Goal: Information Seeking & Learning: Learn about a topic

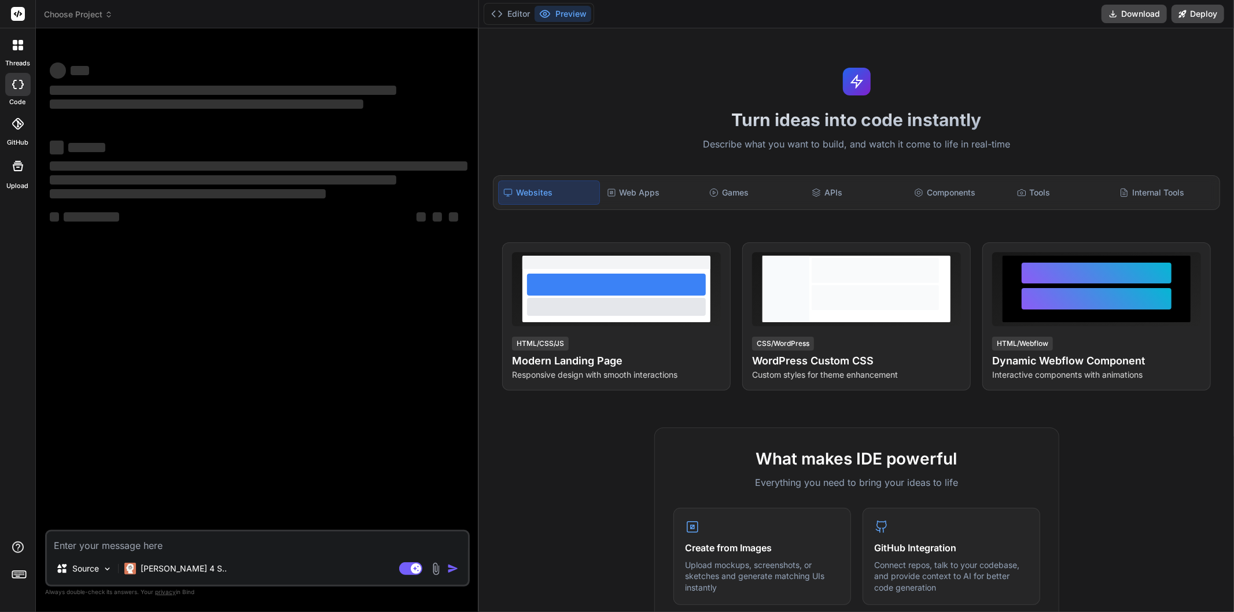
type textarea "x"
click at [105, 546] on textarea at bounding box center [257, 542] width 421 height 21
type textarea "Markdown Date Previous Price (per base unit) Markdown Amount (per base unit) Ma…"
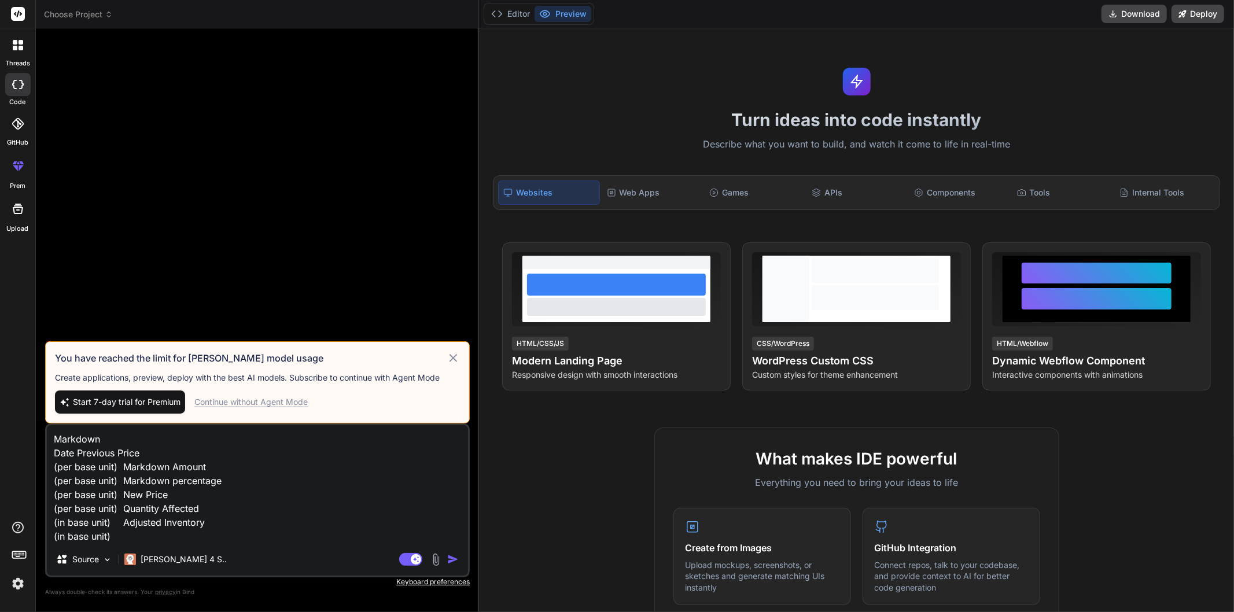
type textarea "x"
type textarea "Markdown Date Previous Price (per base unit) Markdown Amount (per base unit) Ma…"
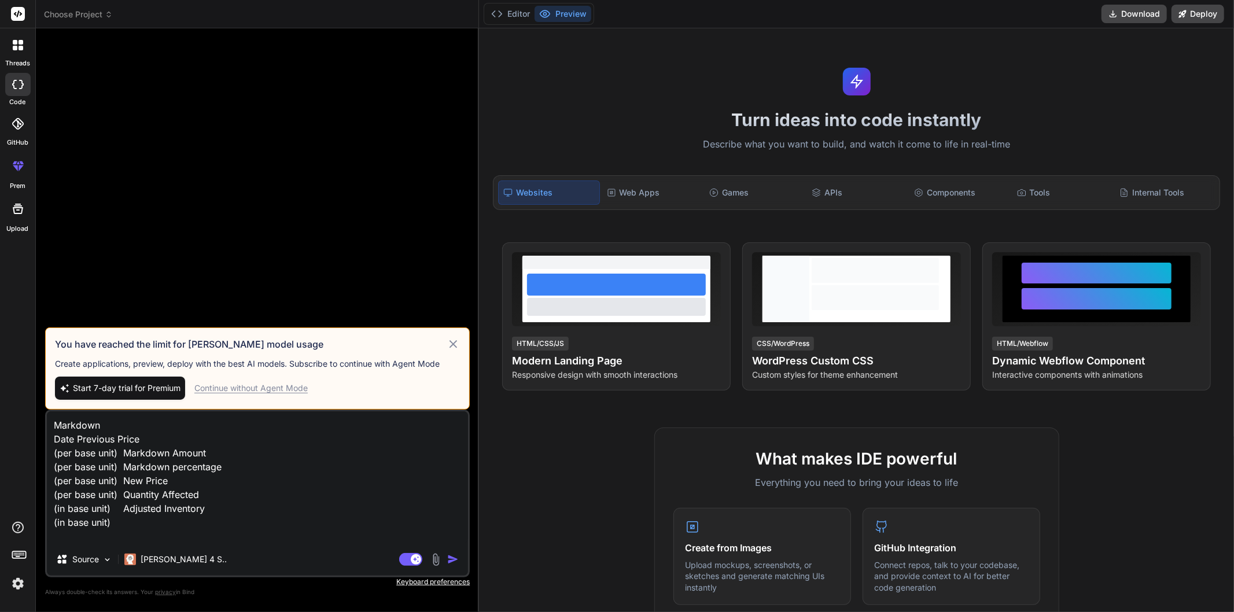
type textarea "x"
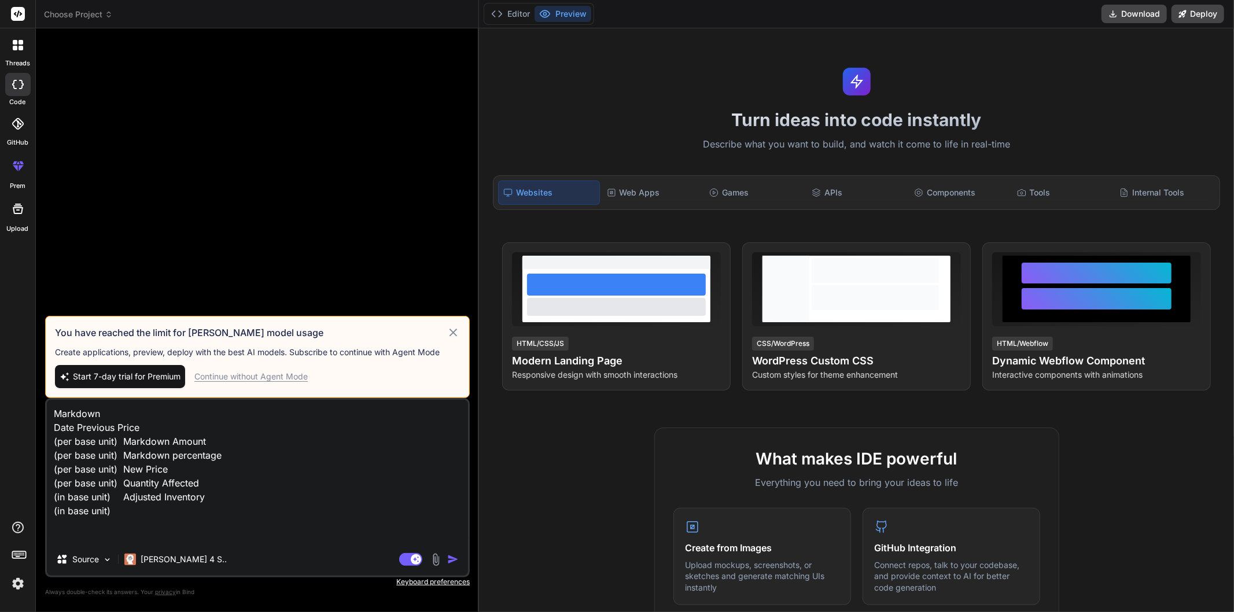
type textarea "Markdown Date Previous Price (per base unit) Markdown Amount (per base unit) Ma…"
type textarea "x"
type textarea "Markdown Date Previous Price (per base unit) Markdown Amount (per base unit) Ma…"
type textarea "x"
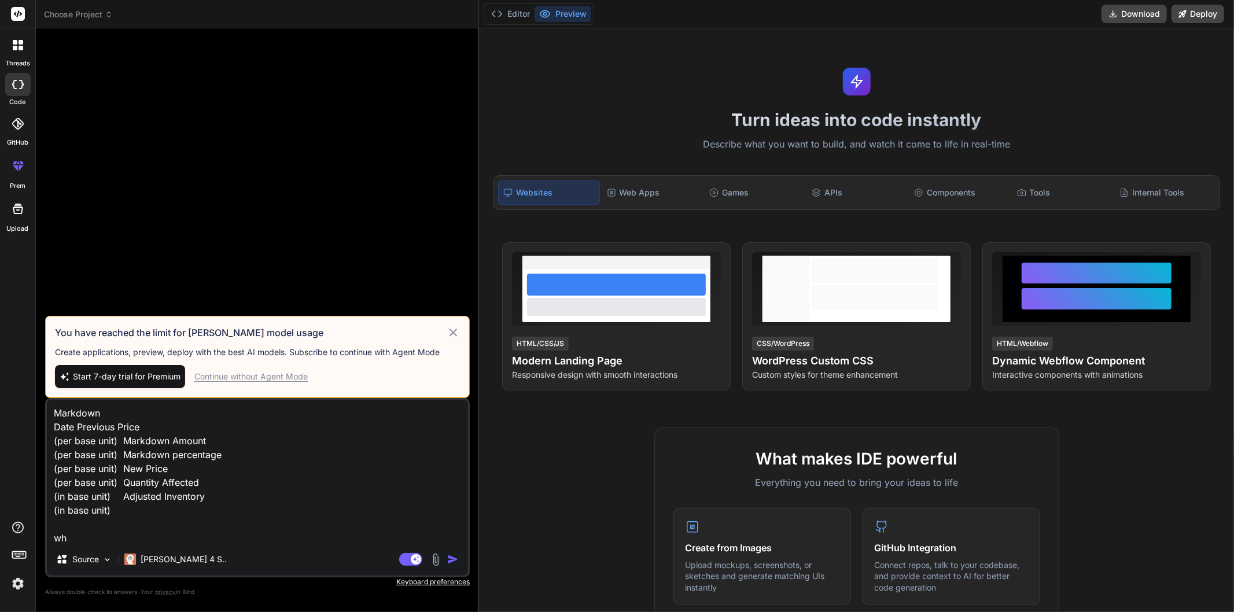
type textarea "Markdown Date Previous Price (per base unit) Markdown Amount (per base unit) Ma…"
type textarea "x"
type textarea "Markdown Date Previous Price (per base unit) Markdown Amount (per base unit) Ma…"
type textarea "x"
type textarea "Markdown Date Previous Price (per base unit) Markdown Amount (per base unit) Ma…"
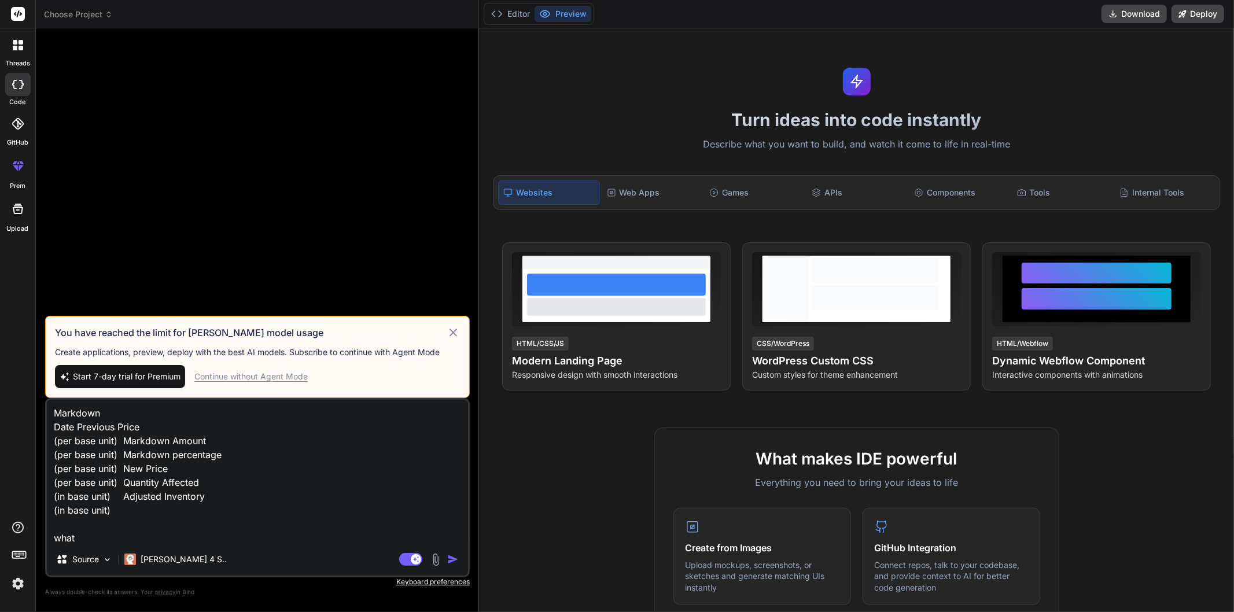
type textarea "x"
type textarea "Markdown Date Previous Price (per base unit) Markdown Amount (per base unit) Ma…"
type textarea "x"
type textarea "Markdown Date Previous Price (per base unit) Markdown Amount (per base unit) Ma…"
type textarea "x"
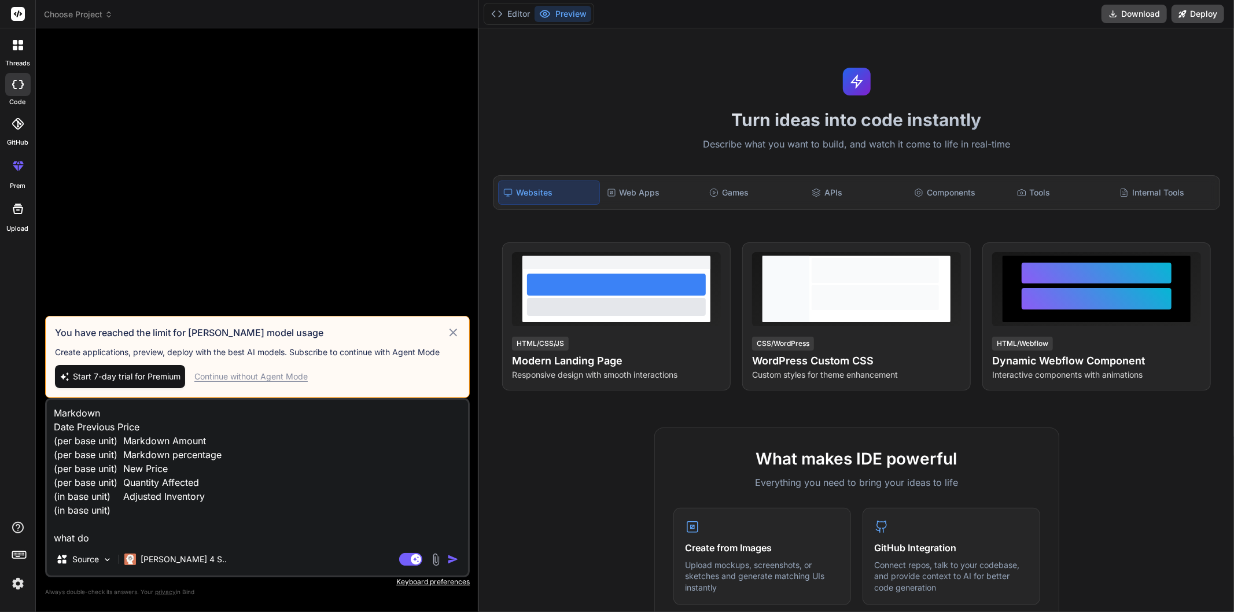
type textarea "Markdown Date Previous Price (per base unit) Markdown Amount (per base unit) Ma…"
type textarea "x"
type textarea "Markdown Date Previous Price (per base unit) Markdown Amount (per base unit) Ma…"
type textarea "x"
type textarea "Markdown Date Previous Price (per base unit) Markdown Amount (per base unit) Ma…"
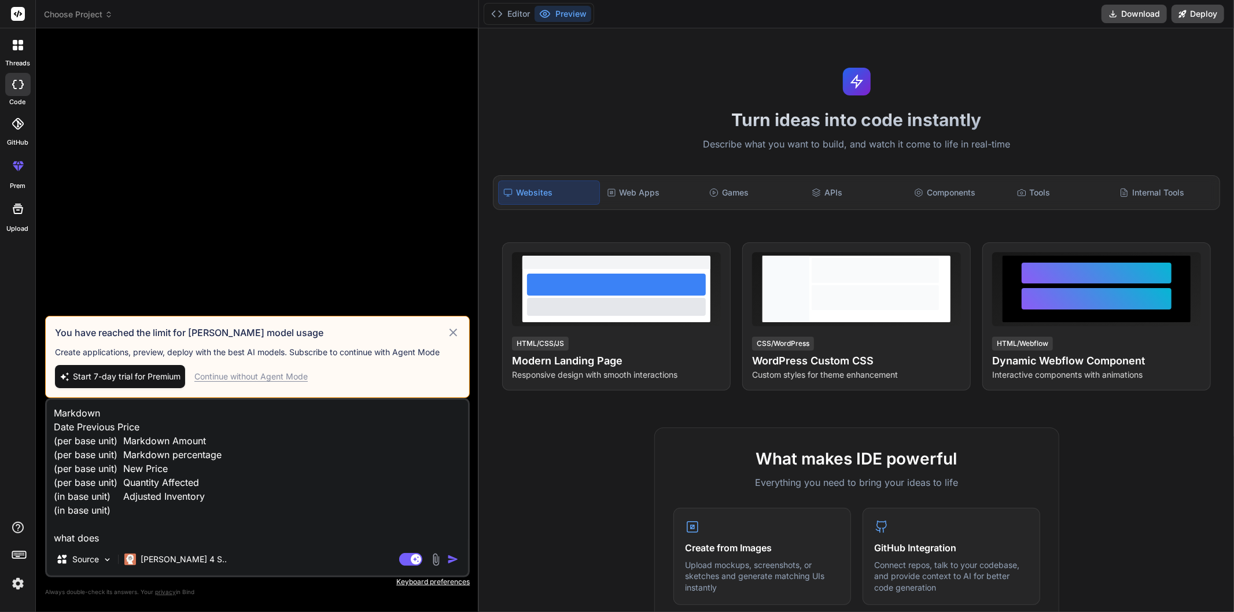
type textarea "x"
type textarea "Markdown Date Previous Price (per base unit) Markdown Amount (per base unit) Ma…"
type textarea "x"
type textarea "Markdown Date Previous Price (per base unit) Markdown Amount (per base unit) Ma…"
type textarea "x"
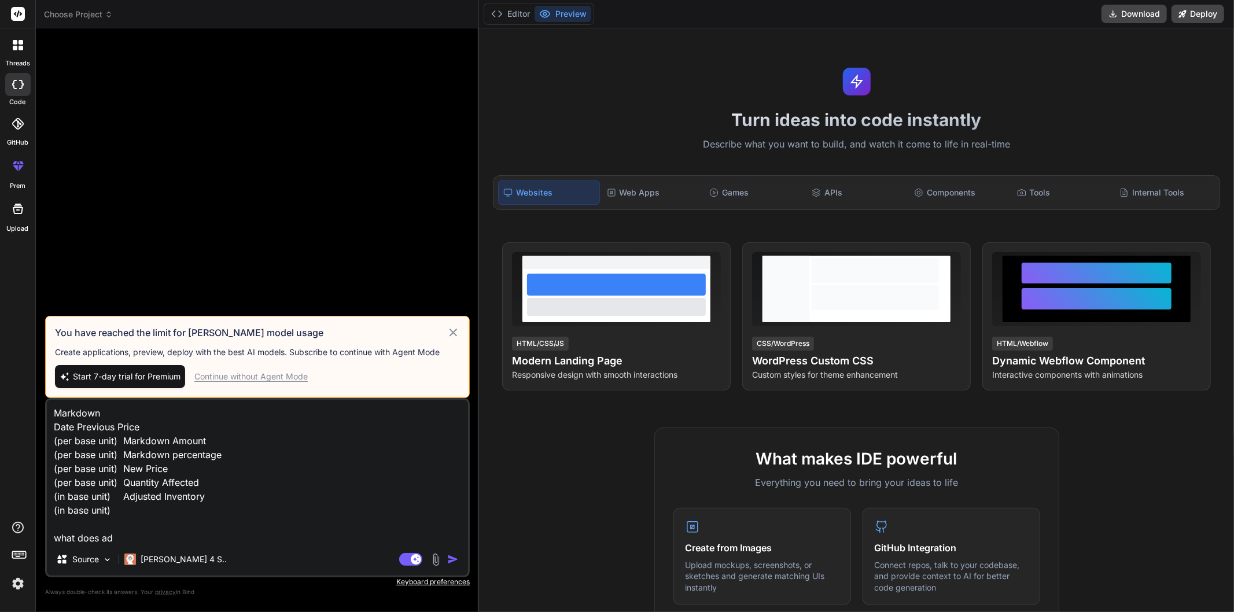
type textarea "Markdown Date Previous Price (per base unit) Markdown Amount (per base unit) Ma…"
type textarea "x"
type textarea "Markdown Date Previous Price (per base unit) Markdown Amount (per base unit) Ma…"
type textarea "x"
type textarea "Markdown Date Previous Price (per base unit) Markdown Amount (per base unit) Ma…"
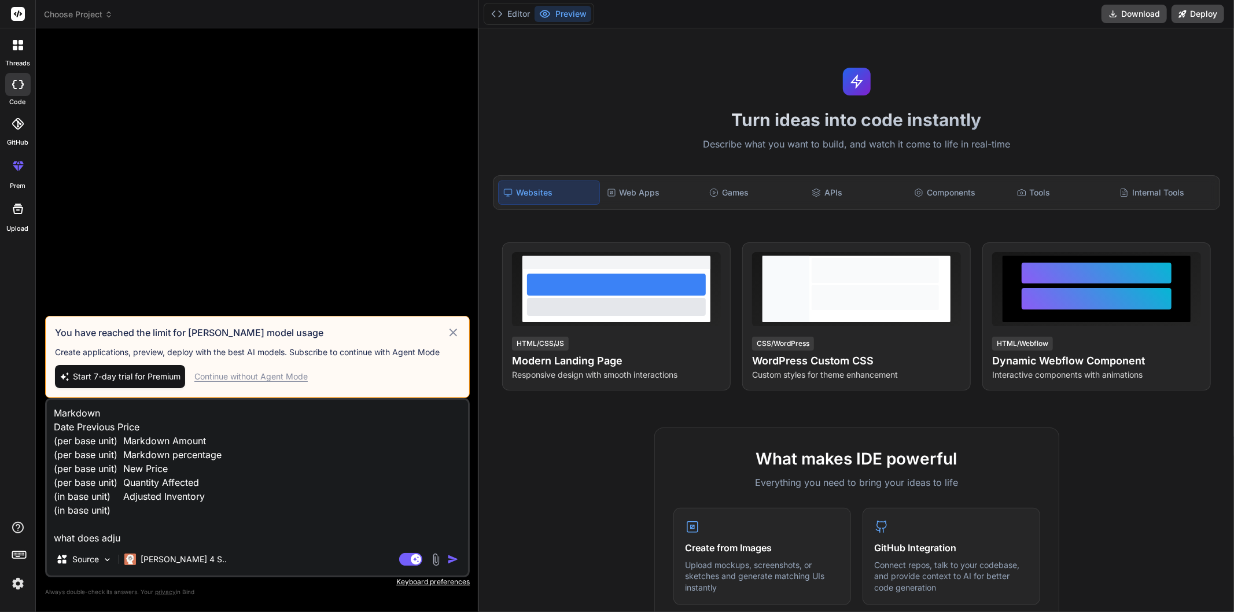
type textarea "x"
type textarea "Markdown Date Previous Price (per base unit) Markdown Amount (per base unit) Ma…"
type textarea "x"
type textarea "Markdown Date Previous Price (per base unit) Markdown Amount (per base unit) Ma…"
type textarea "x"
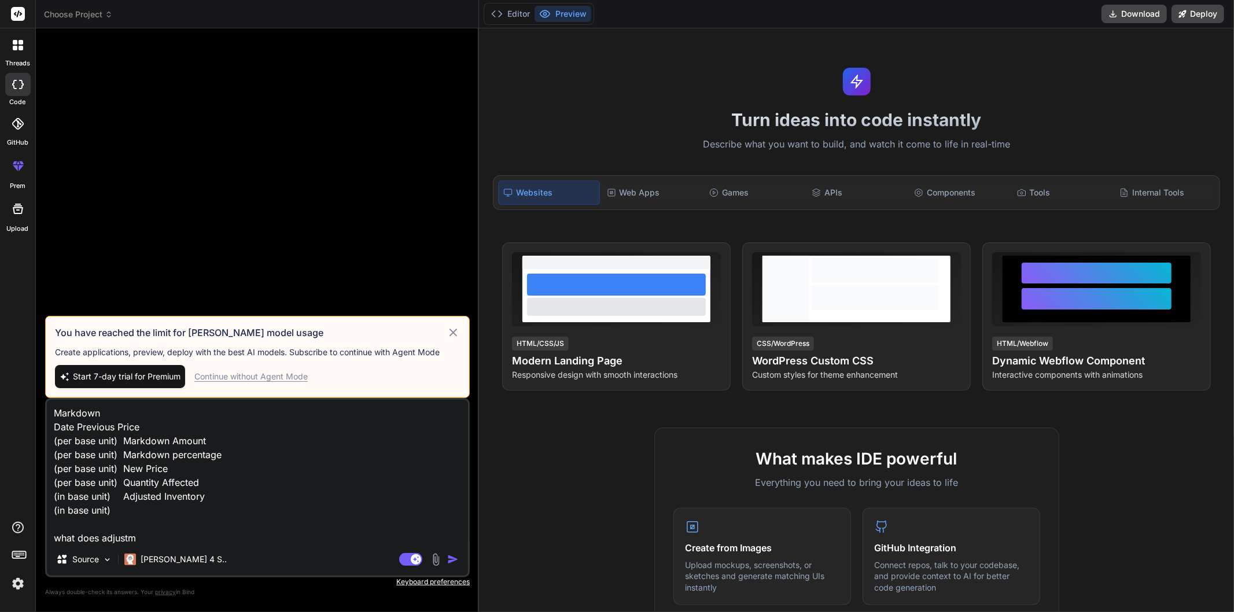
type textarea "Markdown Date Previous Price (per base unit) Markdown Amount (per base unit) Ma…"
type textarea "x"
type textarea "Markdown Date Previous Price (per base unit) Markdown Amount (per base unit) Ma…"
type textarea "x"
type textarea "Markdown Date Previous Price (per base unit) Markdown Amount (per base unit) Ma…"
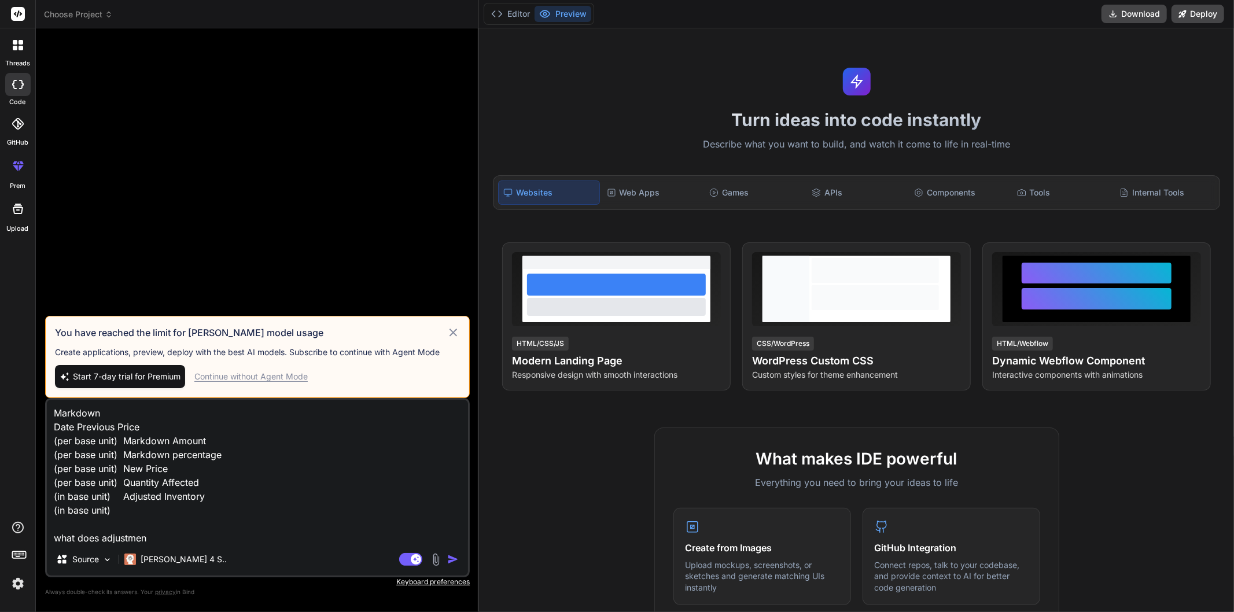
type textarea "x"
type textarea "Markdown Date Previous Price (per base unit) Markdown Amount (per base unit) Ma…"
type textarea "x"
type textarea "Markdown Date Previous Price (per base unit) Markdown Amount (per base unit) Ma…"
type textarea "x"
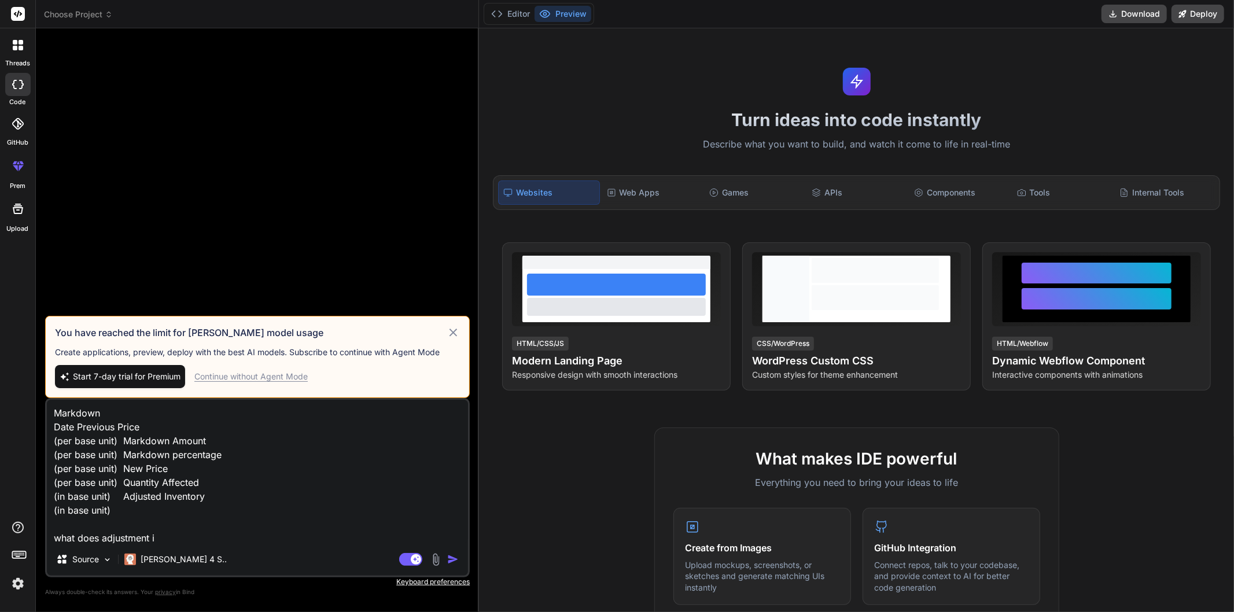
type textarea "Markdown Date Previous Price (per base unit) Markdown Amount (per base unit) Ma…"
type textarea "x"
type textarea "Markdown Date Previous Price (per base unit) Markdown Amount (per base unit) Ma…"
type textarea "x"
type textarea "Markdown Date Previous Price (per base unit) Markdown Amount (per base unit) Ma…"
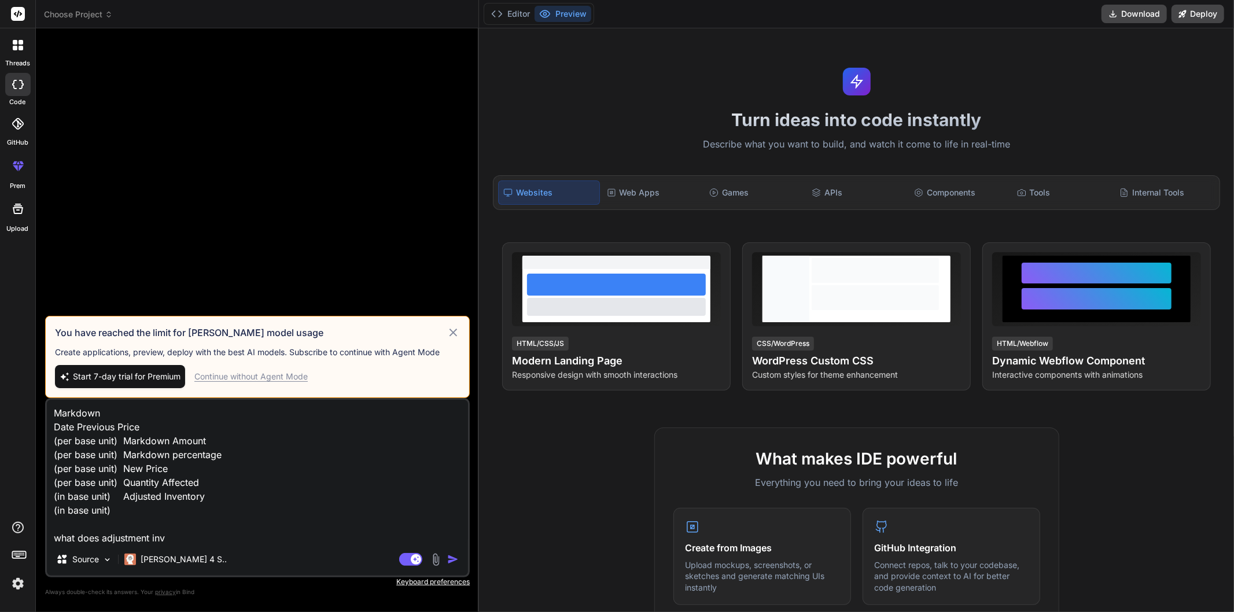
type textarea "x"
type textarea "Markdown Date Previous Price (per base unit) Markdown Amount (per base unit) Ma…"
type textarea "x"
type textarea "Markdown Date Previous Price (per base unit) Markdown Amount (per base unit) Ma…"
type textarea "x"
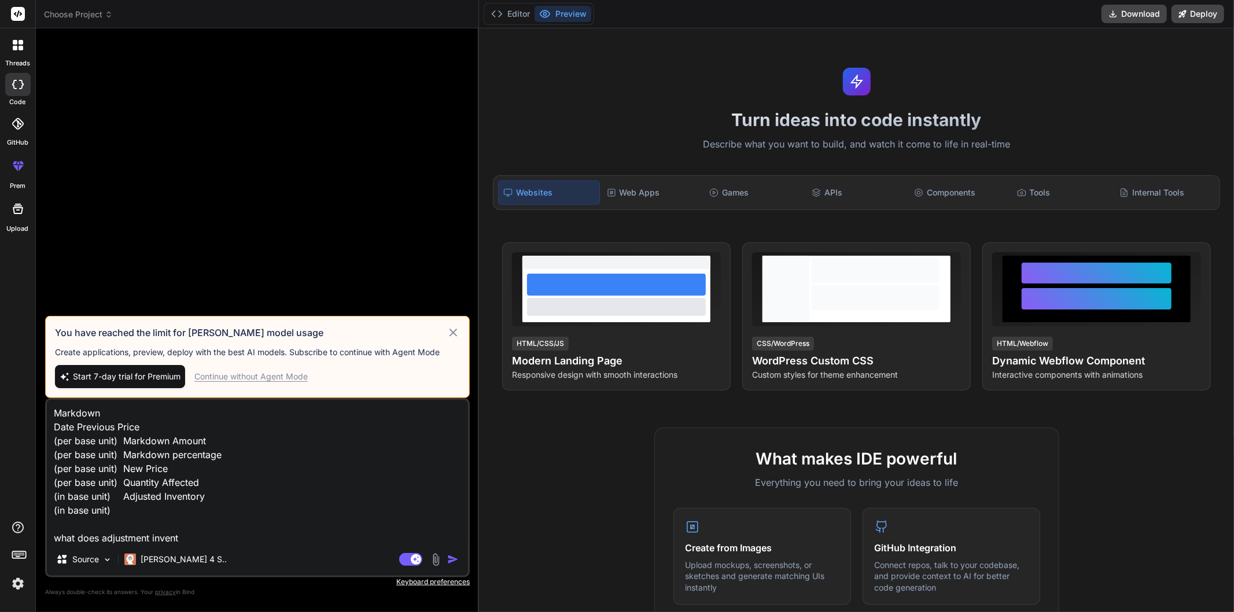
type textarea "Markdown Date Previous Price (per base unit) Markdown Amount (per base unit) Ma…"
type textarea "x"
type textarea "Markdown Date Previous Price (per base unit) Markdown Amount (per base unit) Ma…"
type textarea "x"
type textarea "Markdown Date Previous Price (per base unit) Markdown Amount (per base unit) Ma…"
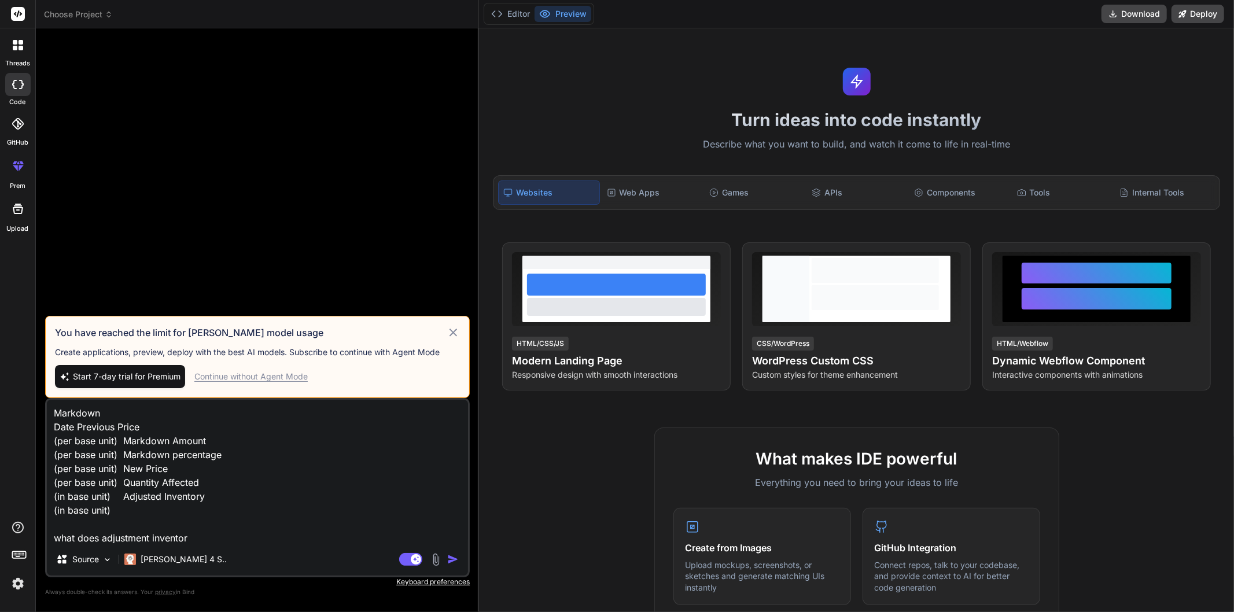
type textarea "x"
type textarea "Markdown Date Previous Price (per base unit) Markdown Amount (per base unit) Ma…"
type textarea "x"
type textarea "Markdown Date Previous Price (per base unit) Markdown Amount (per base unit) Ma…"
type textarea "x"
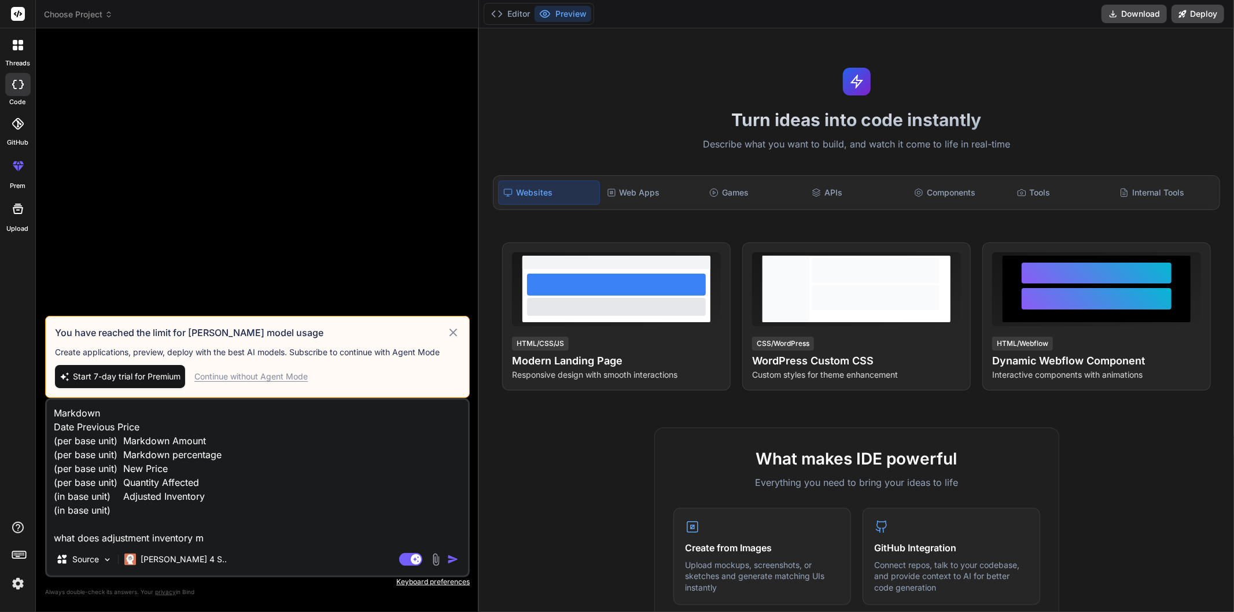
type textarea "Markdown Date Previous Price (per base unit) Markdown Amount (per base unit) Ma…"
type textarea "x"
type textarea "Markdown Date Previous Price (per base unit) Markdown Amount (per base unit) Ma…"
type textarea "x"
type textarea "Markdown Date Previous Price (per base unit) Markdown Amount (per base unit) Ma…"
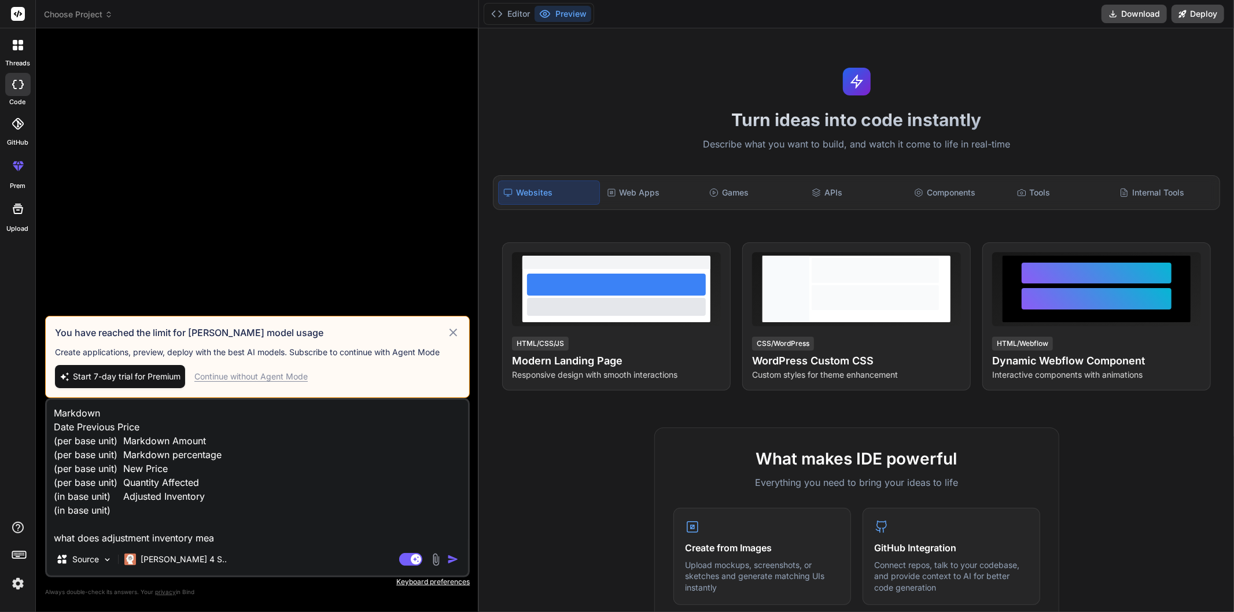
type textarea "x"
type textarea "Markdown Date Previous Price (per base unit) Markdown Amount (per base unit) Ma…"
type textarea "x"
type textarea "Markdown Date Previous Price (per base unit) Markdown Amount (per base unit) Ma…"
type textarea "x"
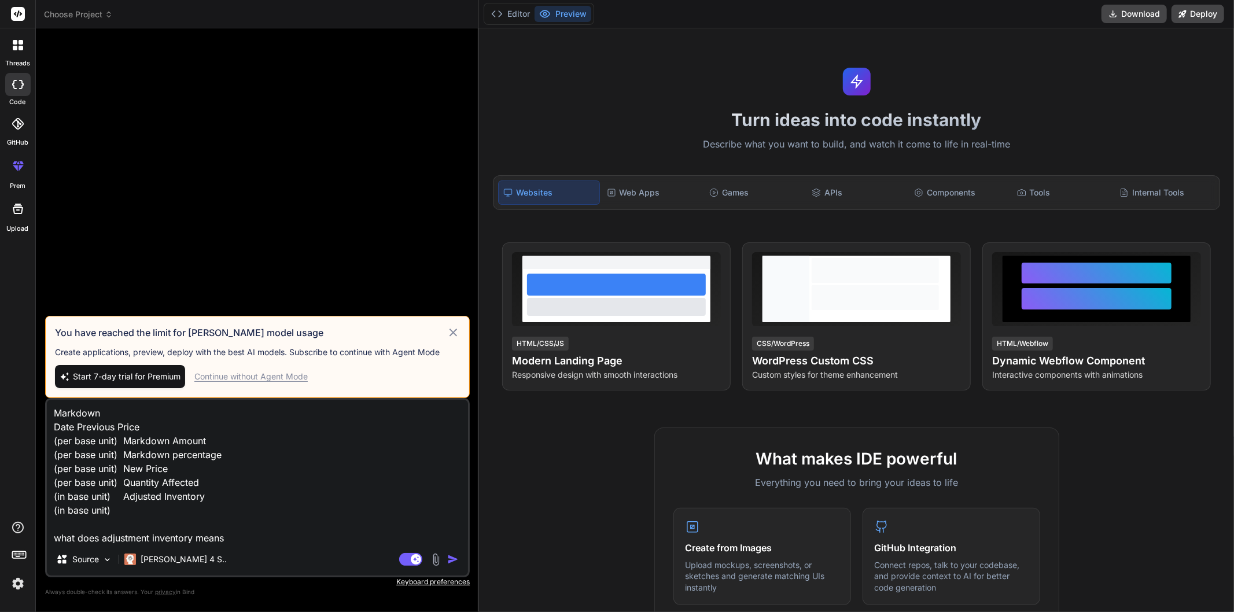
type textarea "Markdown Date Previous Price (per base unit) Markdown Amount (per base unit) Ma…"
type textarea "x"
type textarea "Markdown Date Previous Price (per base unit) Markdown Amount (per base unit) Ma…"
type textarea "x"
type textarea "Markdown Date Previous Price (per base unit) Markdown Amount (per base unit) Ma…"
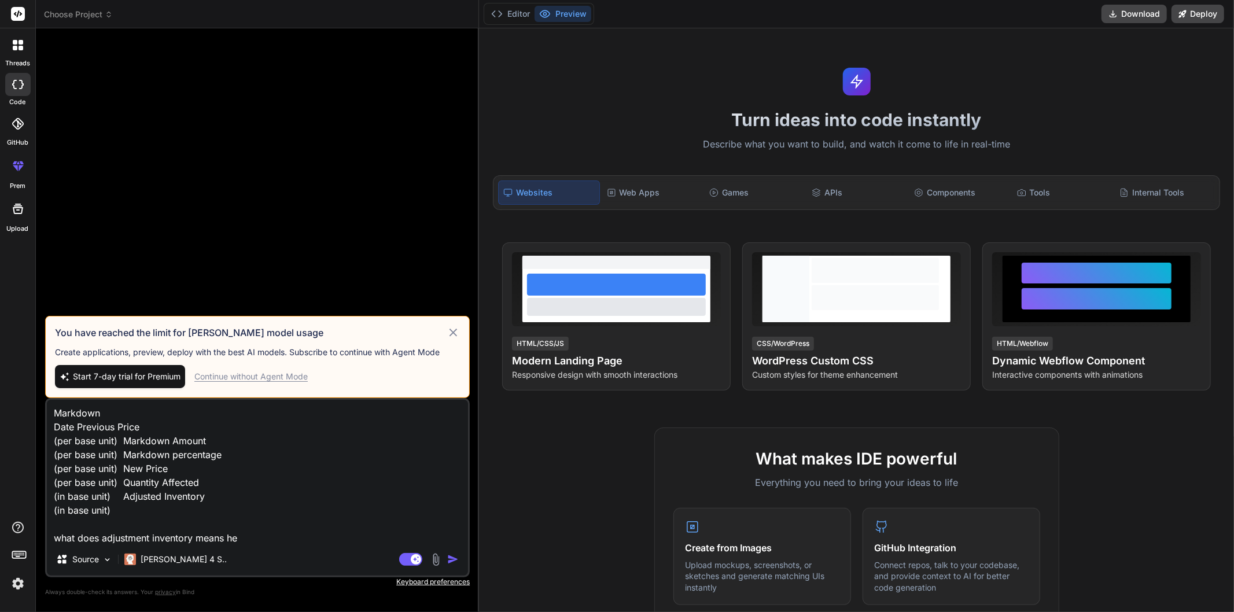
type textarea "x"
type textarea "Markdown Date Previous Price (per base unit) Markdown Amount (per base unit) Ma…"
type textarea "x"
type textarea "Markdown Date Previous Price (per base unit) Markdown Amount (per base unit) Ma…"
type textarea "x"
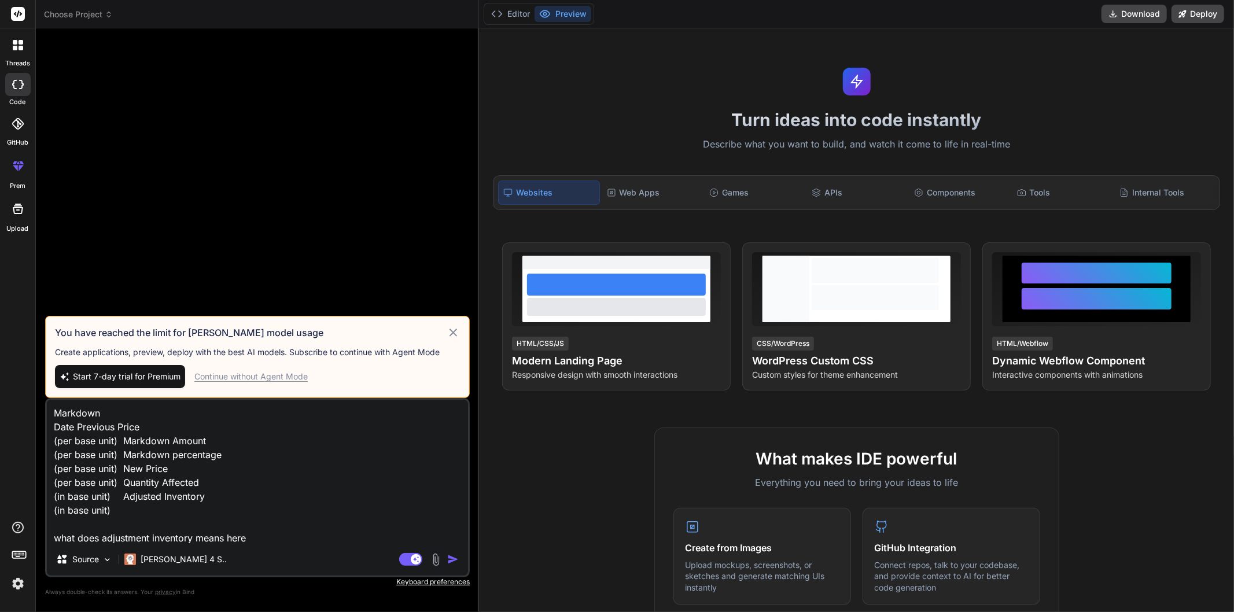
type textarea "Markdown Date Previous Price (per base unit) Markdown Amount (per base unit) Ma…"
type textarea "x"
type textarea "Markdown Date Previous Price (per base unit) Markdown Amount (per base unit) Ma…"
type textarea "x"
type textarea "Markdown Date Previous Price (per base unit) Markdown Amount (per base unit) Ma…"
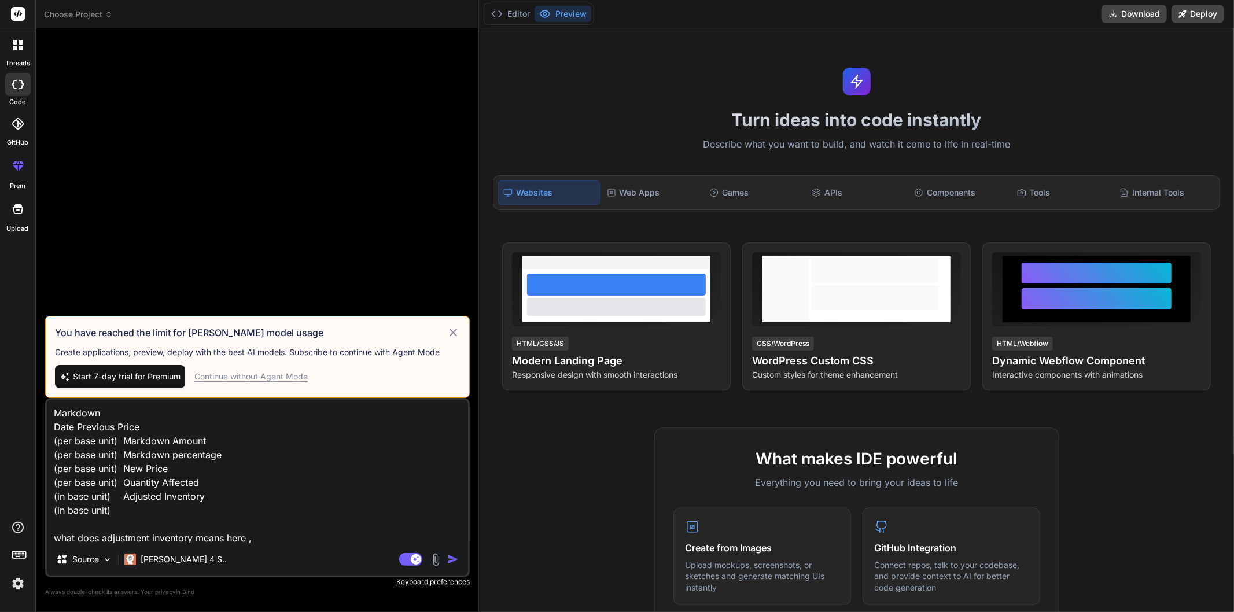
type textarea "x"
type textarea "Markdown Date Previous Price (per base unit) Markdown Amount (per base unit) Ma…"
type textarea "x"
type textarea "Markdown Date Previous Price (per base unit) Markdown Amount (per base unit) Ma…"
type textarea "x"
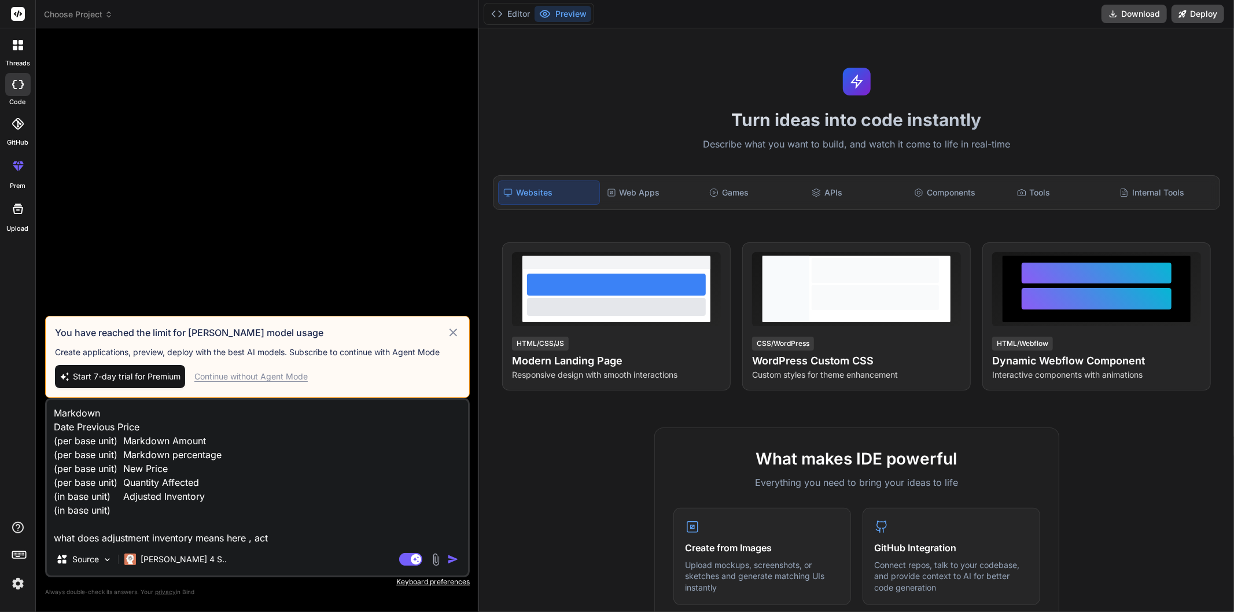
type textarea "Markdown Date Previous Price (per base unit) Markdown Amount (per base unit) Ma…"
type textarea "x"
type textarea "Markdown Date Previous Price (per base unit) Markdown Amount (per base unit) Ma…"
type textarea "x"
type textarea "Markdown Date Previous Price (per base unit) Markdown Amount (per base unit) Ma…"
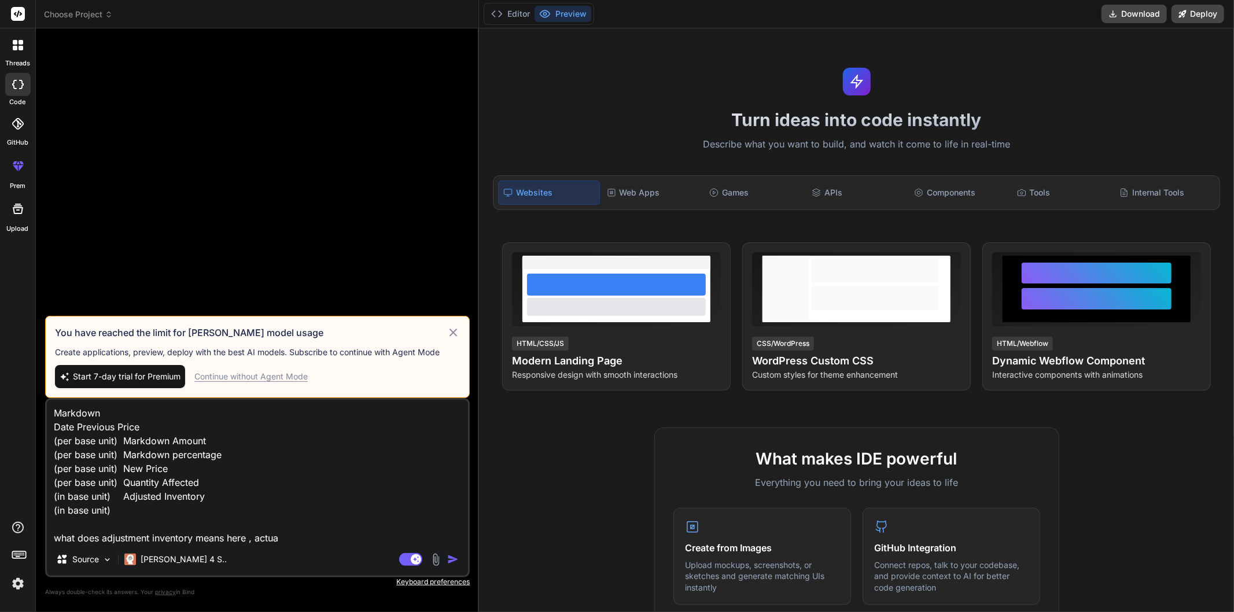
type textarea "x"
type textarea "Markdown Date Previous Price (per base unit) Markdown Amount (per base unit) Ma…"
type textarea "x"
type textarea "Markdown Date Previous Price (per base unit) Markdown Amount (per base unit) Ma…"
type textarea "x"
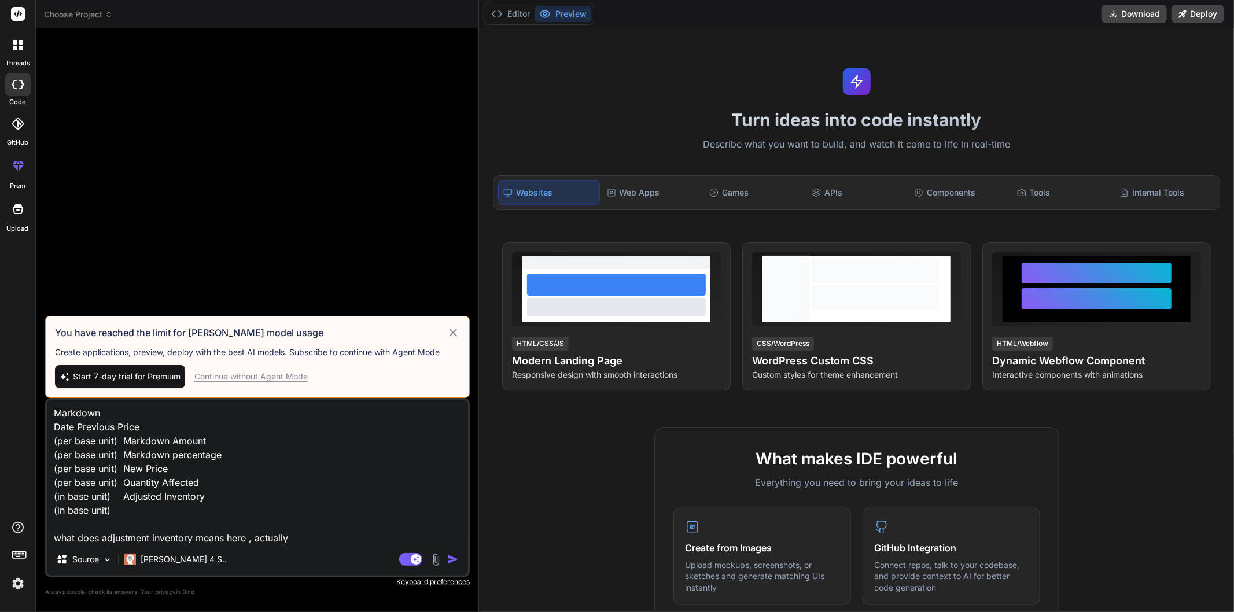
type textarea "Markdown Date Previous Price (per base unit) Markdown Amount (per base unit) Ma…"
type textarea "x"
type textarea "Markdown Date Previous Price (per base unit) Markdown Amount (per base unit) Ma…"
type textarea "x"
type textarea "Markdown Date Previous Price (per base unit) Markdown Amount (per base unit) Ma…"
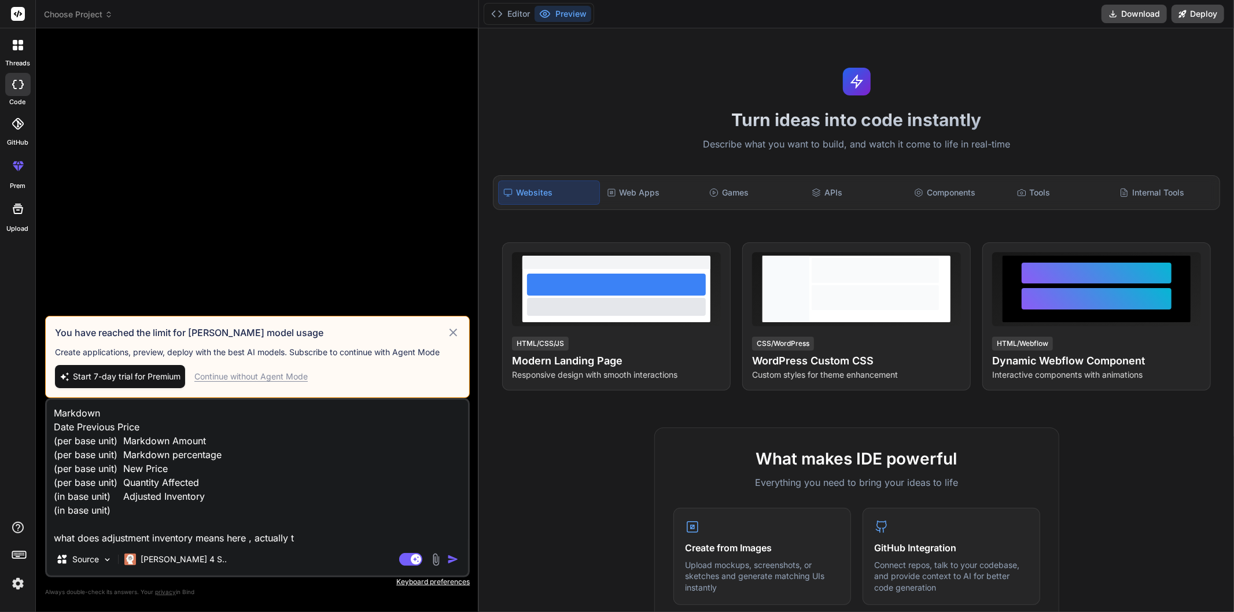
type textarea "x"
type textarea "Markdown Date Previous Price (per base unit) Markdown Amount (per base unit) Ma…"
type textarea "x"
type textarea "Markdown Date Previous Price (per base unit) Markdown Amount (per base unit) Ma…"
type textarea "x"
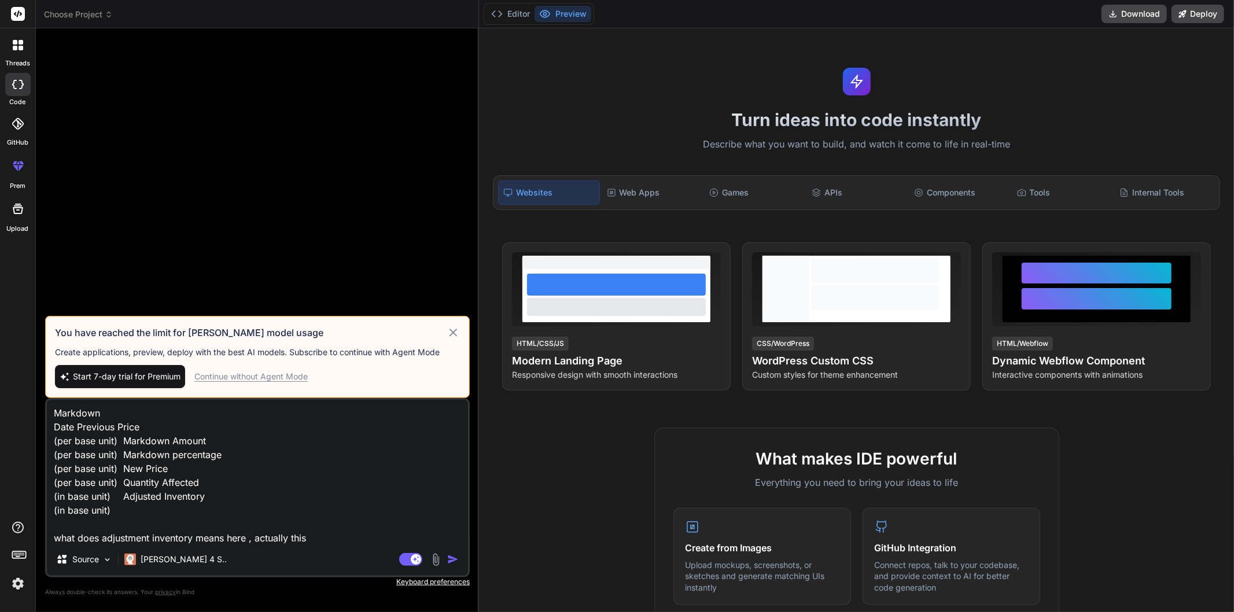
type textarea "Markdown Date Previous Price (per base unit) Markdown Amount (per base unit) Ma…"
type textarea "x"
type textarea "Markdown Date Previous Price (per base unit) Markdown Amount (per base unit) Ma…"
type textarea "x"
type textarea "Markdown Date Previous Price (per base unit) Markdown Amount (per base unit) Ma…"
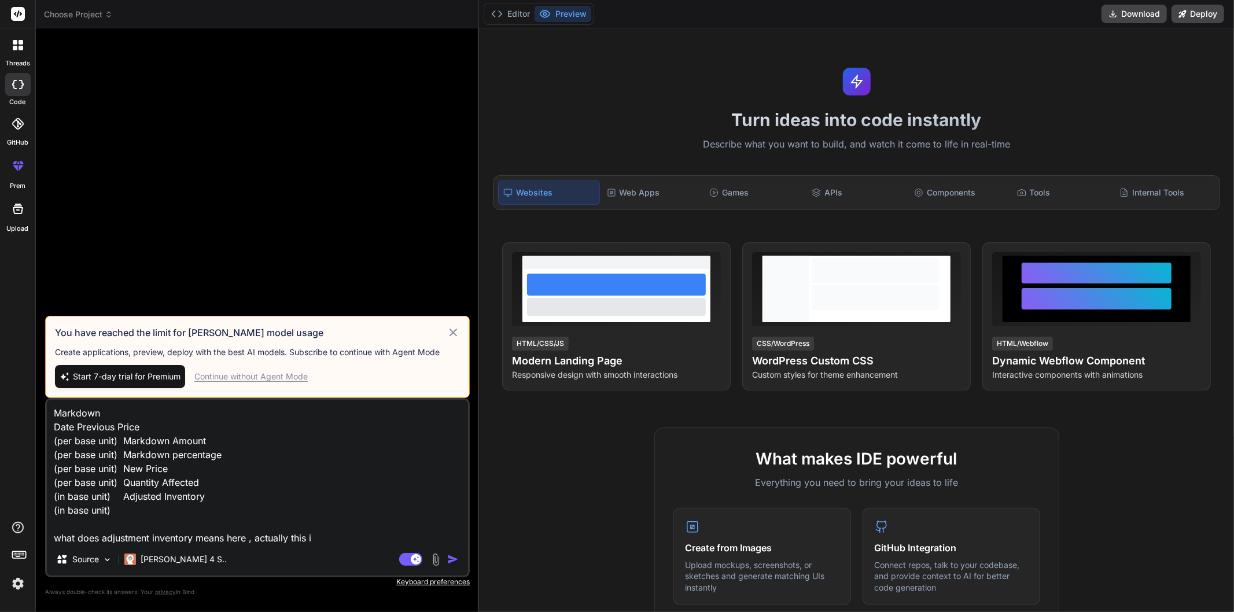
type textarea "x"
type textarea "Markdown Date Previous Price (per base unit) Markdown Amount (per base unit) Ma…"
type textarea "x"
type textarea "Markdown Date Previous Price (per base unit) Markdown Amount (per base unit) Ma…"
type textarea "x"
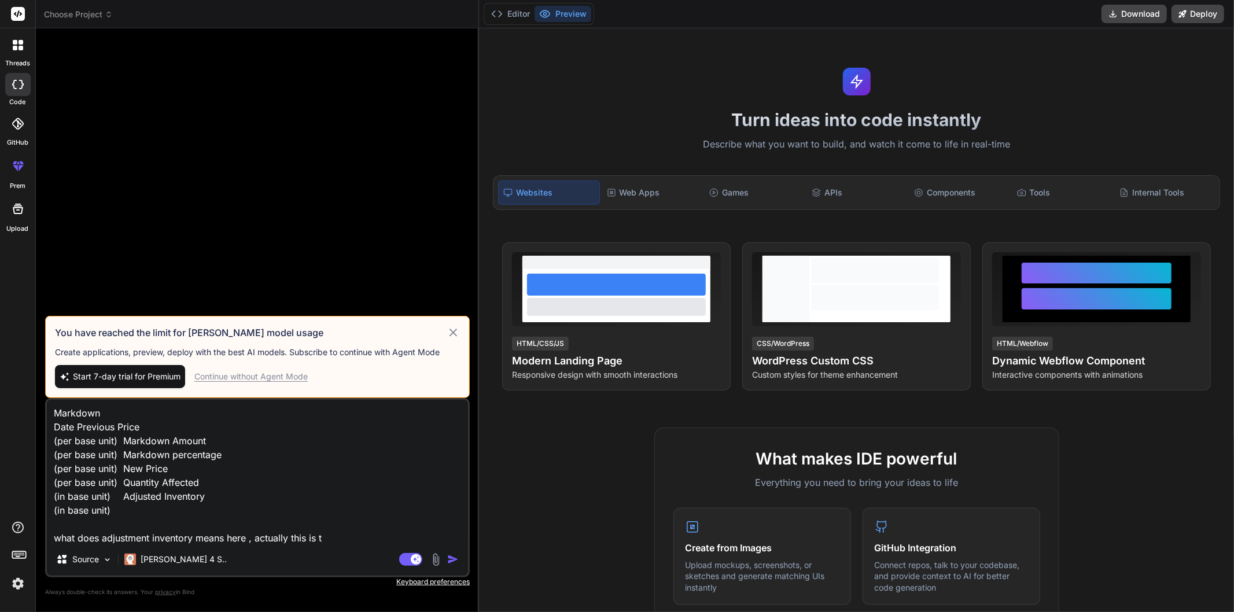
type textarea "Markdown Date Previous Price (per base unit) Markdown Amount (per base unit) Ma…"
type textarea "x"
type textarea "Markdown Date Previous Price (per base unit) Markdown Amount (per base unit) Ma…"
type textarea "x"
type textarea "Markdown Date Previous Price (per base unit) Markdown Amount (per base unit) Ma…"
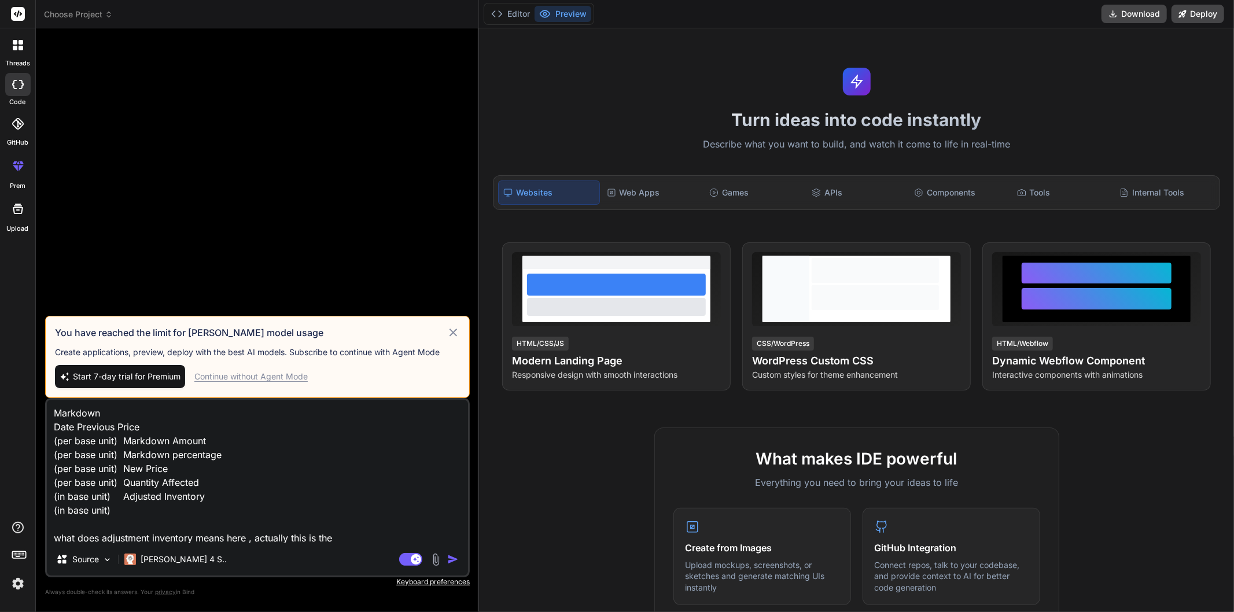
type textarea "x"
type textarea "Markdown Date Previous Price (per base unit) Markdown Amount (per base unit) Ma…"
type textarea "x"
type textarea "Markdown Date Previous Price (per base unit) Markdown Amount (per base unit) Ma…"
type textarea "x"
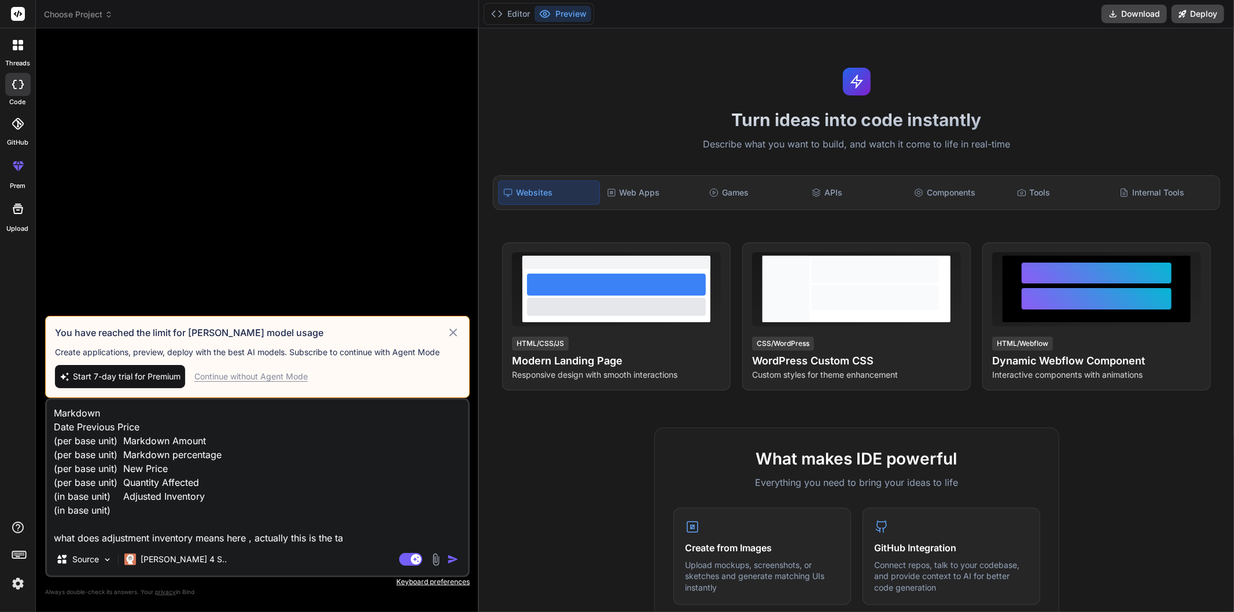
type textarea "Markdown Date Previous Price (per base unit) Markdown Amount (per base unit) Ma…"
type textarea "x"
type textarea "Markdown Date Previous Price (per base unit) Markdown Amount (per base unit) Ma…"
type textarea "x"
type textarea "Markdown Date Previous Price (per base unit) Markdown Amount (per base unit) Ma…"
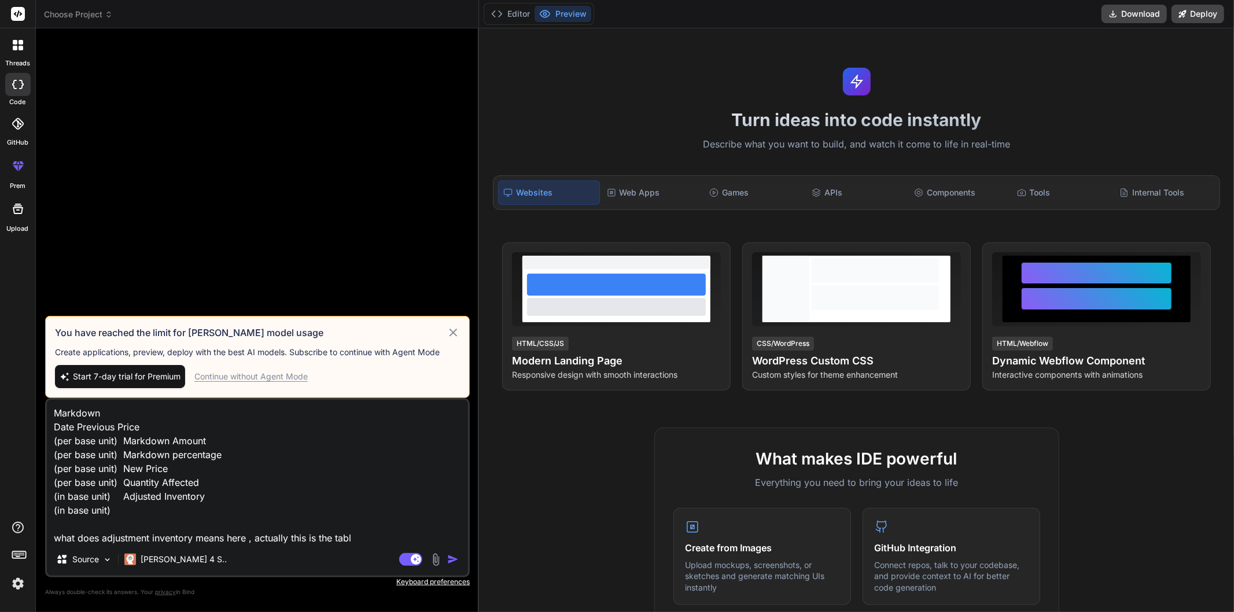
type textarea "x"
type textarea "Markdown Date Previous Price (per base unit) Markdown Amount (per base unit) Ma…"
type textarea "x"
type textarea "Markdown Date Previous Price (per base unit) Markdown Amount (per base unit) Ma…"
type textarea "x"
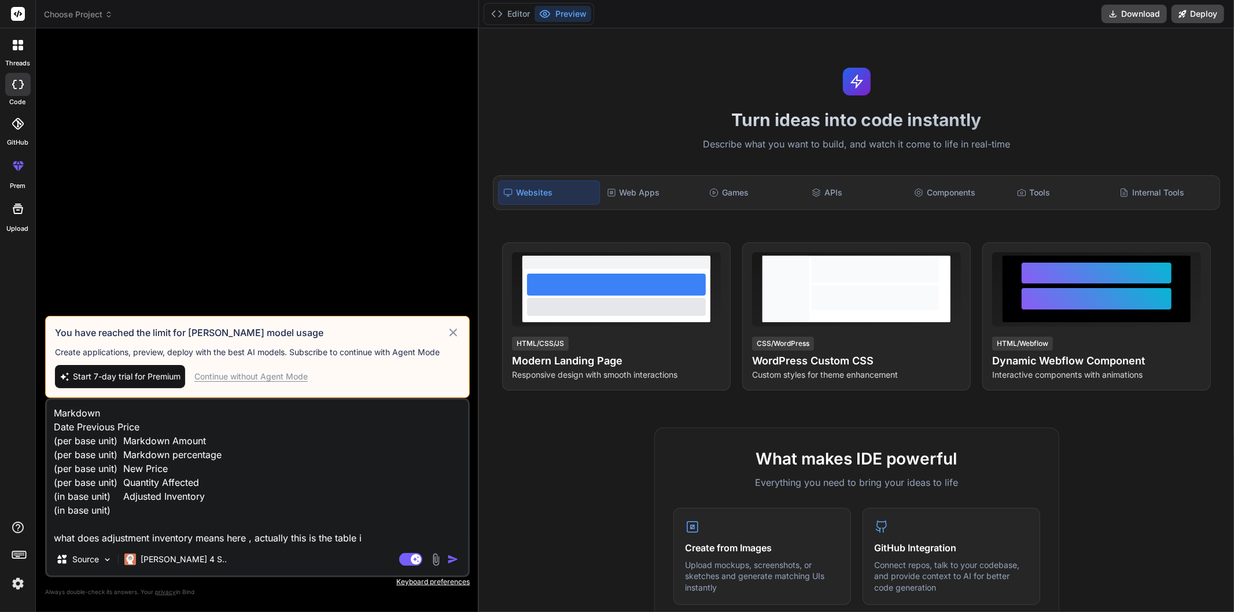
type textarea "Markdown Date Previous Price (per base unit) Markdown Amount (per base unit) Ma…"
type textarea "x"
type textarea "Markdown Date Previous Price (per base unit) Markdown Amount (per base unit) Ma…"
type textarea "x"
type textarea "Markdown Date Previous Price (per base unit) Markdown Amount (per base unit) Ma…"
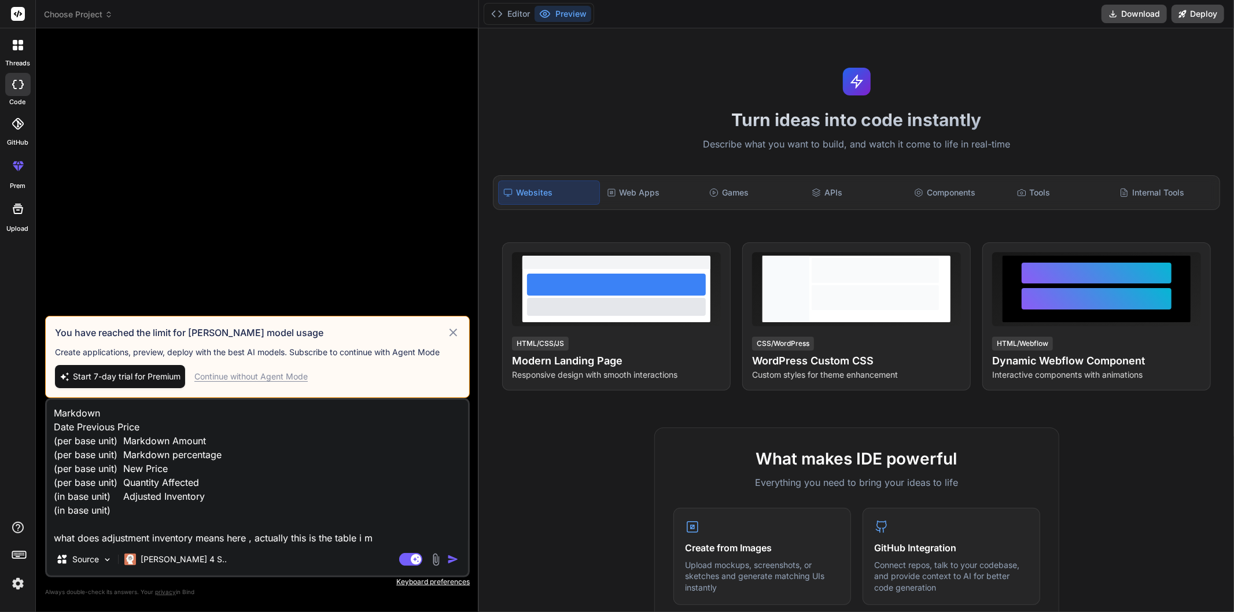
type textarea "x"
type textarea "Markdown Date Previous Price (per base unit) Markdown Amount (per base unit) Ma…"
type textarea "x"
type textarea "Markdown Date Previous Price (per base unit) Markdown Amount (per base unit) Ma…"
type textarea "x"
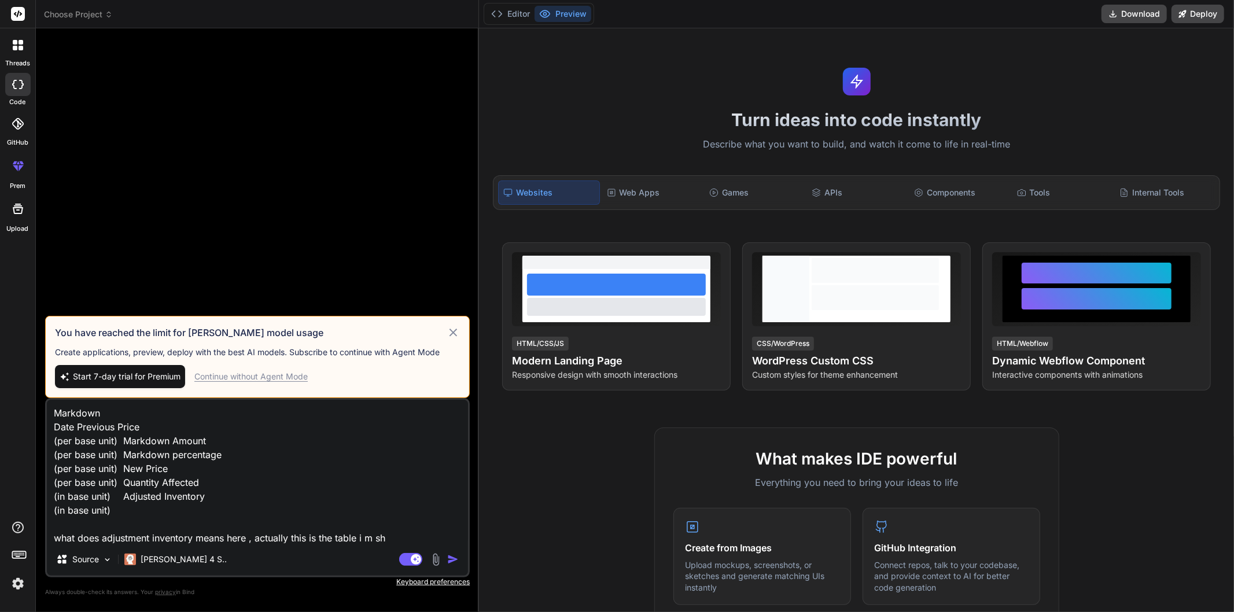
type textarea "Markdown Date Previous Price (per base unit) Markdown Amount (per base unit) Ma…"
type textarea "x"
type textarea "Markdown Date Previous Price (per base unit) Markdown Amount (per base unit) Ma…"
type textarea "x"
type textarea "Markdown Date Previous Price (per base unit) Markdown Amount (per base unit) Ma…"
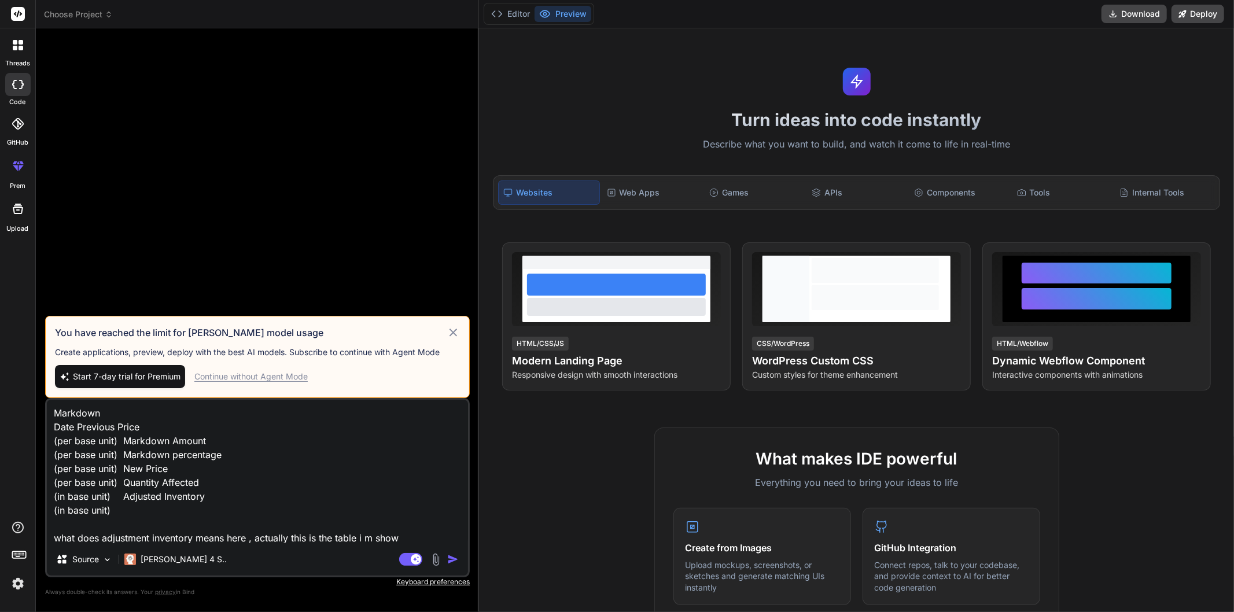
type textarea "x"
type textarea "Markdown Date Previous Price (per base unit) Markdown Amount (per base unit) Ma…"
type textarea "x"
type textarea "Markdown Date Previous Price (per base unit) Markdown Amount (per base unit) Ma…"
type textarea "x"
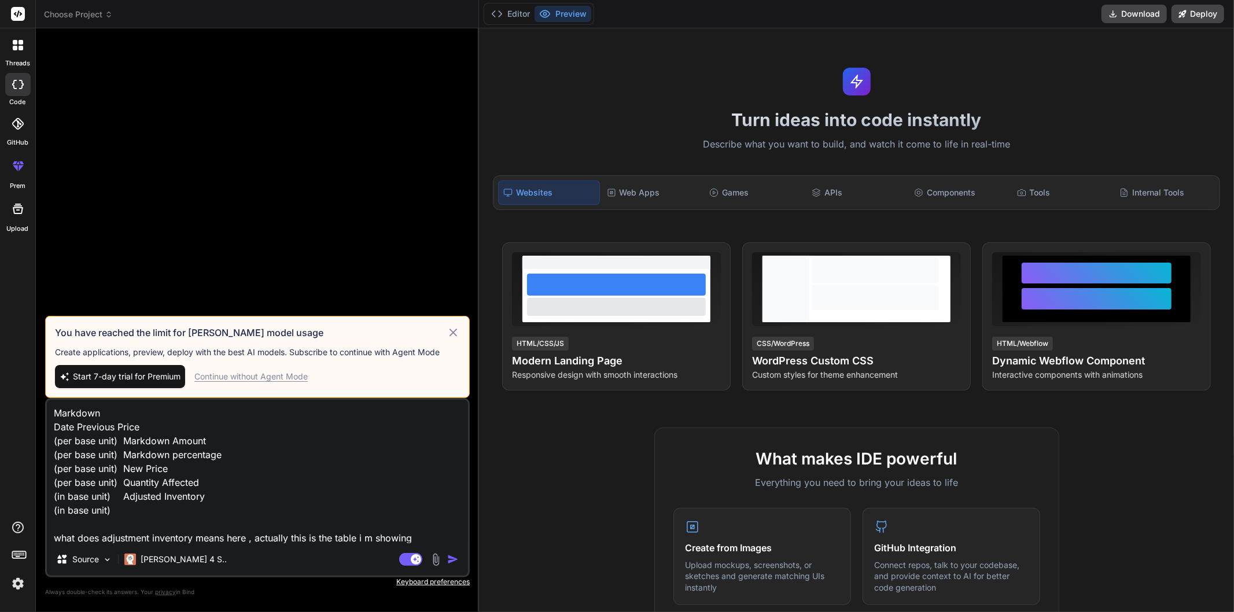
type textarea "Markdown Date Previous Price (per base unit) Markdown Amount (per base unit) Ma…"
type textarea "x"
type textarea "Markdown Date Previous Price (per base unit) Markdown Amount (per base unit) Ma…"
type textarea "x"
type textarea "Markdown Date Previous Price (per base unit) Markdown Amount (per base unit) Ma…"
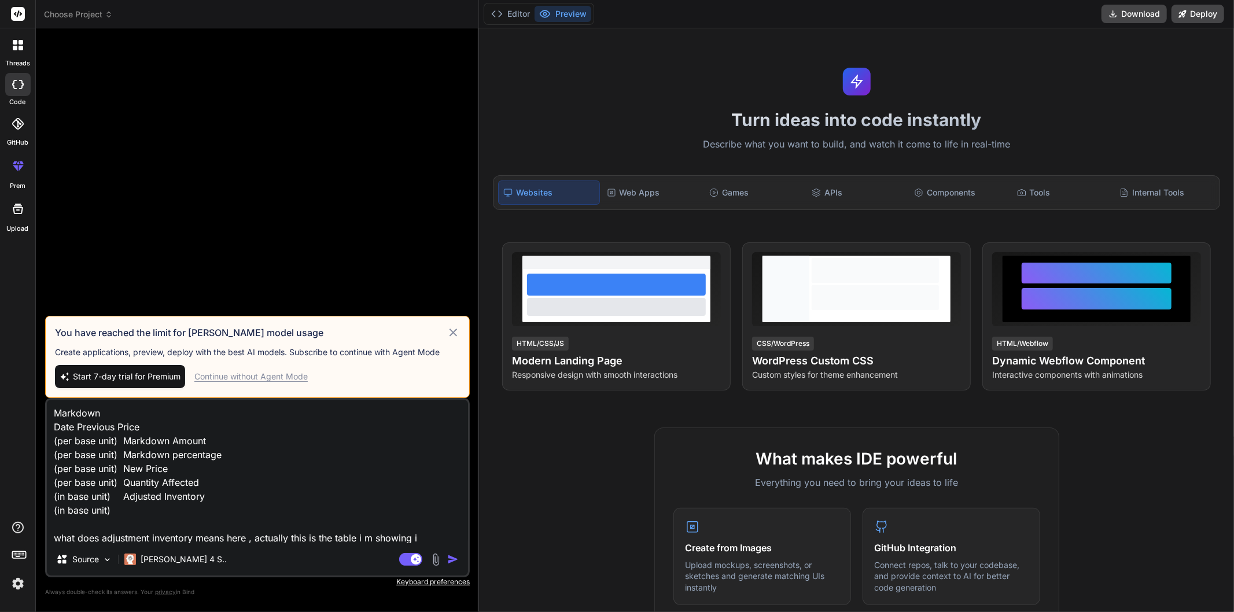
type textarea "x"
type textarea "Markdown Date Previous Price (per base unit) Markdown Amount (per base unit) Ma…"
type textarea "x"
type textarea "Markdown Date Previous Price (per base unit) Markdown Amount (per base unit) Ma…"
type textarea "x"
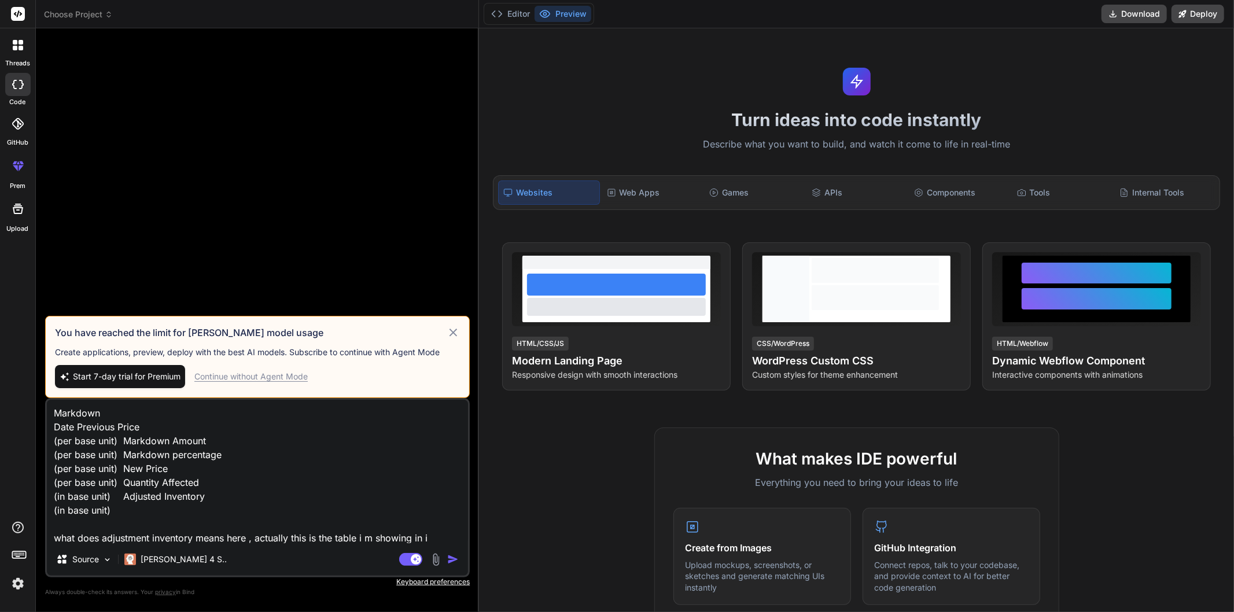
type textarea "Markdown Date Previous Price (per base unit) Markdown Amount (per base unit) Ma…"
type textarea "x"
type textarea "Markdown Date Previous Price (per base unit) Markdown Amount (per base unit) Ma…"
type textarea "x"
type textarea "Markdown Date Previous Price (per base unit) Markdown Amount (per base unit) Ma…"
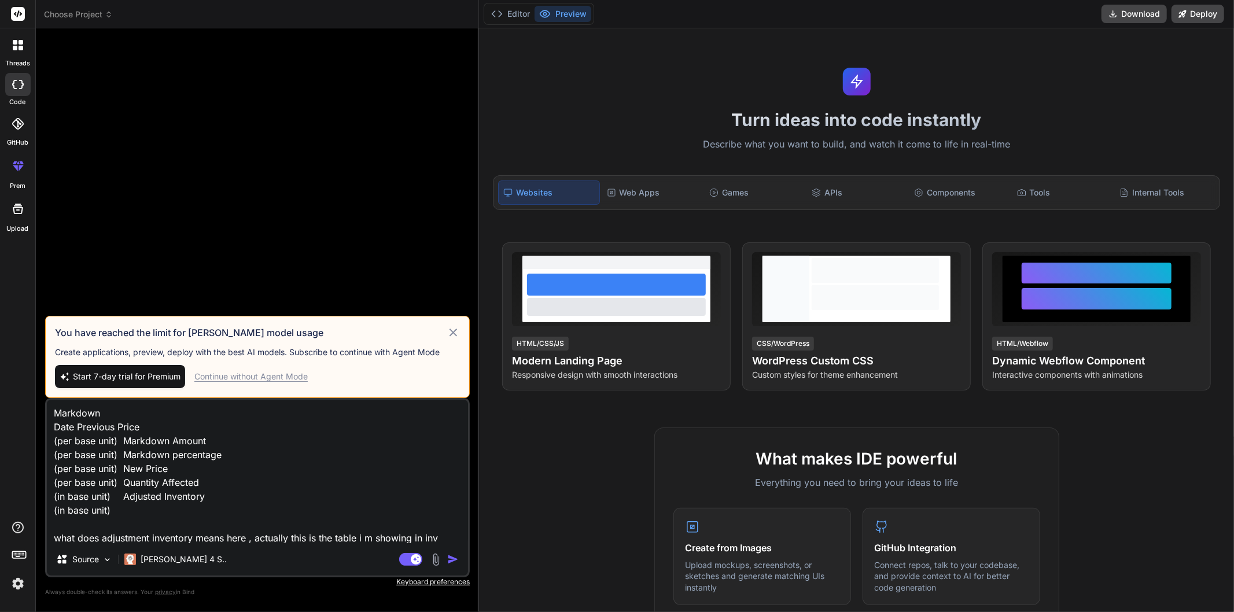
type textarea "x"
type textarea "Markdown Date Previous Price (per base unit) Markdown Amount (per base unit) Ma…"
type textarea "x"
type textarea "Markdown Date Previous Price (per base unit) Markdown Amount (per base unit) Ma…"
type textarea "x"
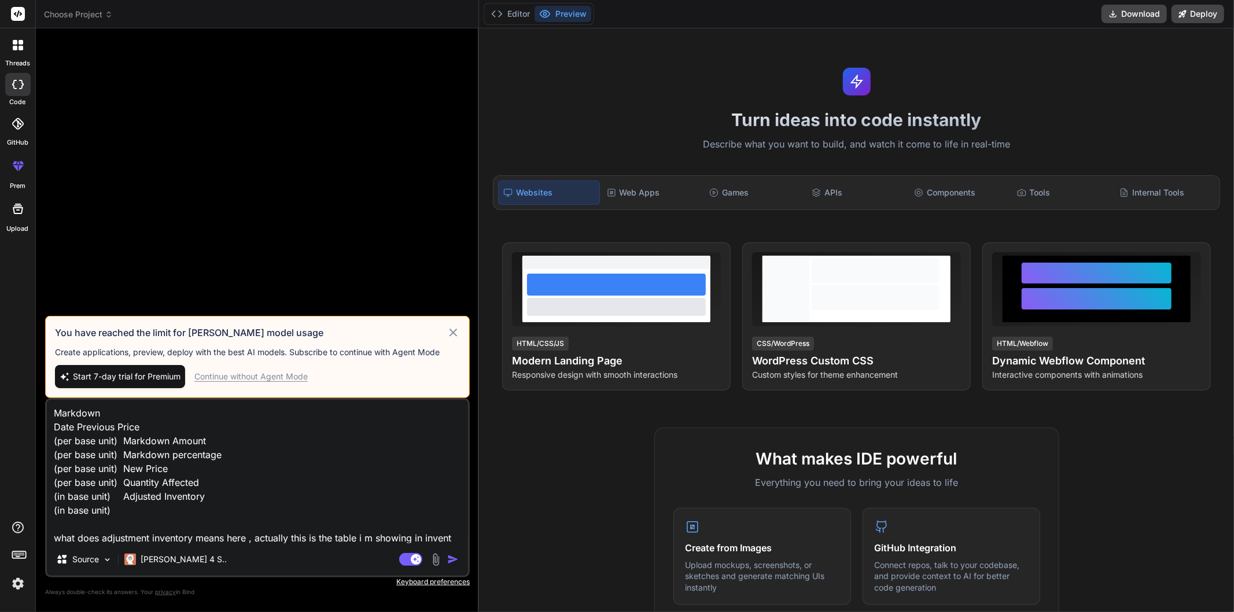
type textarea "Markdown Date Previous Price (per base unit) Markdown Amount (per base unit) Ma…"
type textarea "x"
type textarea "Markdown Date Previous Price (per base unit) Markdown Amount (per base unit) Ma…"
type textarea "x"
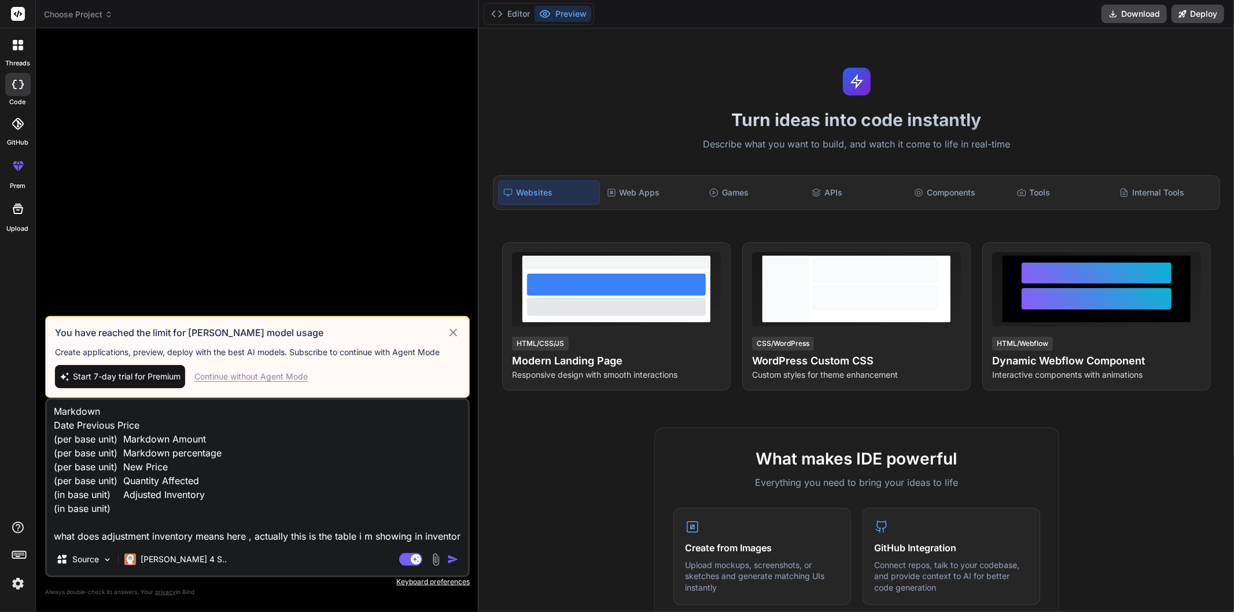
type textarea "Markdown Date Previous Price (per base unit) Markdown Amount (per base unit) Ma…"
type textarea "x"
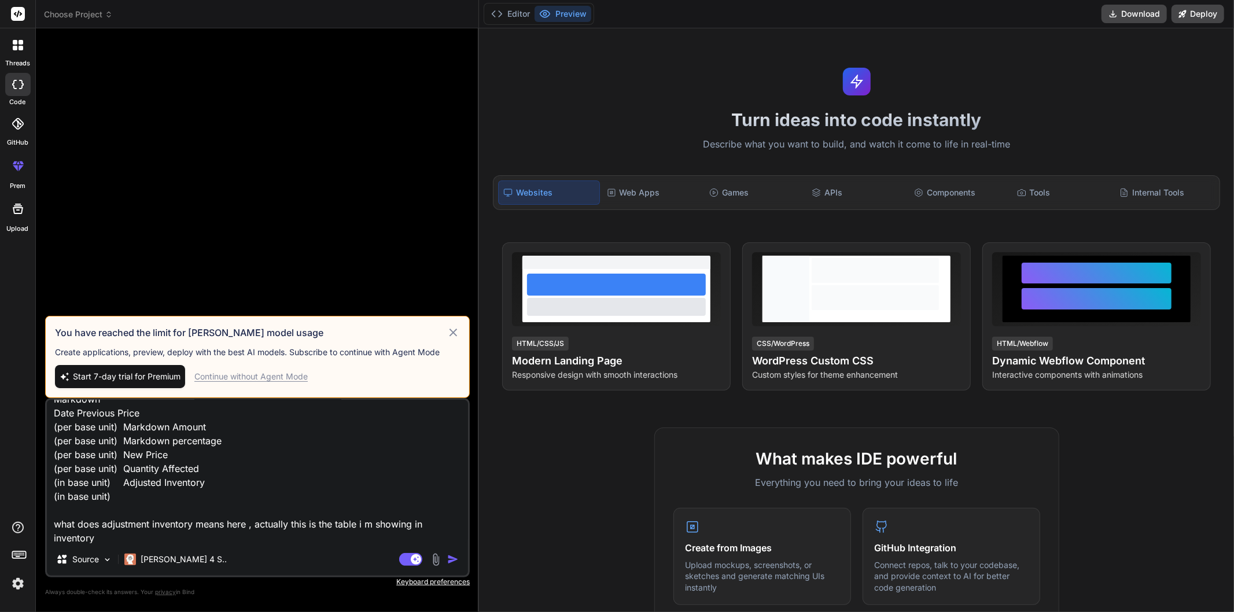
type textarea "Markdown Date Previous Price (per base unit) Markdown Amount (per base unit) Ma…"
type textarea "x"
type textarea "Markdown Date Previous Price (per base unit) Markdown Amount (per base unit) Ma…"
type textarea "x"
type textarea "Markdown Date Previous Price (per base unit) Markdown Amount (per base unit) Ma…"
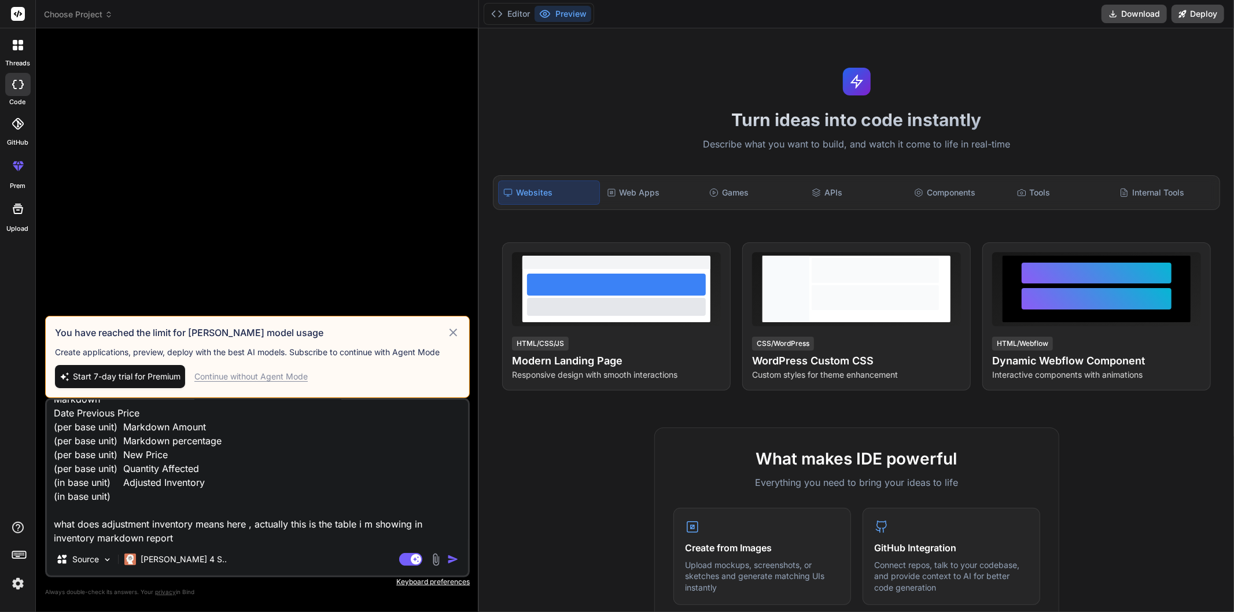
click at [250, 376] on div "Continue without Agent Mode" at bounding box center [250, 377] width 113 height 12
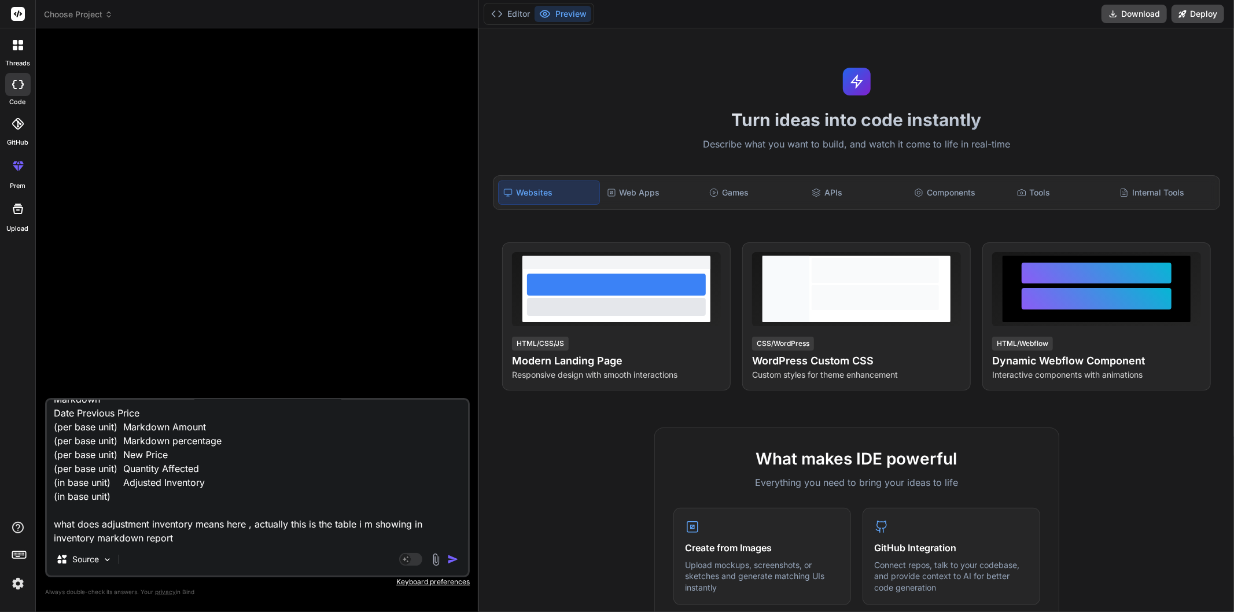
click at [459, 561] on button "button" at bounding box center [455, 560] width 16 height 12
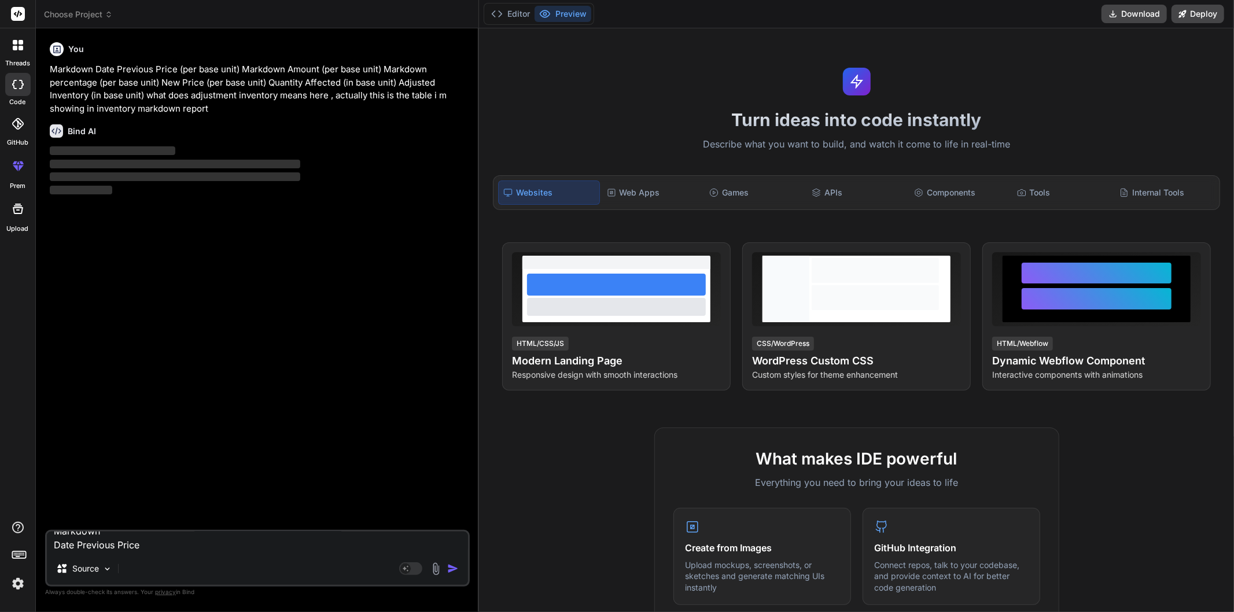
scroll to position [0, 0]
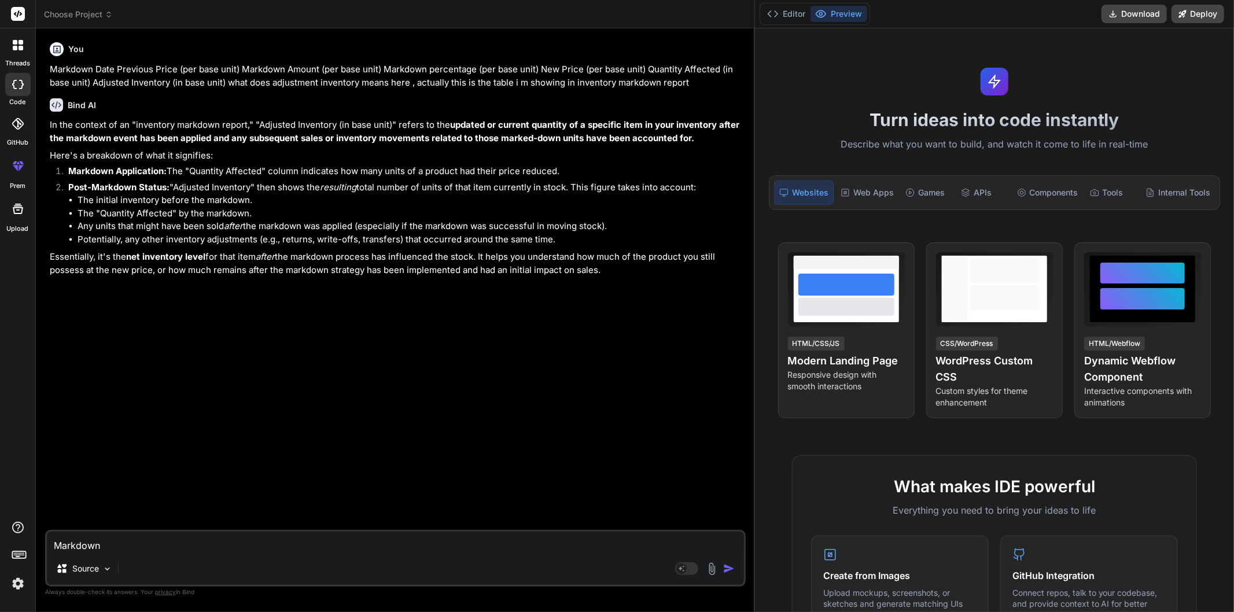
drag, startPoint x: 478, startPoint y: 118, endPoint x: 949, endPoint y: 137, distance: 471.2
click at [949, 137] on div "threads code GitHub prem Upload Choose Project Created with Pixso. Bind AI Web …" at bounding box center [617, 306] width 1234 height 612
drag, startPoint x: 194, startPoint y: 172, endPoint x: 571, endPoint y: 174, distance: 377.1
click at [571, 174] on li "Markdown Application: The "Quantity Affected" column indicates how many units o…" at bounding box center [401, 173] width 684 height 16
click at [378, 207] on li "The "Quantity Affected" by the markdown." at bounding box center [411, 213] width 666 height 13
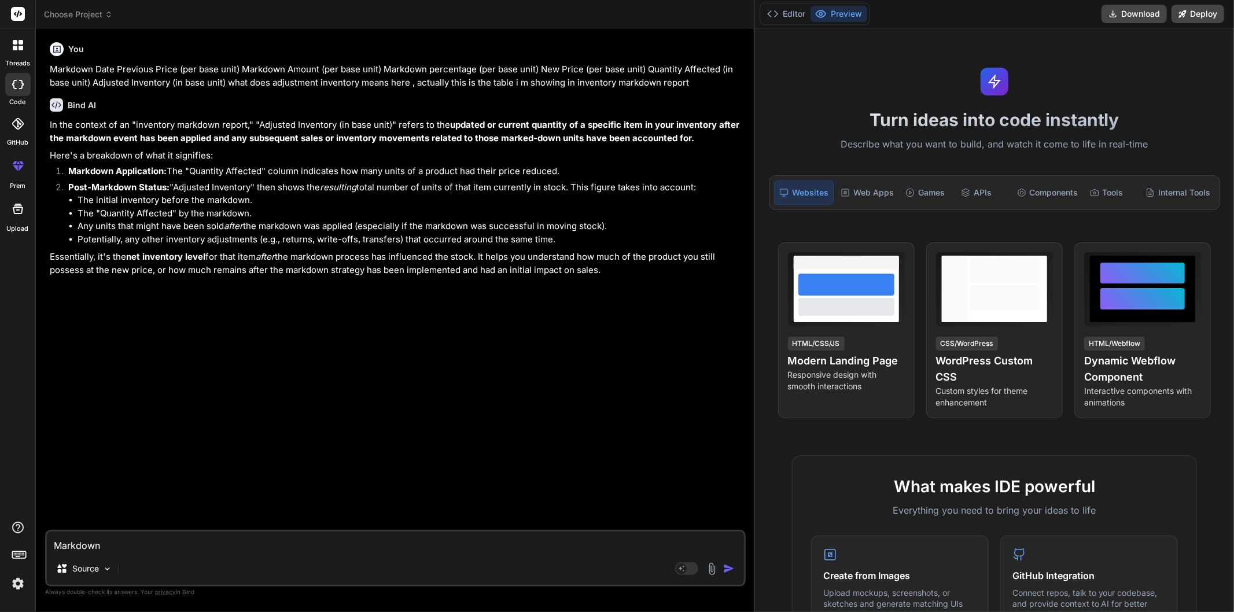
click at [163, 542] on textarea "Markdown Date Previous Price (per base unit) Markdown Amount (per base unit) Ma…" at bounding box center [395, 542] width 697 height 21
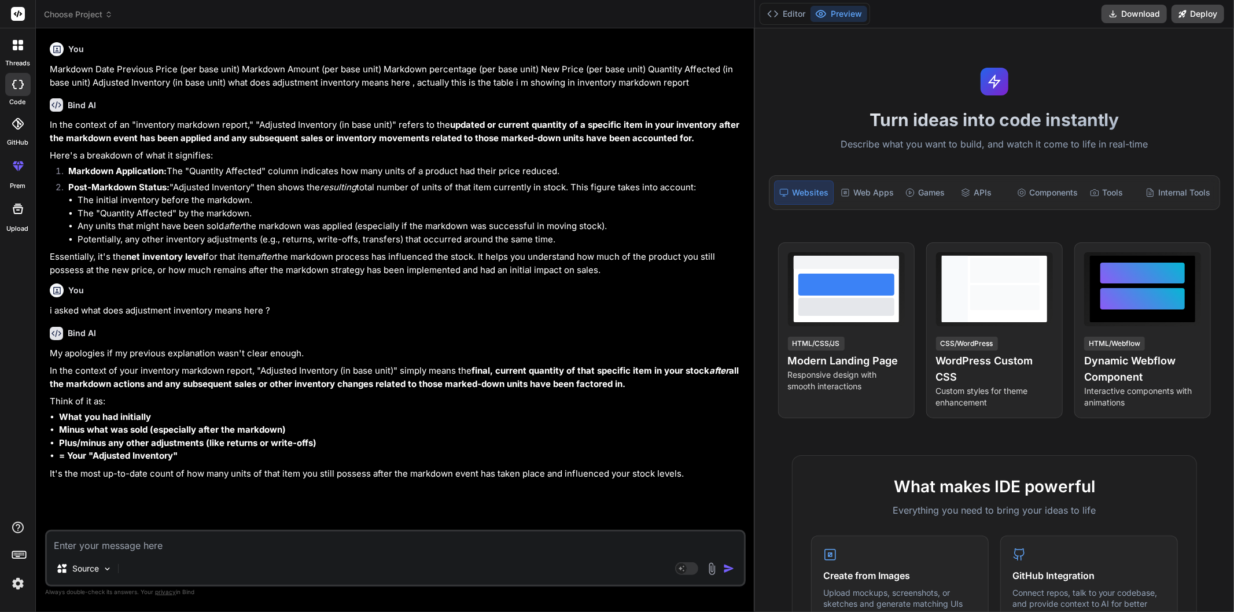
click at [345, 318] on div "Bind AI My apologies if my previous explanation wasn't clear enough. In the con…" at bounding box center [396, 399] width 693 height 163
click at [386, 411] on li "What you had initially" at bounding box center [401, 417] width 684 height 13
click at [442, 359] on p "My apologies if my previous explanation wasn't clear enough." at bounding box center [396, 353] width 693 height 13
click at [312, 541] on textarea at bounding box center [395, 542] width 697 height 21
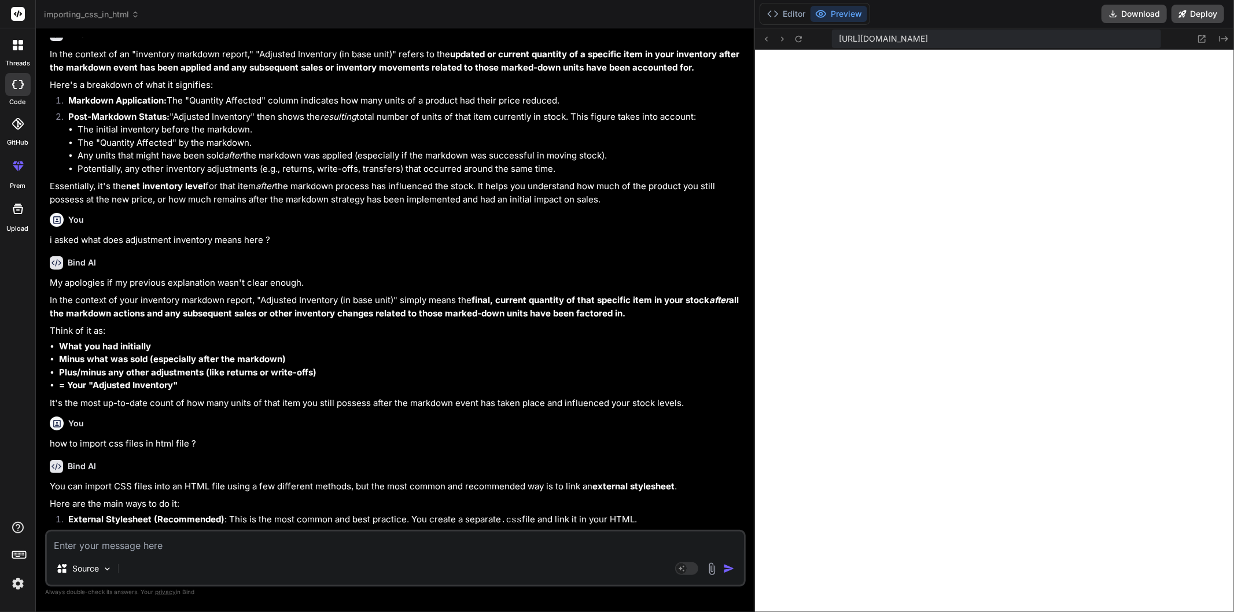
scroll to position [497, 0]
click at [440, 554] on div "Source Agent Mode. When this toggle is activated, AI automatically makes decisi…" at bounding box center [395, 558] width 700 height 57
click at [440, 546] on textarea at bounding box center [395, 542] width 697 height 21
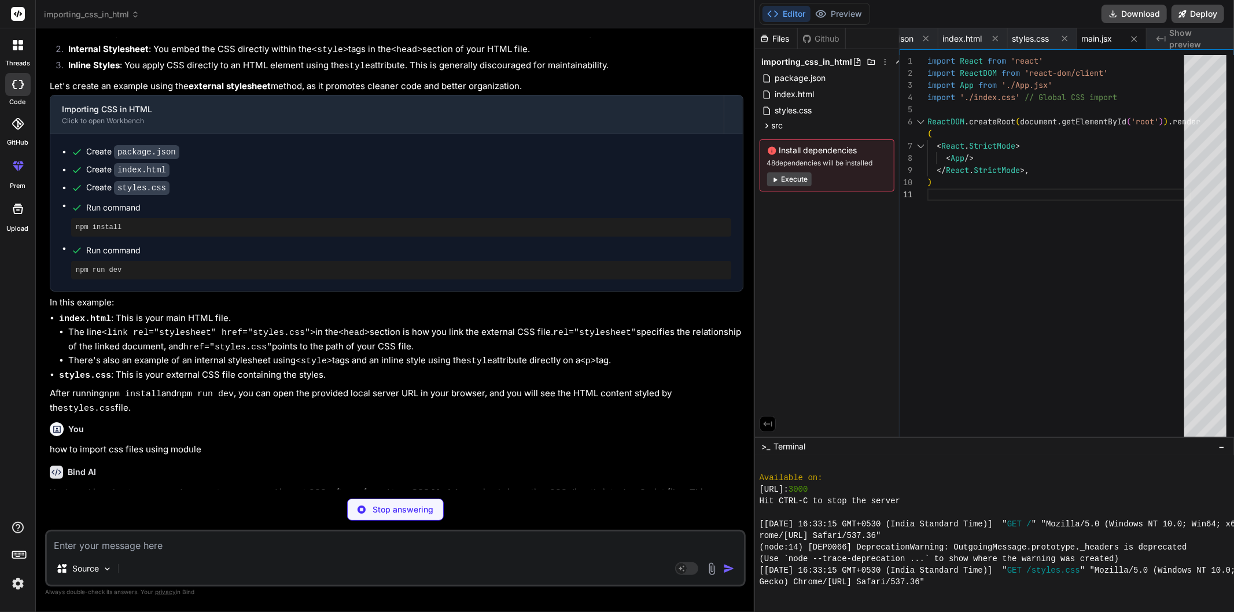
scroll to position [0, 110]
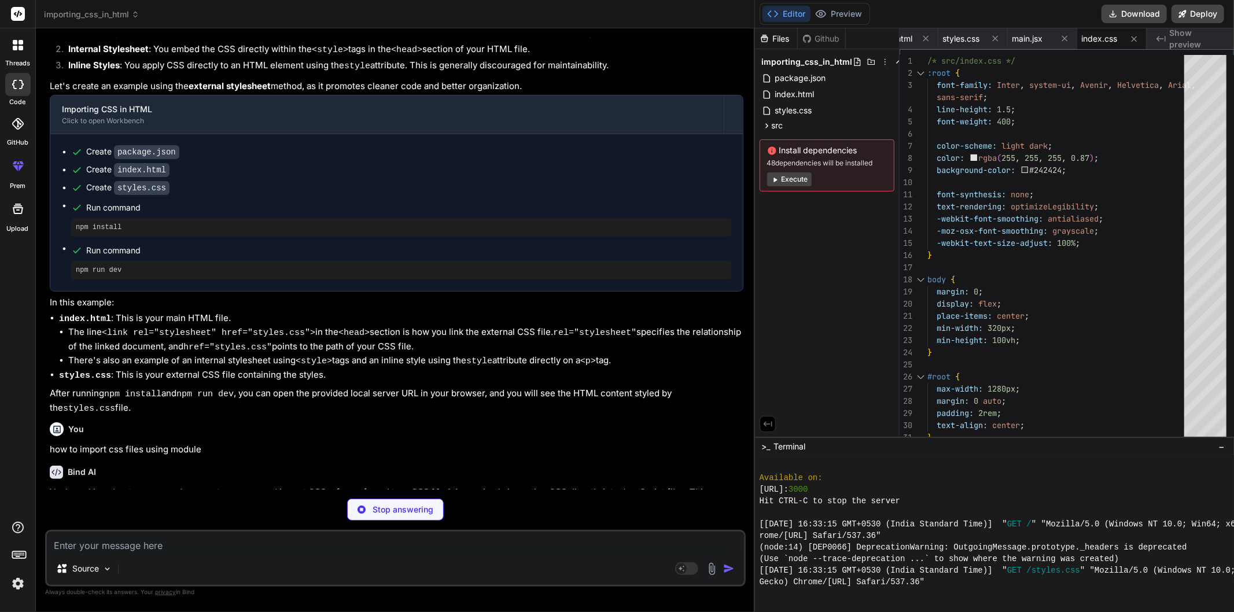
click at [352, 548] on textarea at bounding box center [395, 542] width 697 height 21
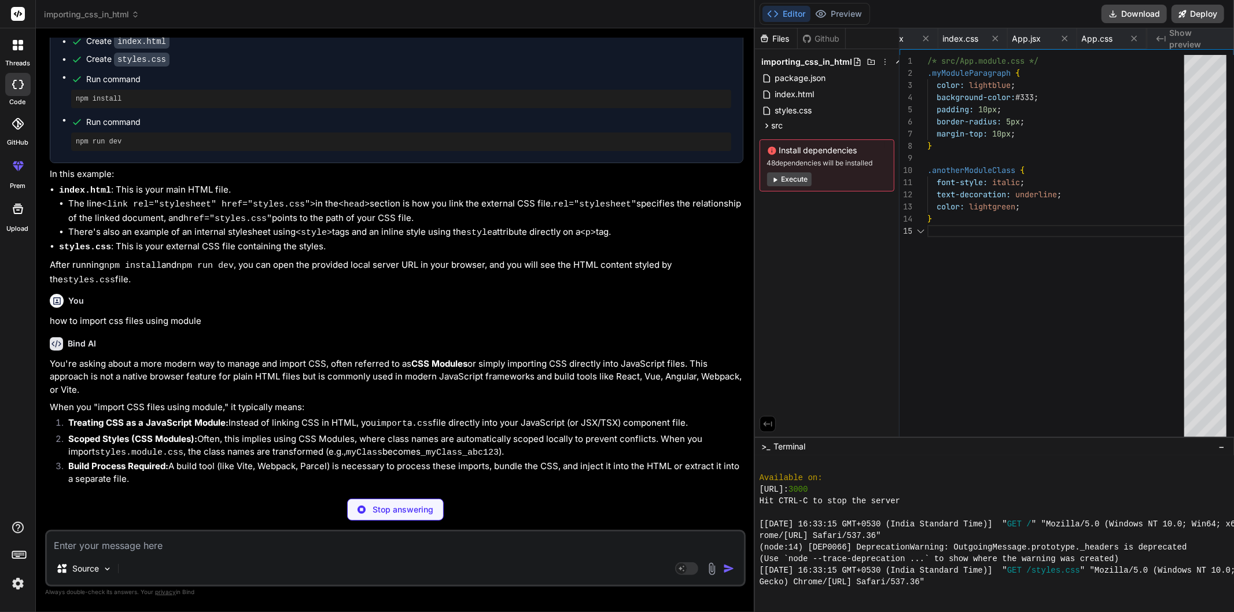
scroll to position [0, 340]
click at [390, 507] on p "Stop answering" at bounding box center [402, 510] width 61 height 12
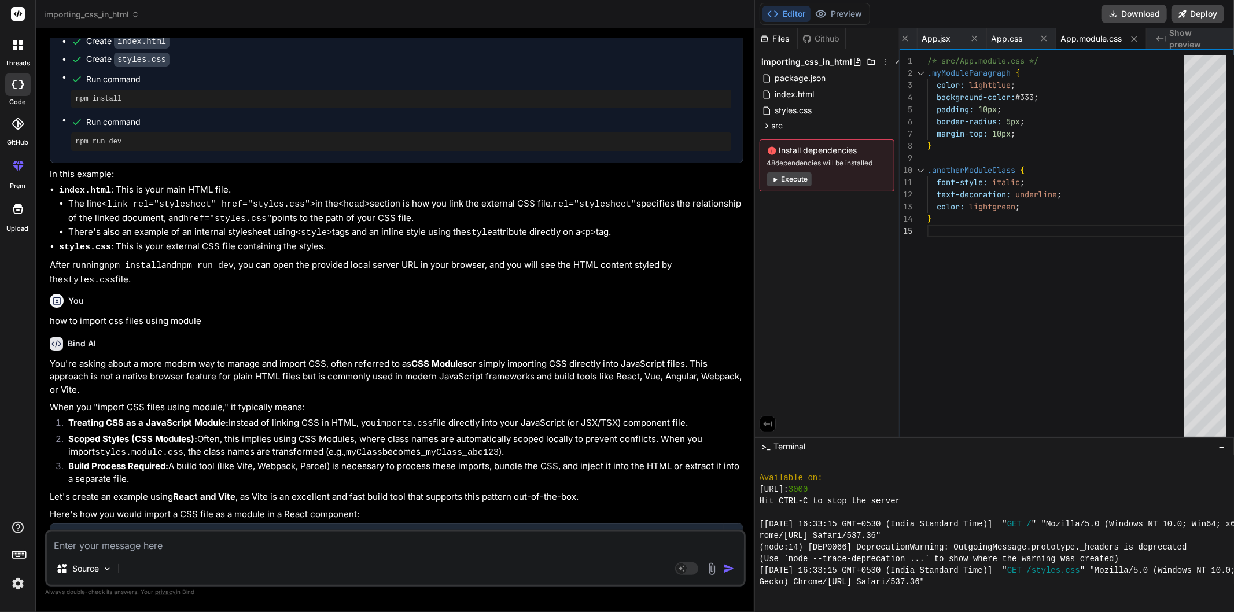
click at [351, 545] on textarea at bounding box center [395, 542] width 697 height 21
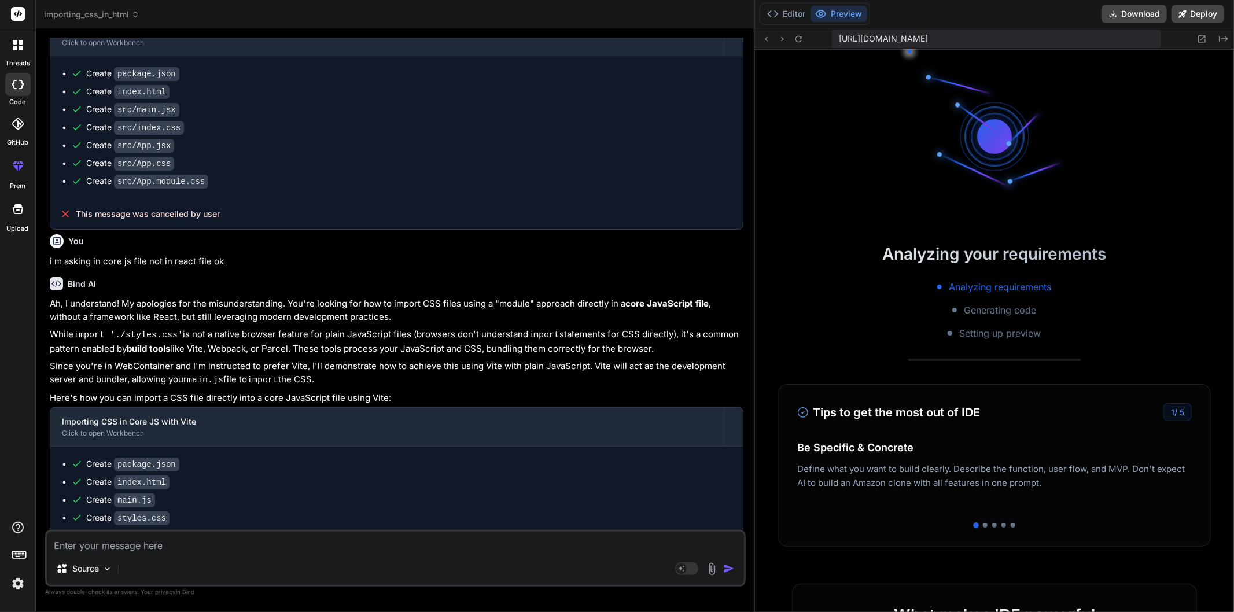
scroll to position [949, 0]
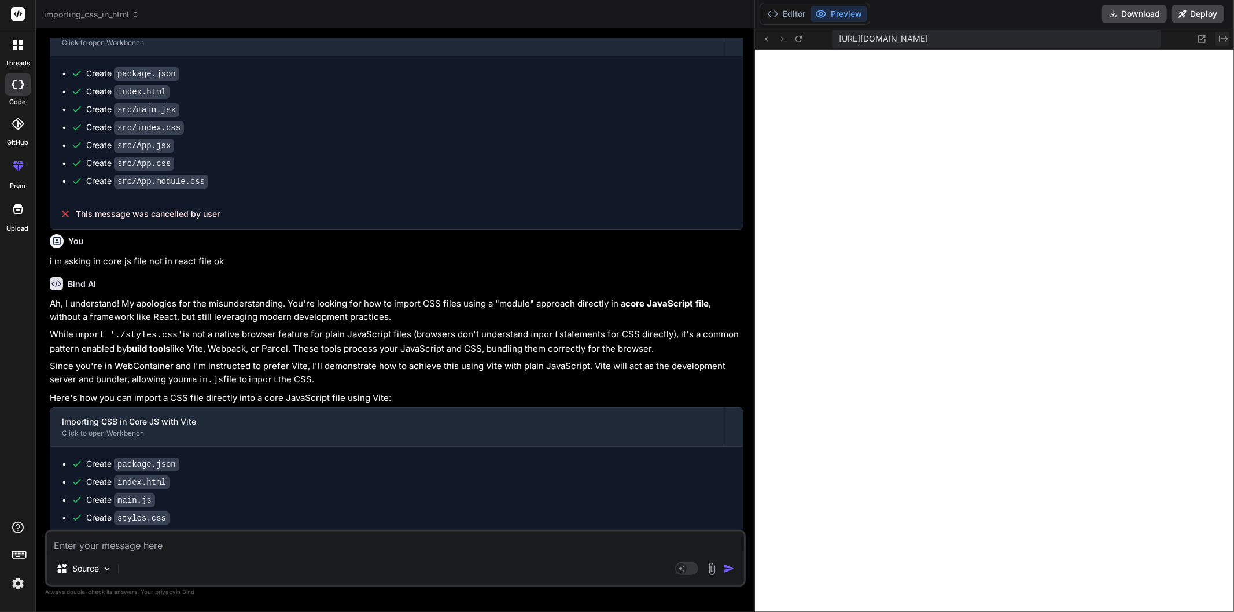
click at [1223, 38] on icon "Created with Pixso." at bounding box center [1223, 38] width 9 height 9
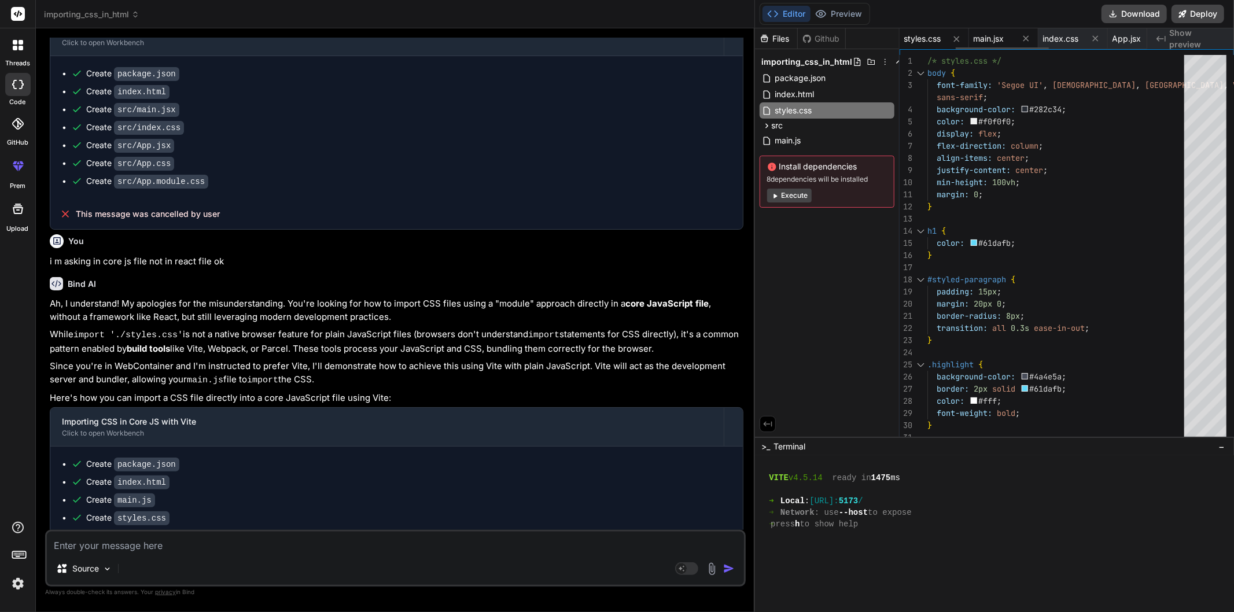
click at [992, 39] on span "main.jsx" at bounding box center [988, 39] width 31 height 12
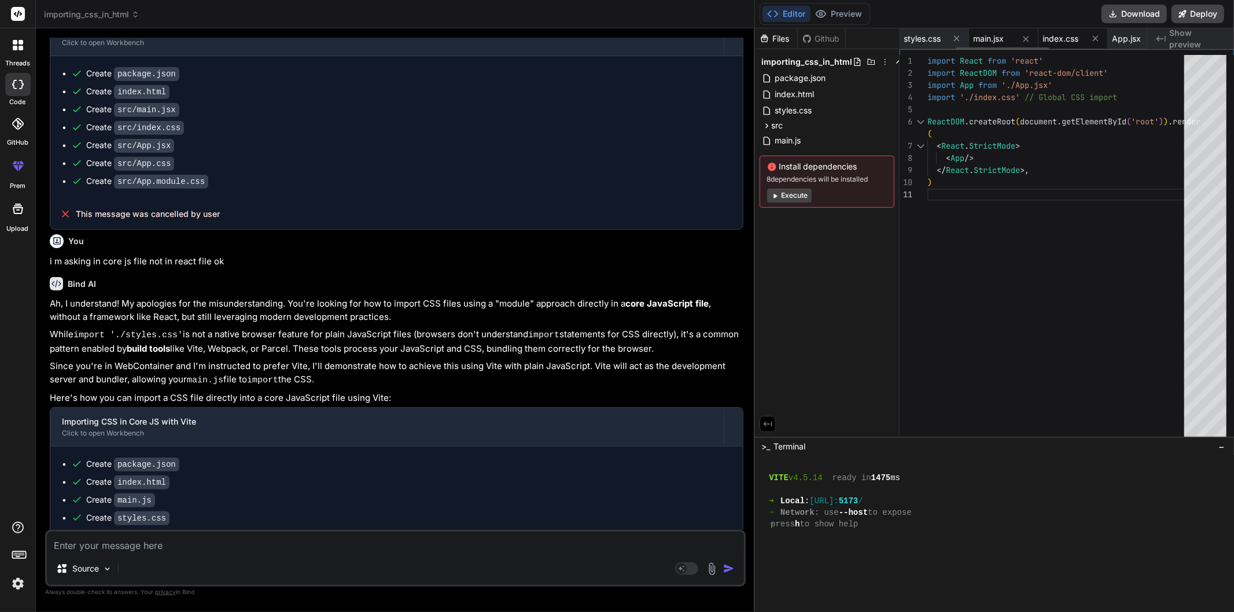
click at [1065, 37] on span "index.css" at bounding box center [1061, 39] width 36 height 12
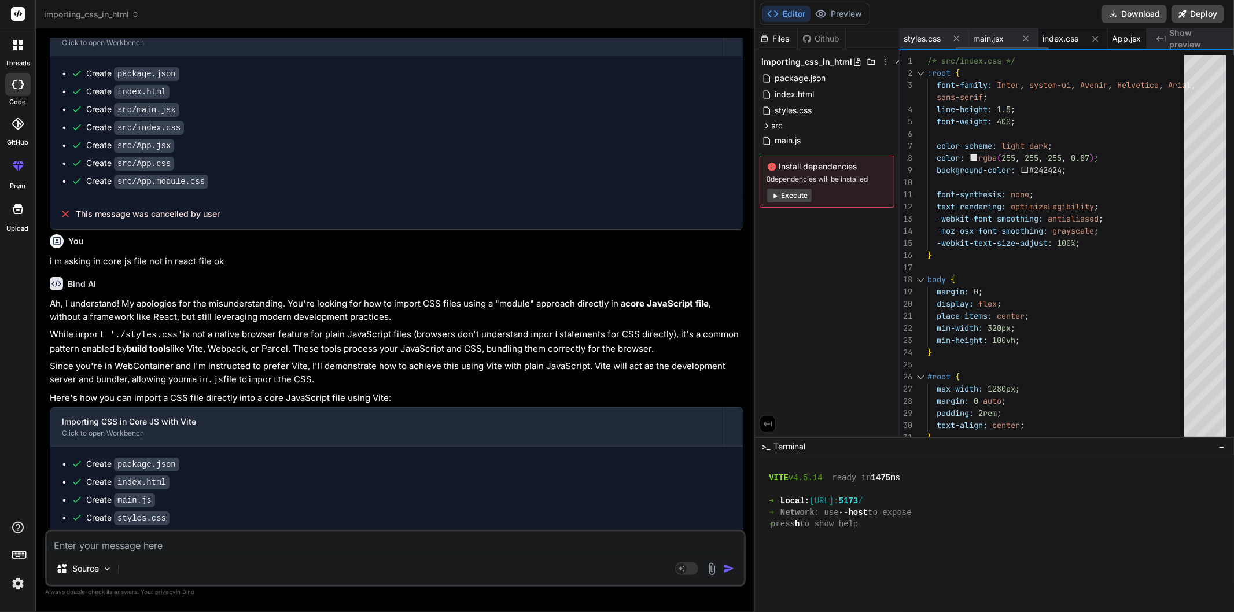
click at [1126, 38] on span "App.jsx" at bounding box center [1126, 39] width 29 height 12
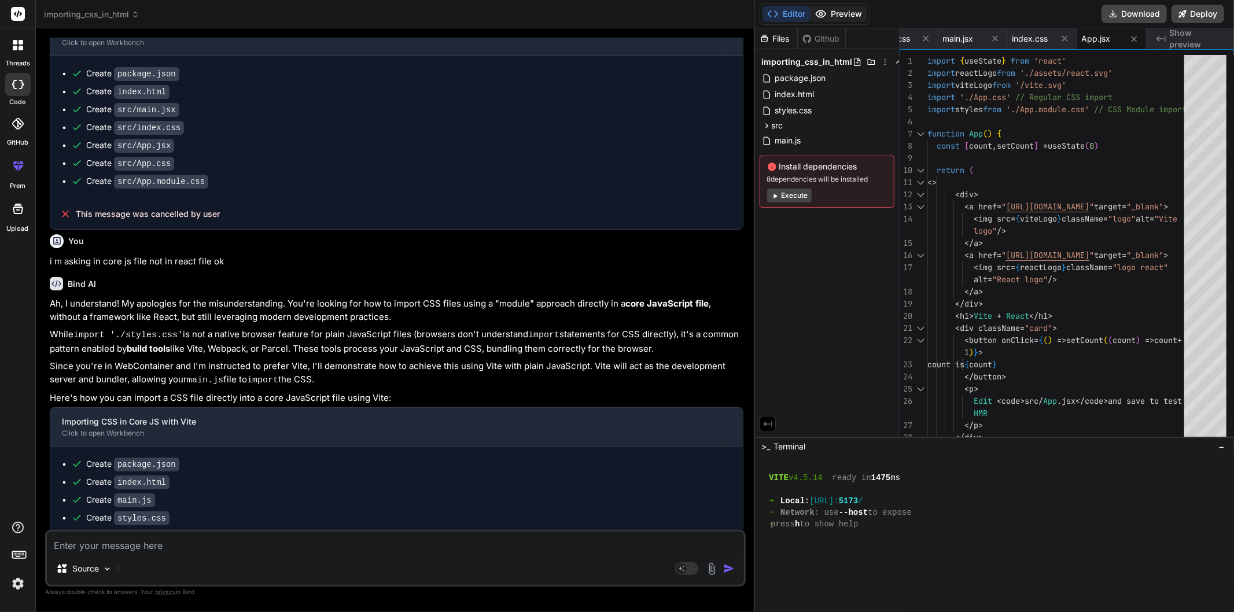
click at [840, 10] on button "Preview" at bounding box center [838, 14] width 57 height 16
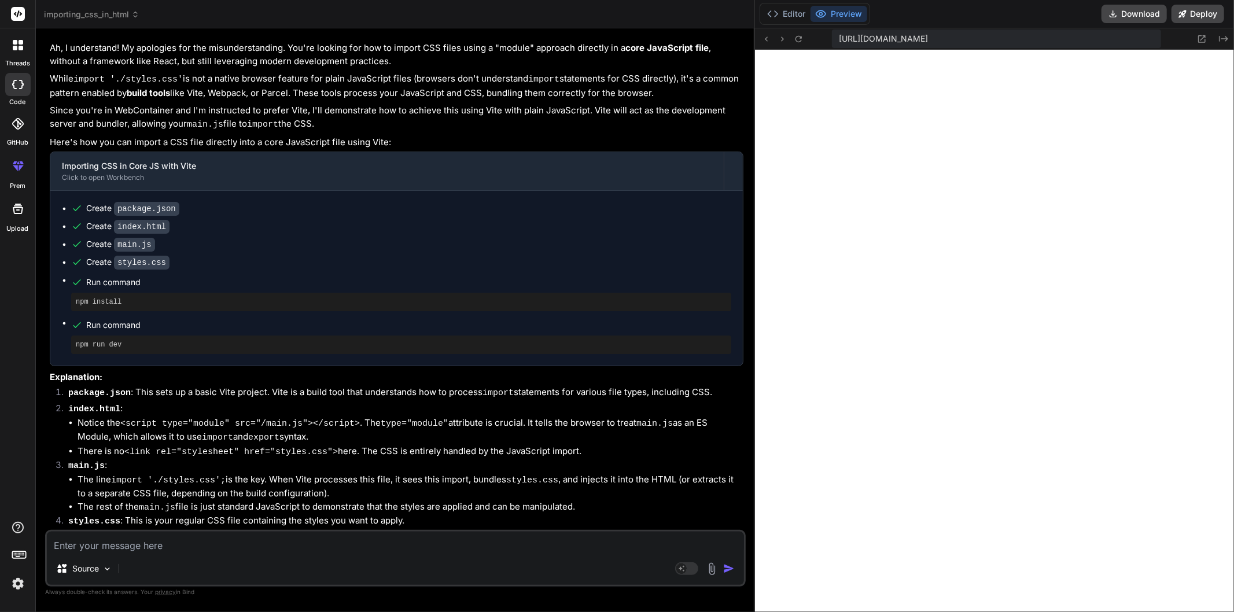
scroll to position [1476, 0]
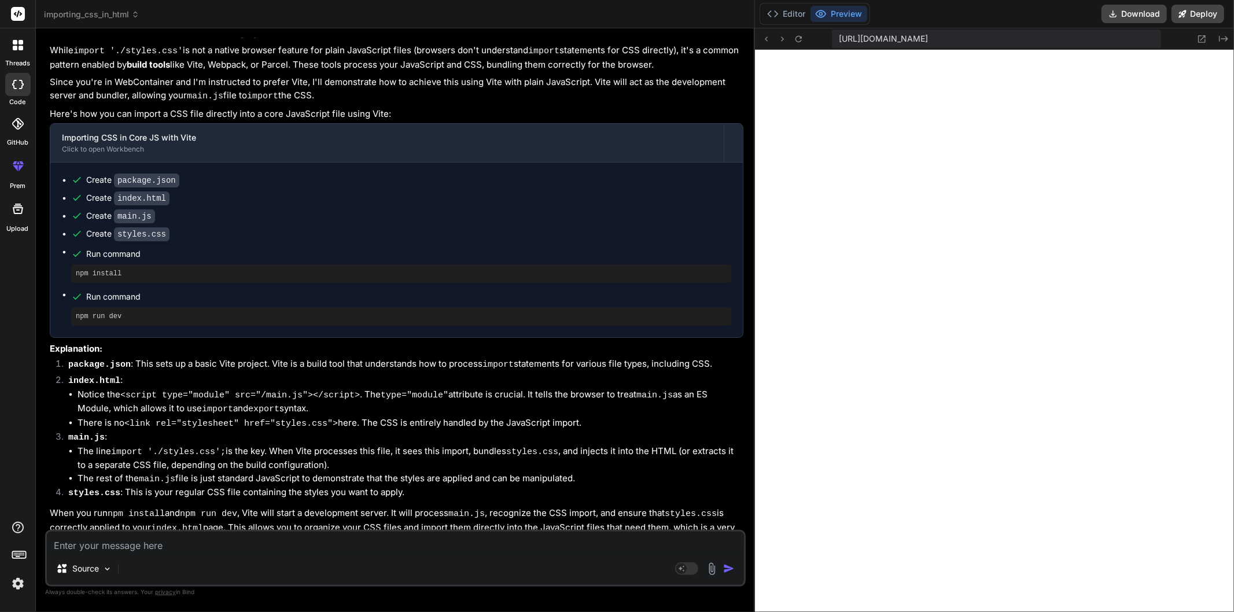
click at [174, 555] on div "Source Agent Mode. When this toggle is activated, AI automatically makes decisi…" at bounding box center [395, 558] width 700 height 57
click at [178, 551] on textarea at bounding box center [395, 542] width 697 height 21
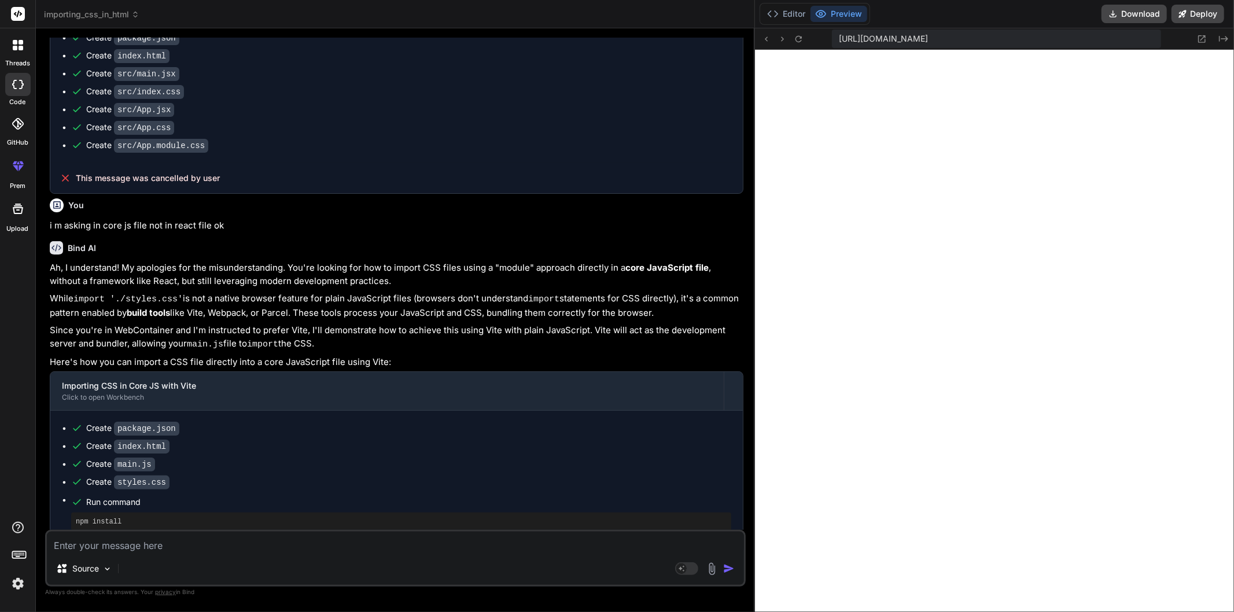
scroll to position [2499, 0]
click at [13, 16] on rect at bounding box center [18, 14] width 14 height 14
click at [16, 46] on icon at bounding box center [15, 48] width 5 height 5
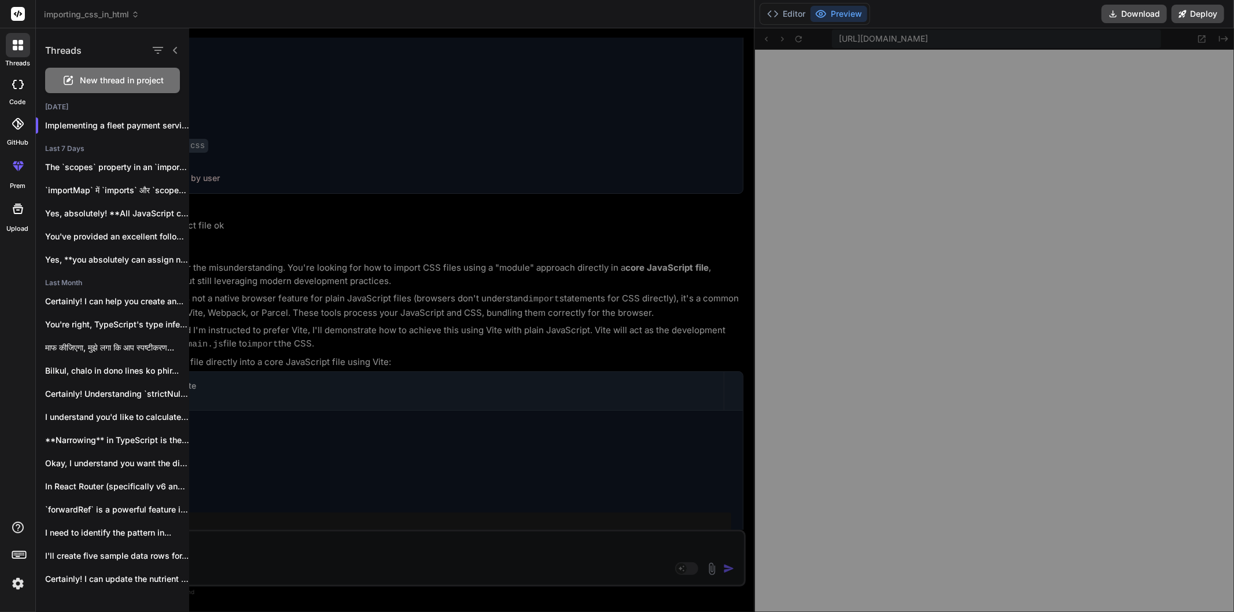
click at [113, 86] on span "New thread in project" at bounding box center [122, 81] width 84 height 12
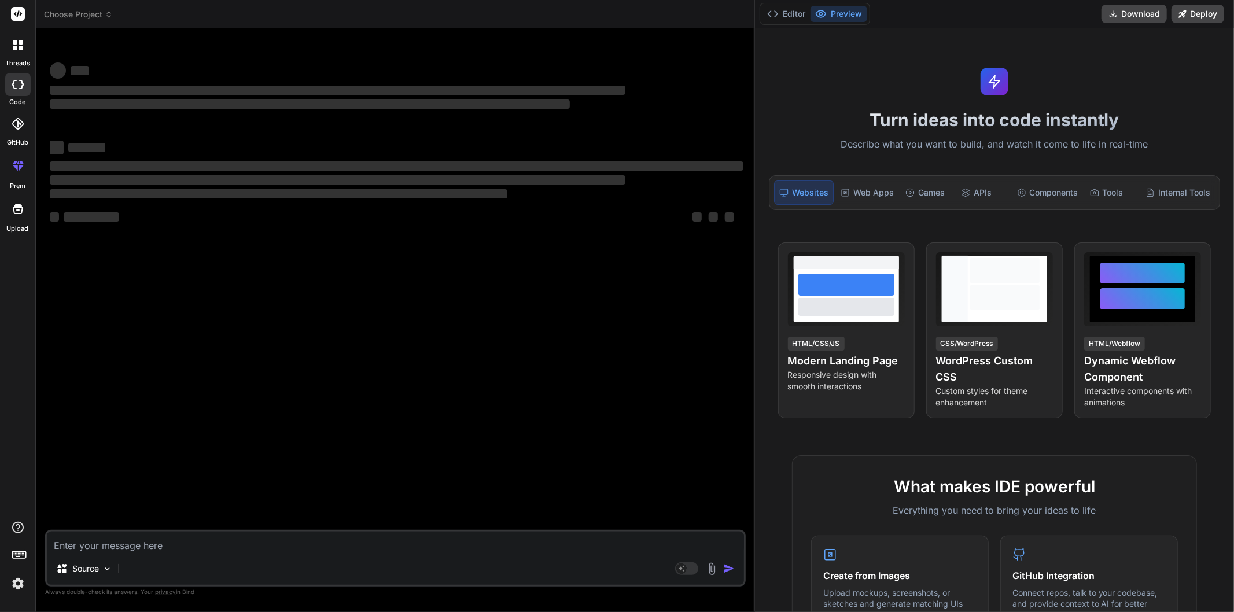
scroll to position [2568, 0]
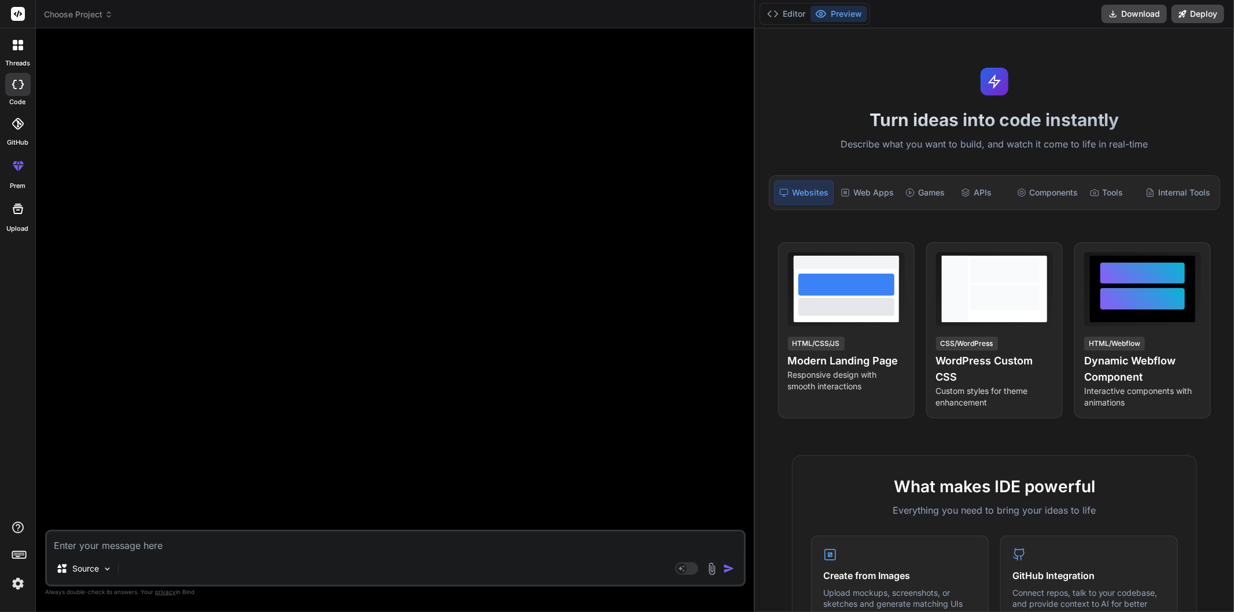
click at [17, 584] on img at bounding box center [18, 584] width 20 height 20
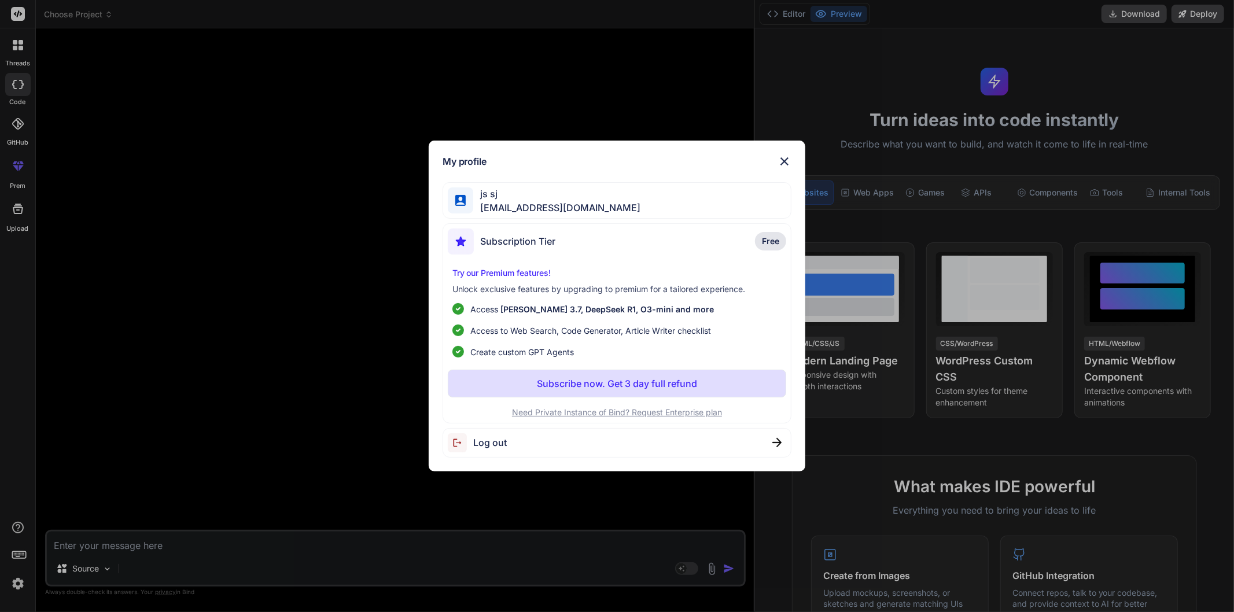
click at [788, 158] on img at bounding box center [784, 161] width 14 height 14
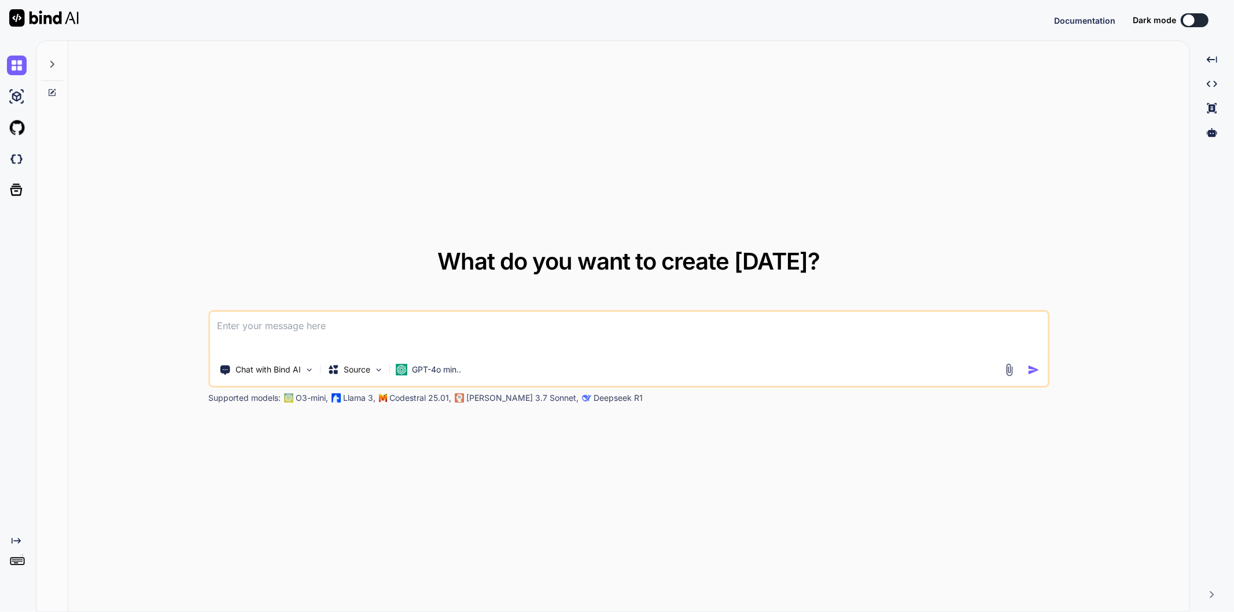
click at [278, 324] on textarea at bounding box center [629, 333] width 838 height 43
type textarea "x"
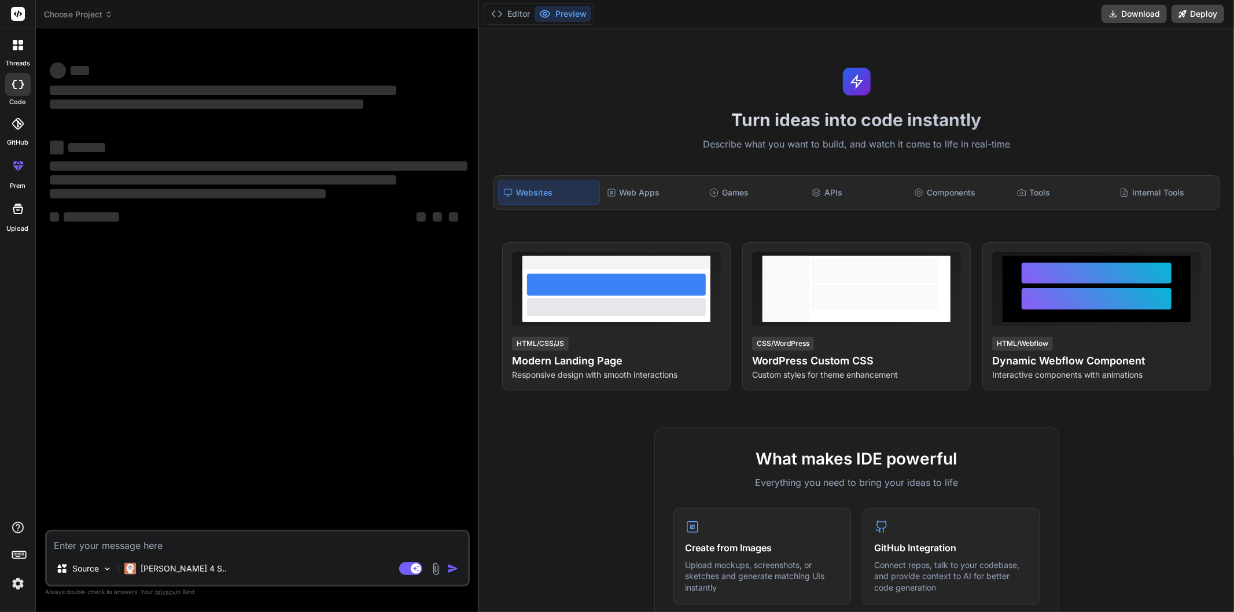
type textarea "x"
click at [20, 45] on icon at bounding box center [18, 45] width 10 height 10
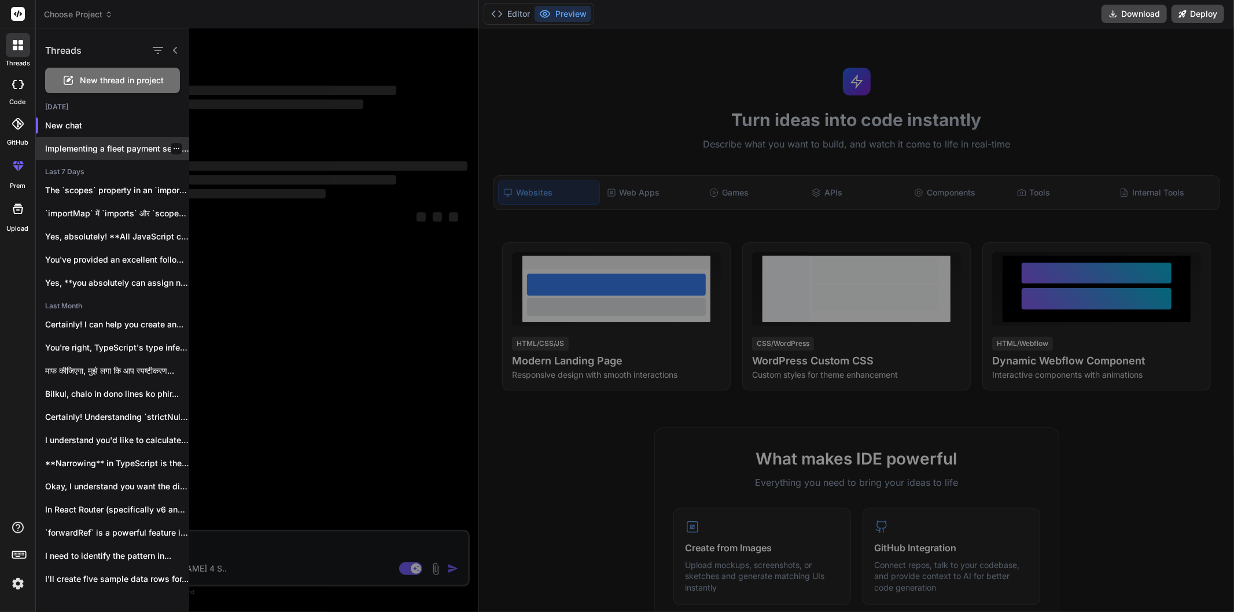
click at [82, 147] on p "Implementing a fleet payment service in a..." at bounding box center [117, 149] width 144 height 12
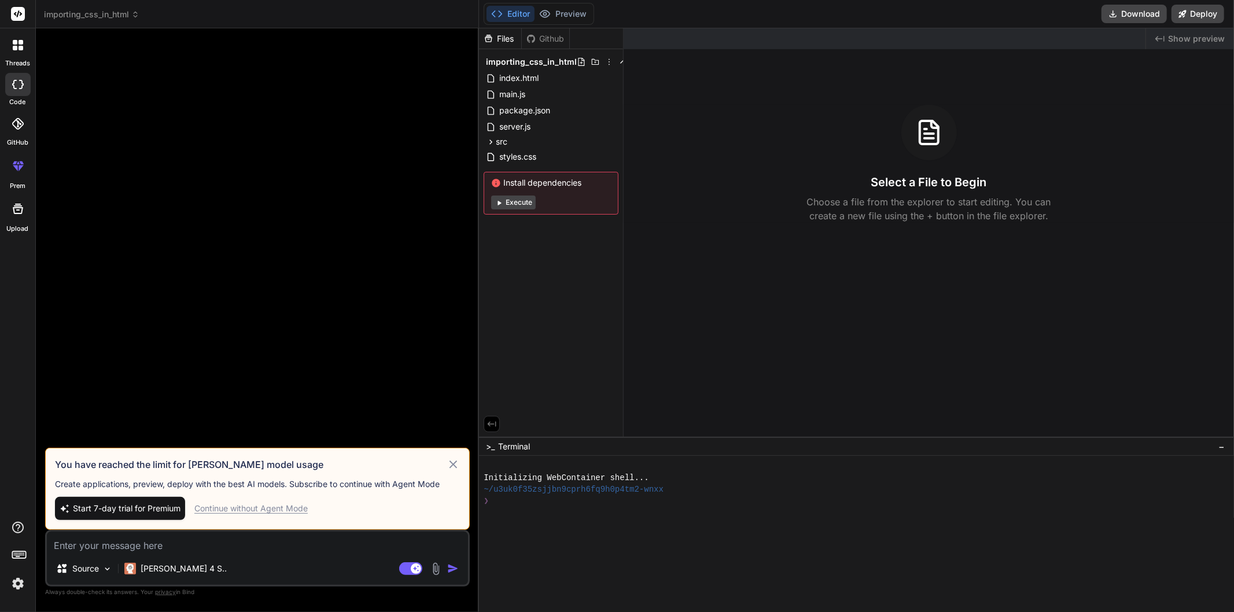
click at [250, 510] on div "Continue without Agent Mode" at bounding box center [250, 509] width 113 height 12
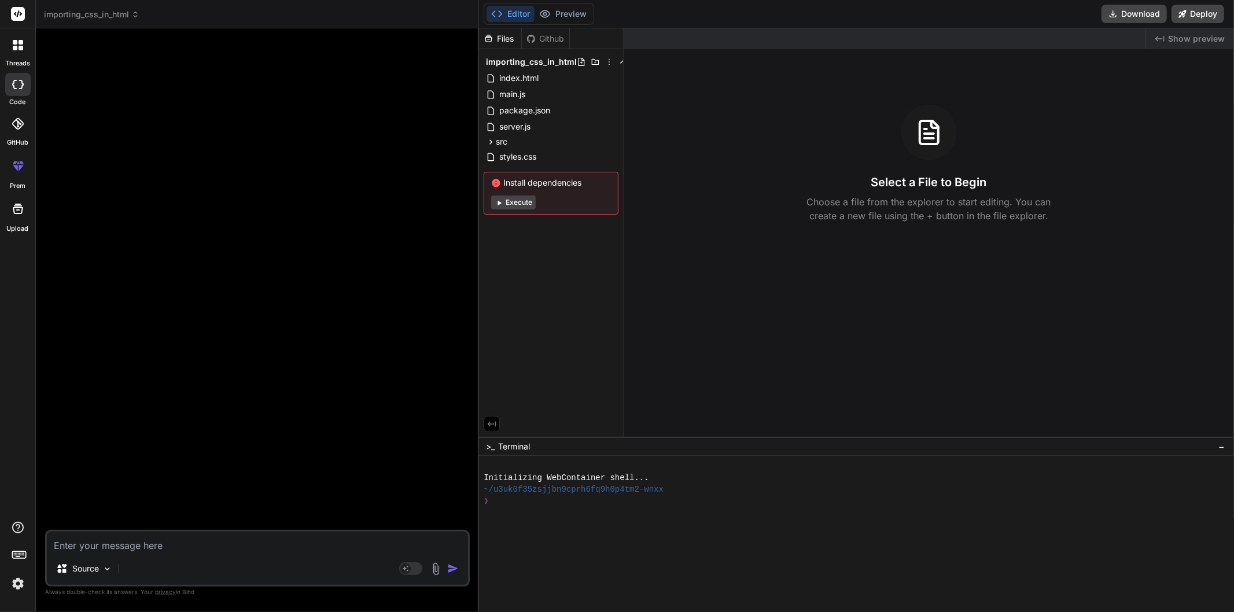
click at [13, 45] on icon at bounding box center [18, 45] width 10 height 10
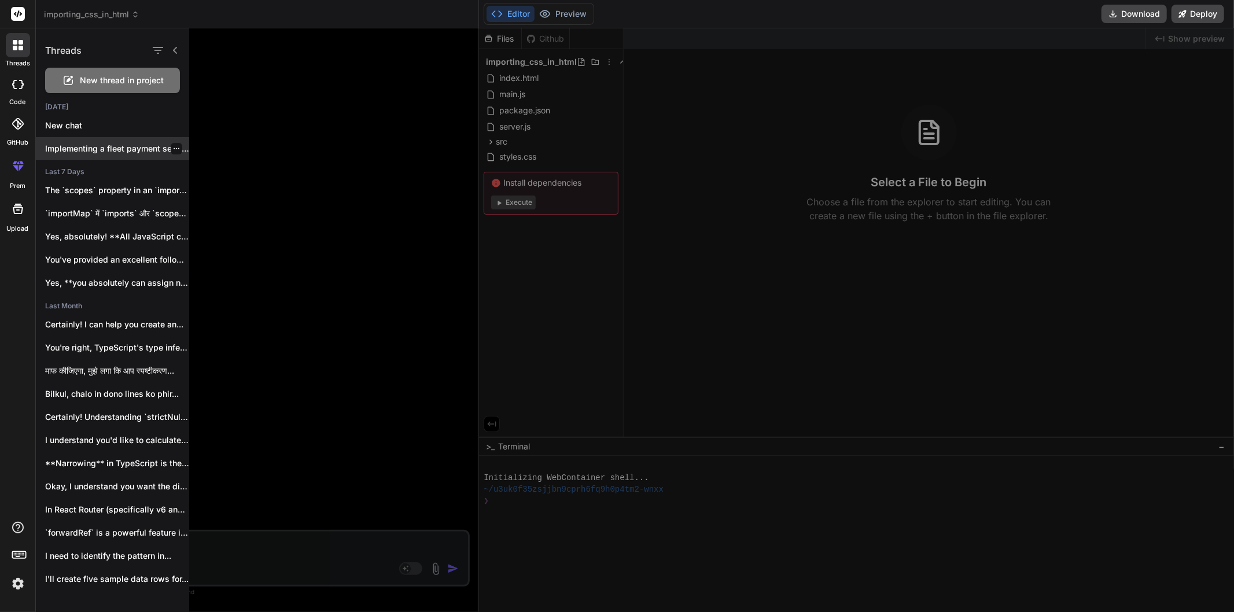
click at [85, 143] on p "Implementing a fleet payment service in a..." at bounding box center [117, 149] width 144 height 12
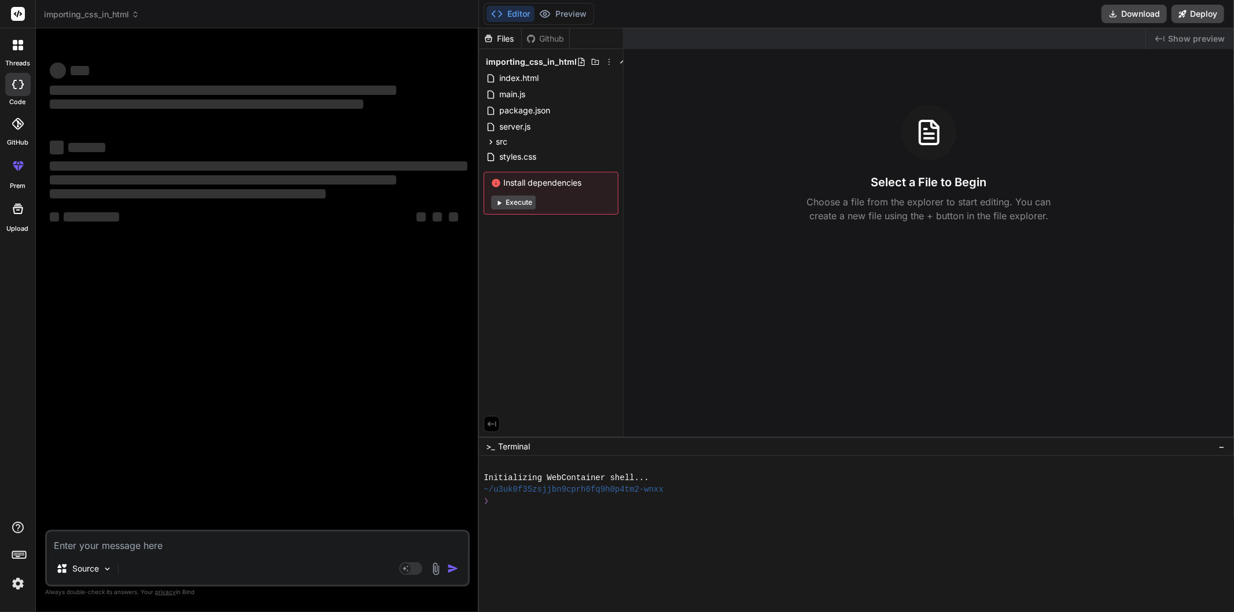
type textarea "x"
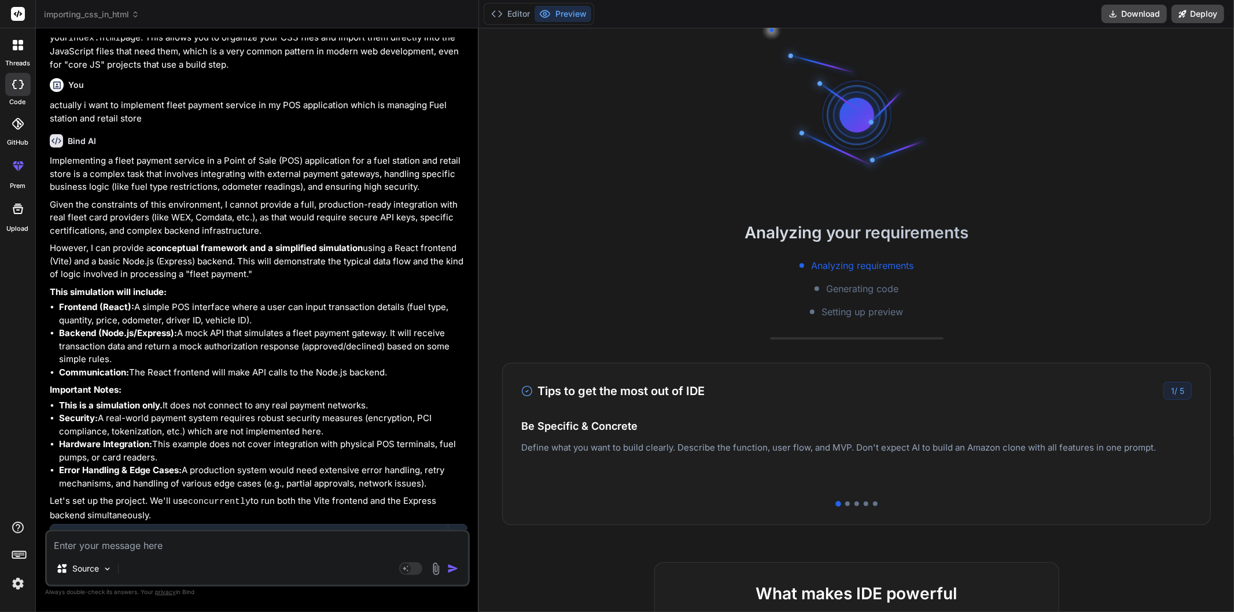
scroll to position [2132, 0]
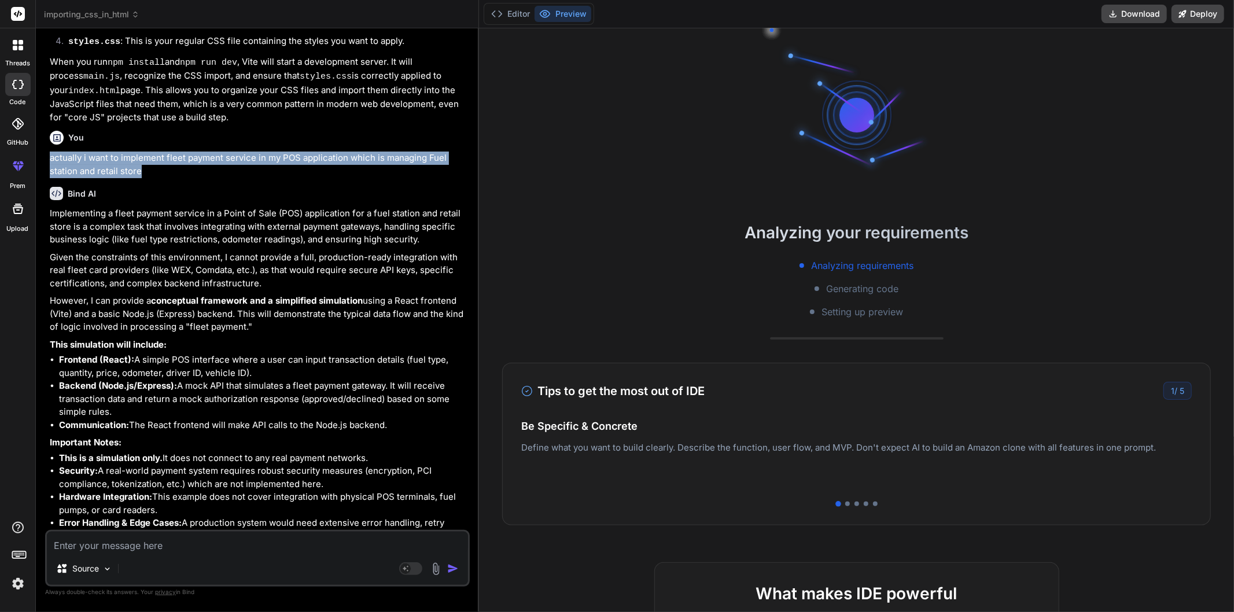
drag, startPoint x: 157, startPoint y: 146, endPoint x: 41, endPoint y: 130, distance: 116.8
click at [41, 130] on div "Bind AI Web Search Created with Pixso. Code Generator You i asked what does adj…" at bounding box center [257, 319] width 443 height 583
copy p "actually i want to implement fleet payment service in my POS application which …"
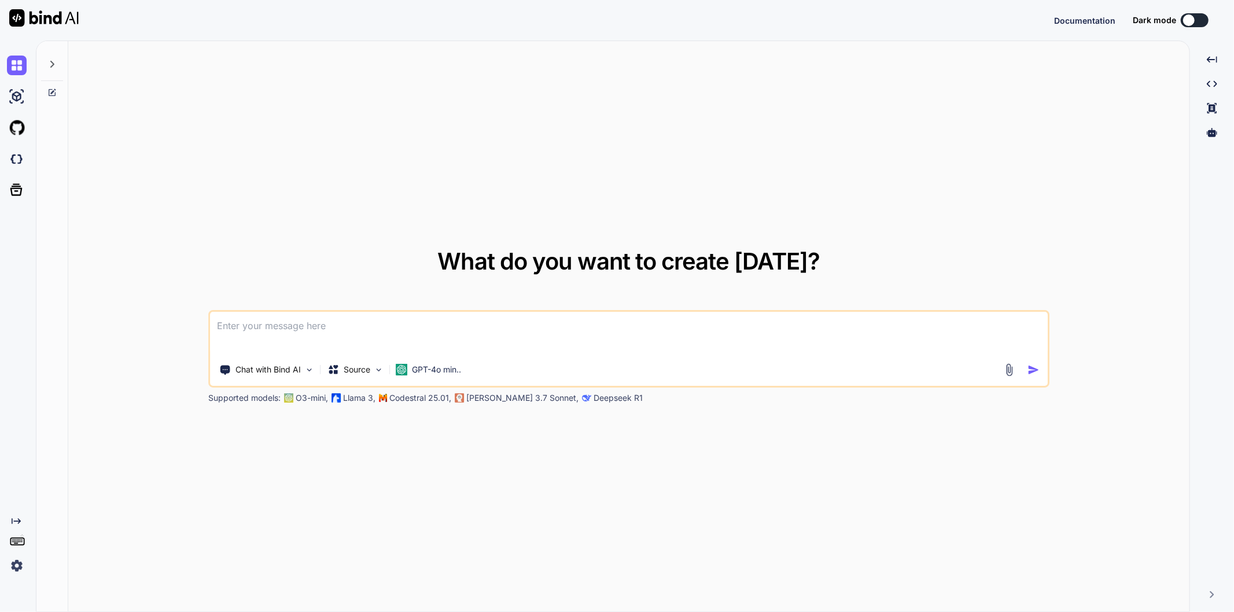
click at [283, 320] on textarea at bounding box center [629, 333] width 838 height 43
type textarea "x"
type textarea "actually i want to implement fleet payment service in my POS application which …"
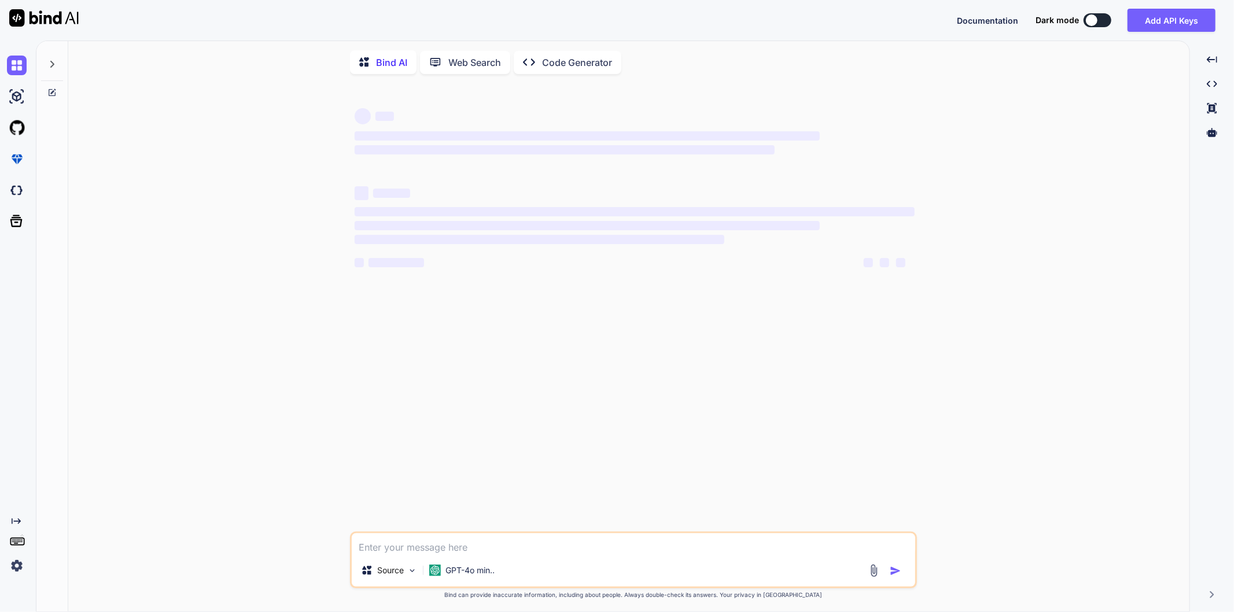
scroll to position [4, 0]
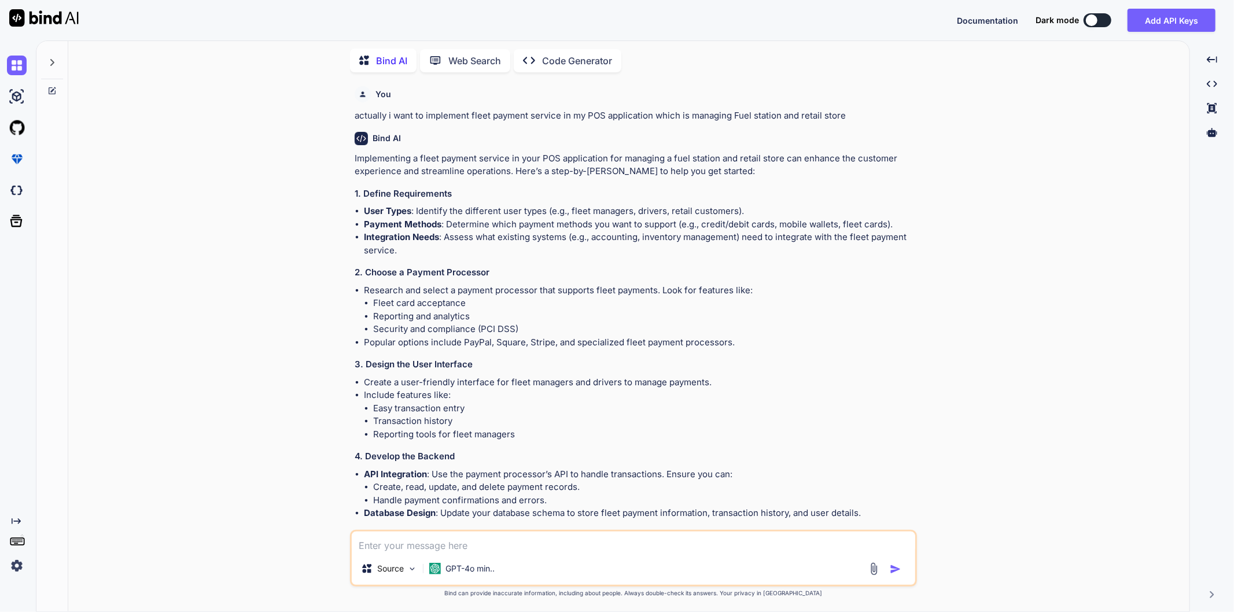
type textarea "x"
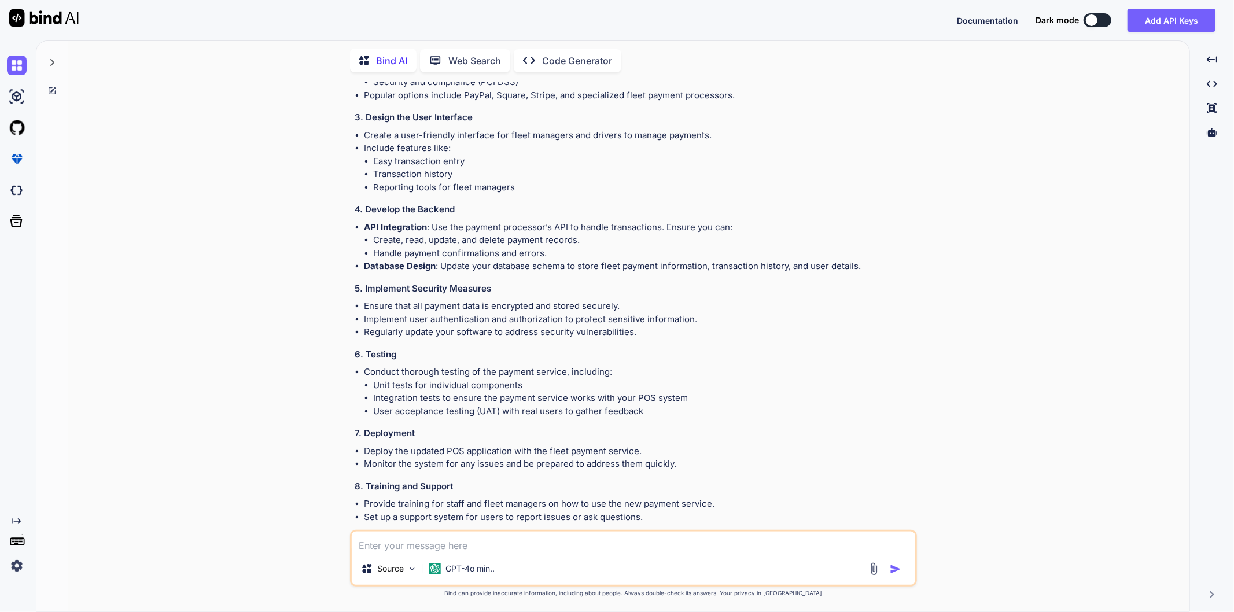
scroll to position [257, 0]
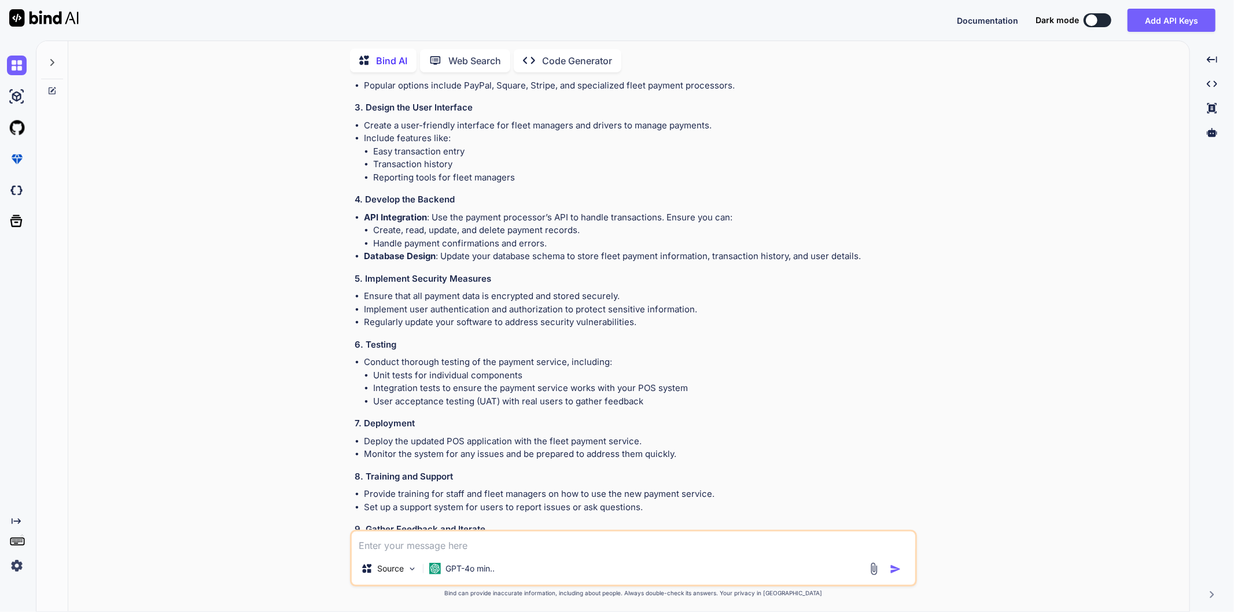
click at [426, 545] on textarea at bounding box center [633, 542] width 563 height 21
click at [691, 455] on li "Monitor the system for any issues and be prepared to address them quickly." at bounding box center [639, 454] width 551 height 13
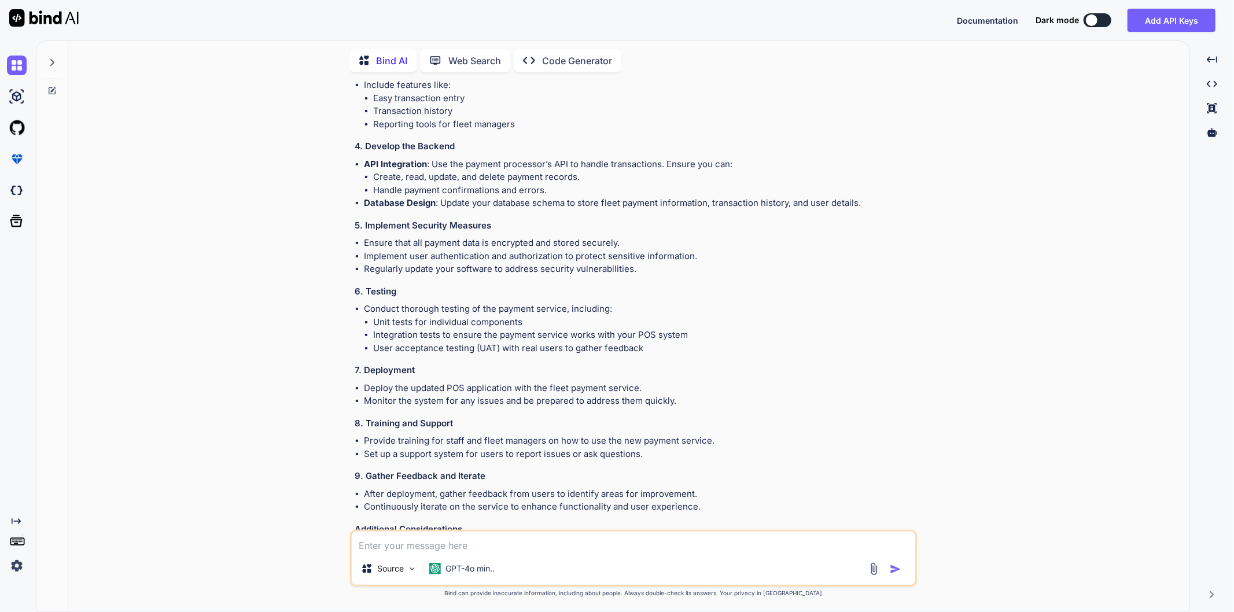
scroll to position [409, 0]
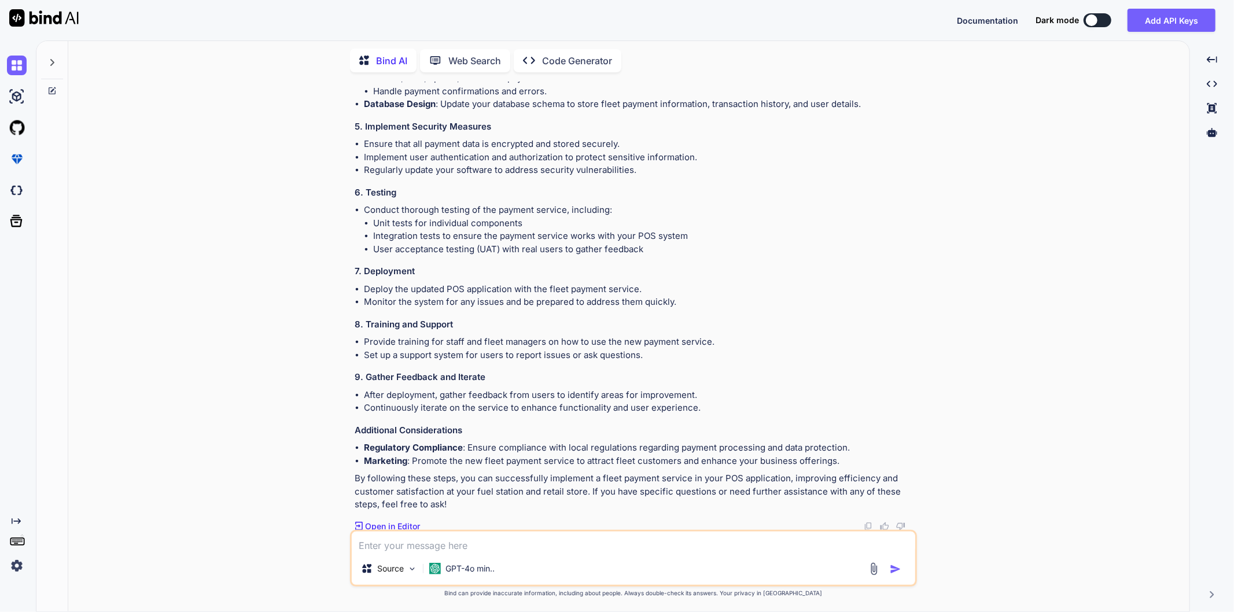
click at [435, 541] on textarea at bounding box center [633, 542] width 563 height 21
click at [463, 500] on p "By following these steps, you can successfully implement a fleet payment servic…" at bounding box center [635, 491] width 560 height 39
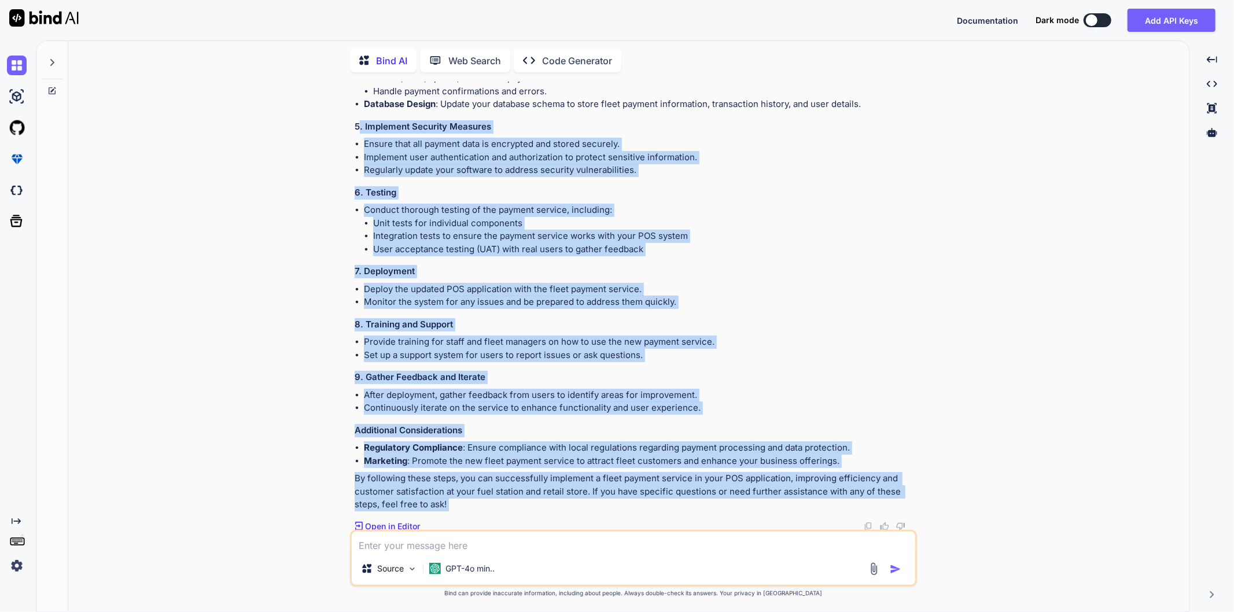
drag, startPoint x: 463, startPoint y: 500, endPoint x: 357, endPoint y: 124, distance: 390.6
click at [357, 124] on div "Implementing a fleet payment service in your POS application for managing a fue…" at bounding box center [635, 127] width 560 height 768
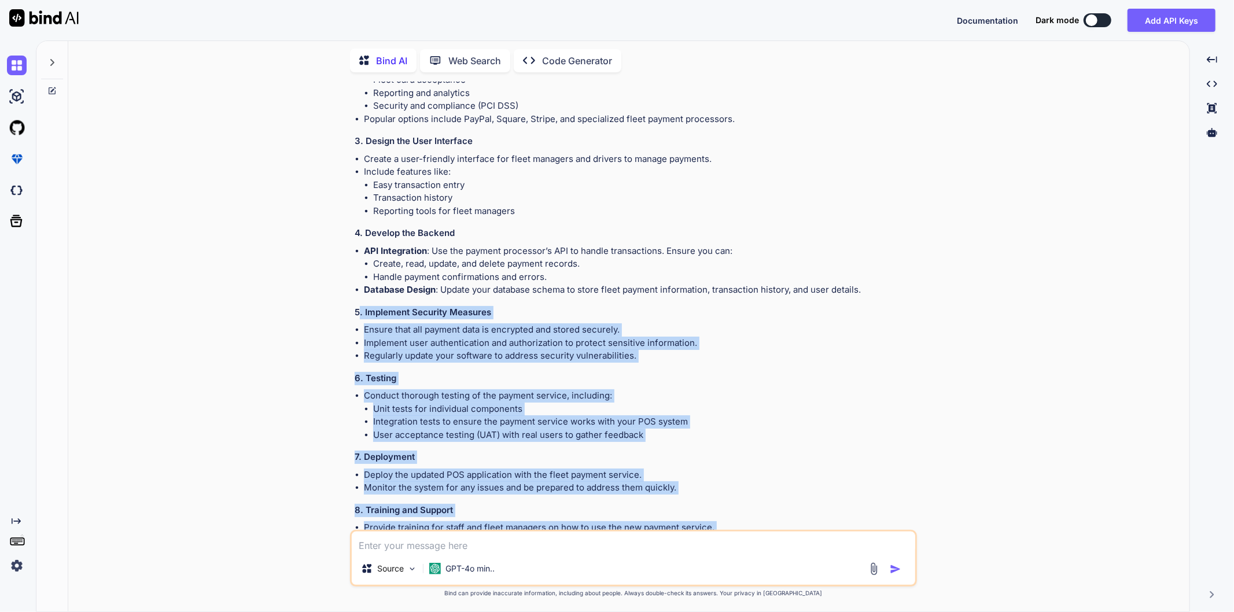
scroll to position [216, 0]
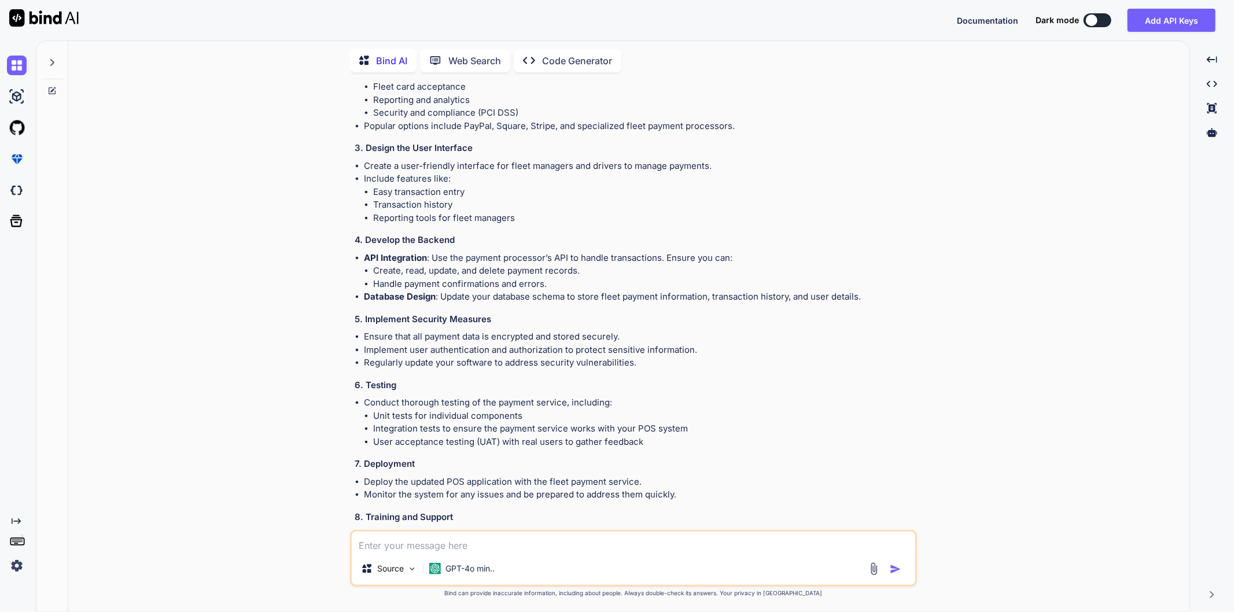
click at [524, 193] on li "Easy transaction entry" at bounding box center [643, 192] width 541 height 13
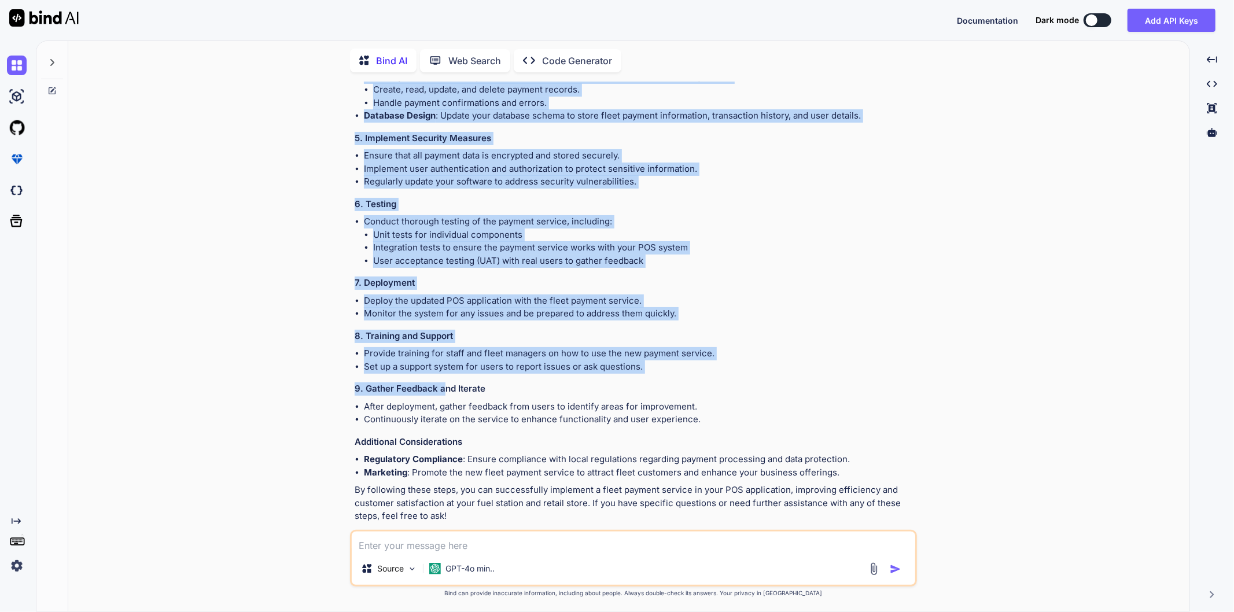
scroll to position [409, 0]
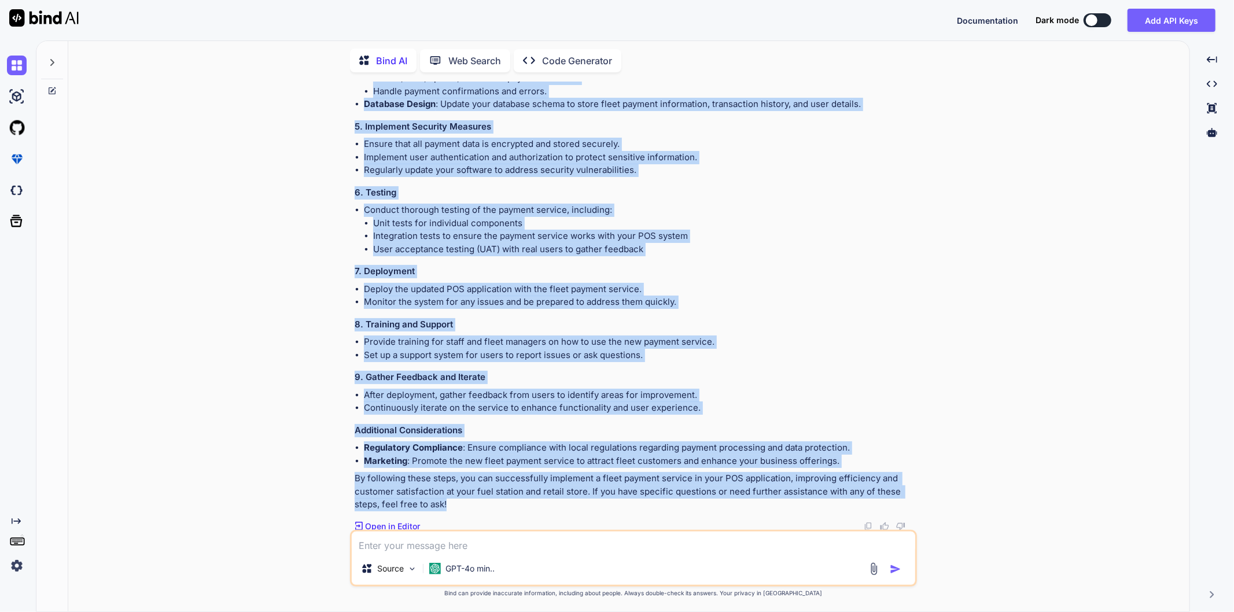
drag, startPoint x: 354, startPoint y: 154, endPoint x: 459, endPoint y: 506, distance: 366.9
click at [459, 506] on div "Implementing a fleet payment service in your POS application for managing a fue…" at bounding box center [635, 127] width 560 height 768
click at [459, 506] on p "By following these steps, you can successfully implement a fleet payment servic…" at bounding box center [635, 491] width 560 height 39
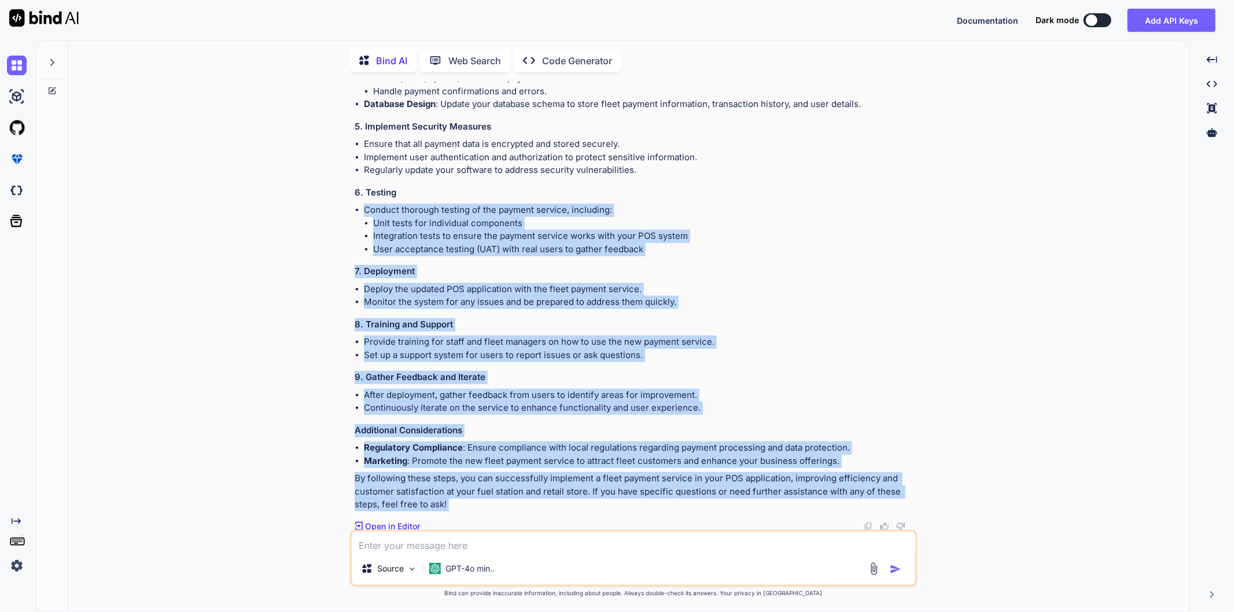
drag, startPoint x: 459, startPoint y: 506, endPoint x: 349, endPoint y: 204, distance: 321.6
click at [350, 204] on div "You actually i want to implement fleet payment service in my POS application wh…" at bounding box center [633, 347] width 567 height 530
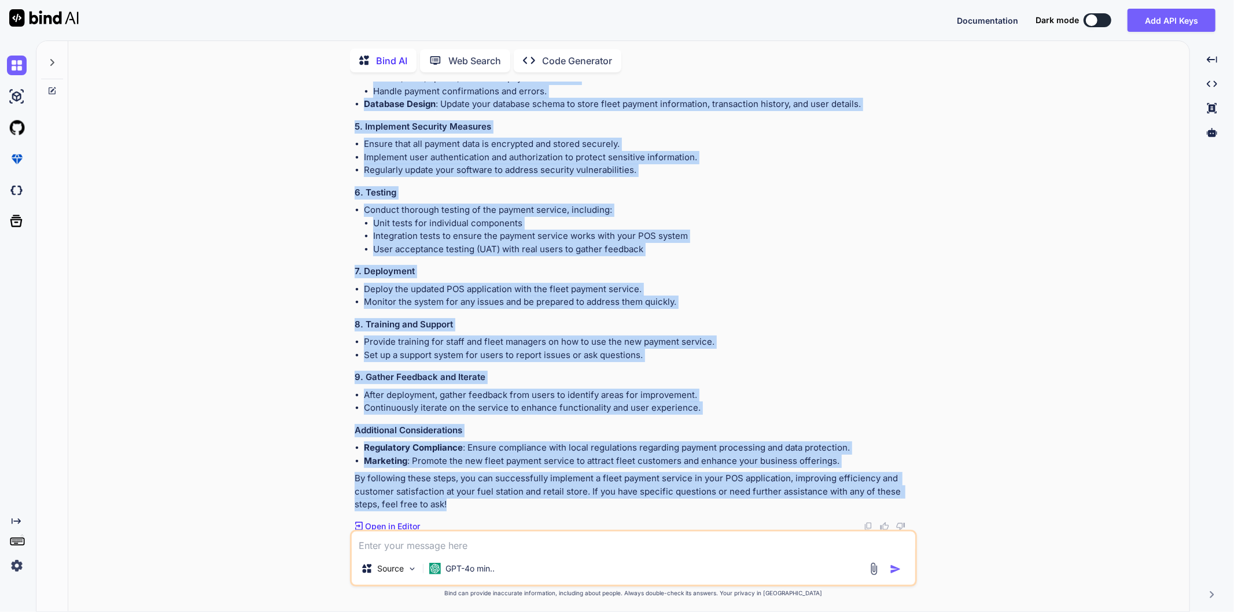
drag, startPoint x: 349, startPoint y: 154, endPoint x: 487, endPoint y: 500, distance: 372.3
click at [487, 500] on div "You actually i want to implement fleet payment service in my POS application wh…" at bounding box center [633, 347] width 567 height 530
click at [483, 504] on p "By following these steps, you can successfully implement a fleet payment servic…" at bounding box center [635, 491] width 560 height 39
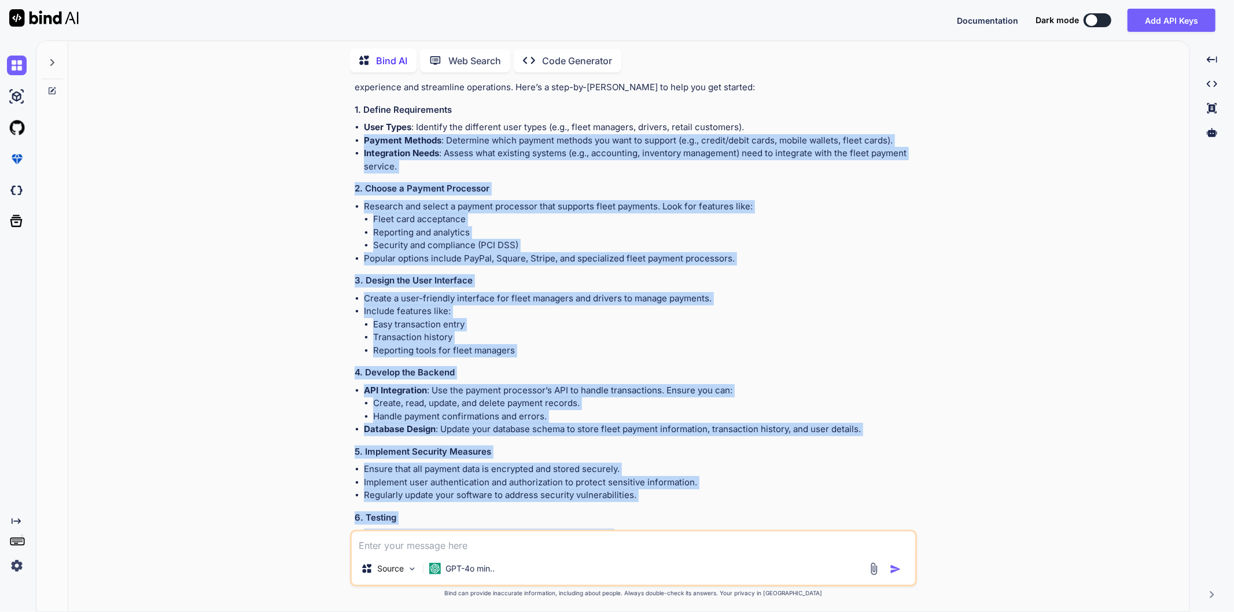
scroll to position [0, 0]
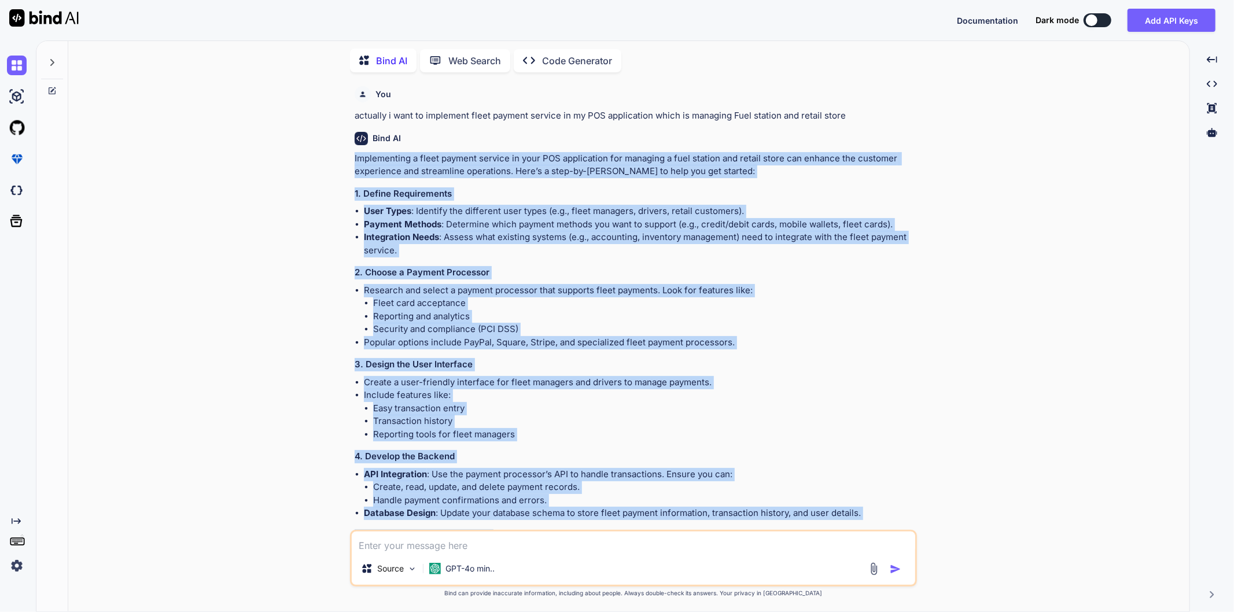
drag, startPoint x: 483, startPoint y: 504, endPoint x: 339, endPoint y: 161, distance: 372.5
click at [339, 161] on div "You actually i want to implement fleet payment service in my POS application wh…" at bounding box center [634, 347] width 1112 height 530
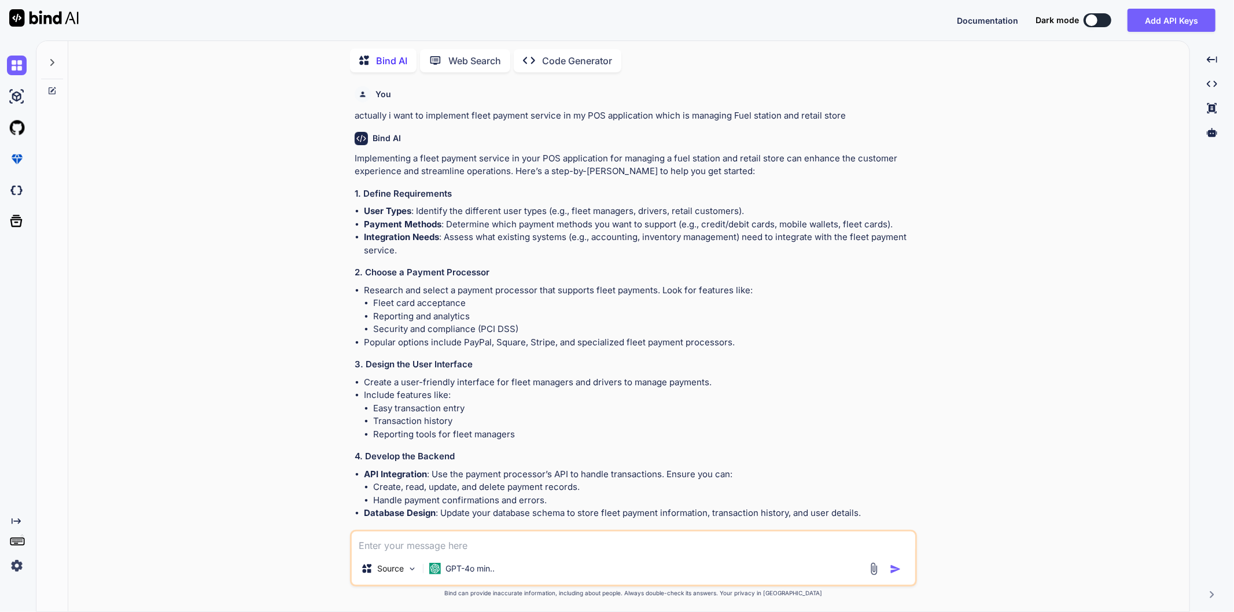
click at [391, 550] on textarea at bounding box center [633, 542] width 563 height 21
type textarea "how we can import css file in js file , is it possible"
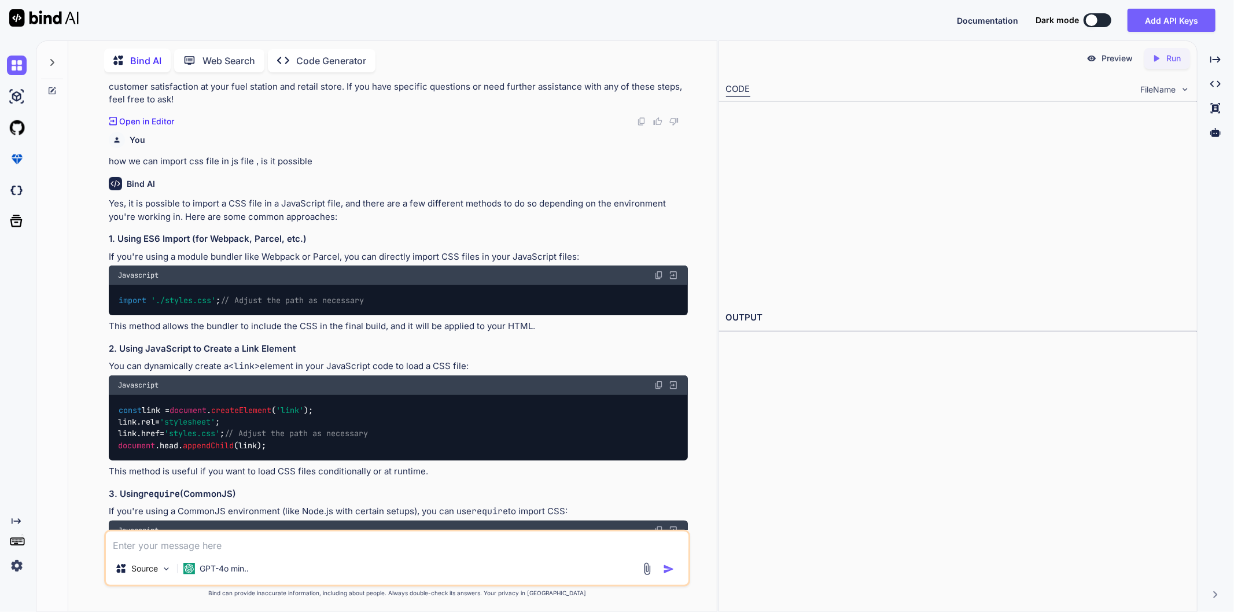
scroll to position [852, 0]
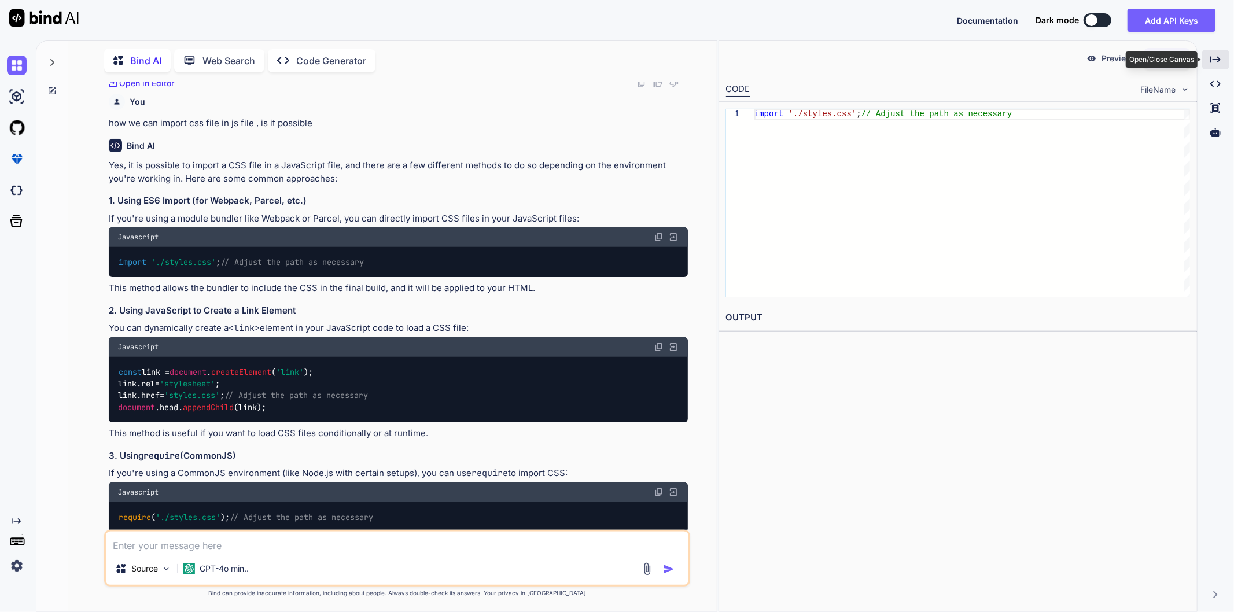
click at [1212, 62] on icon "Created with Pixso." at bounding box center [1215, 59] width 10 height 10
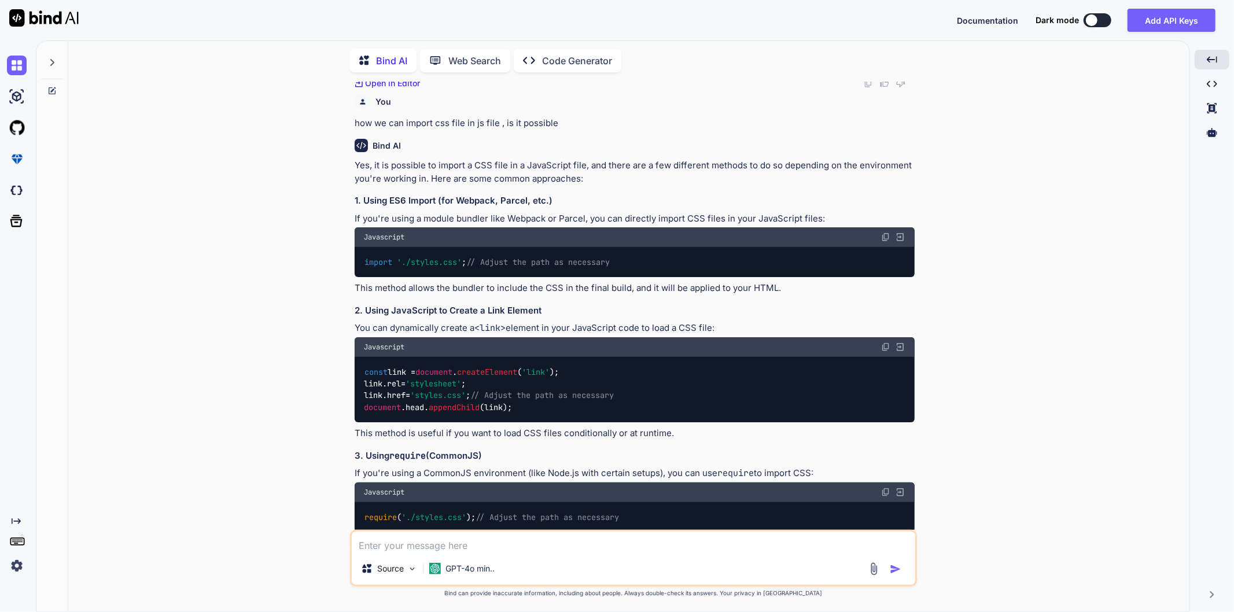
click at [401, 548] on textarea at bounding box center [633, 542] width 563 height 21
paste textarea "import styles from "./styles.css" with { type: "css" };"
type textarea "import styles from "./styles.css" with { type: "css" }; what does this means ?"
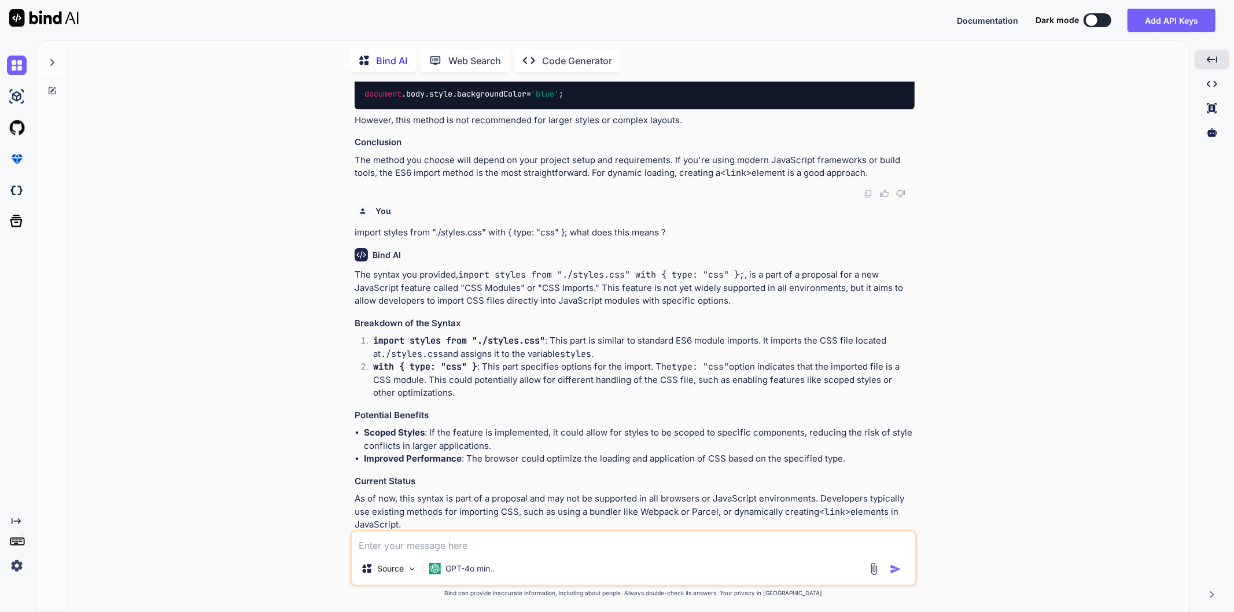
scroll to position [1431, 0]
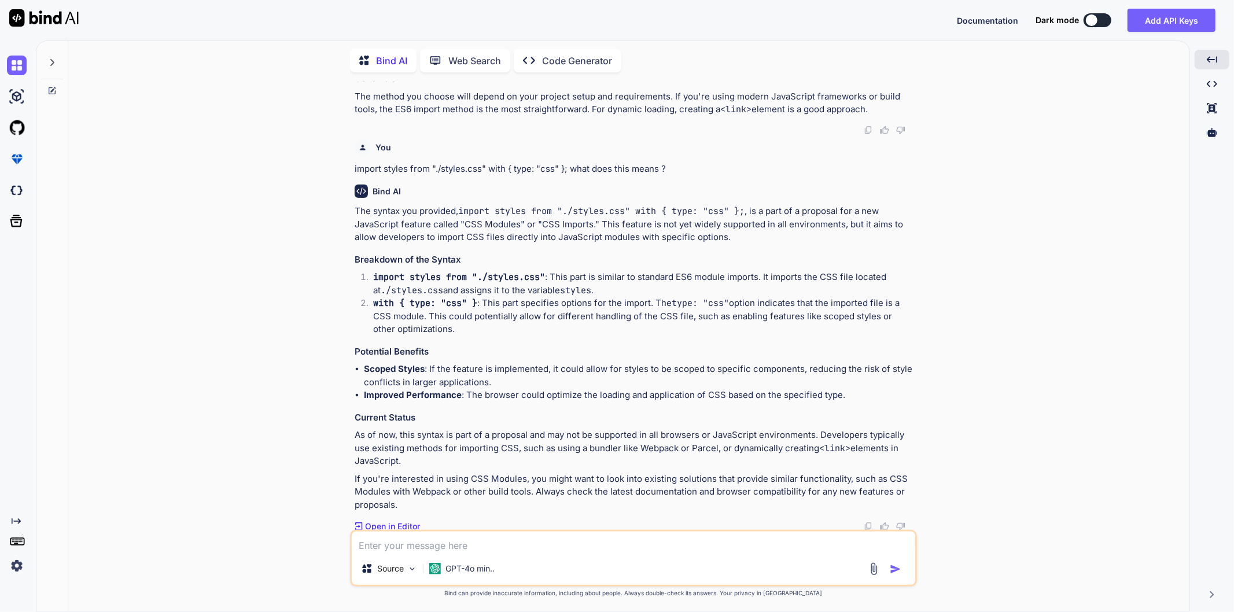
click at [426, 544] on textarea at bounding box center [633, 542] width 563 height 21
type textarea "by roasting 15 minutes chicken breast with mustard oil, black peeper and salt c…"
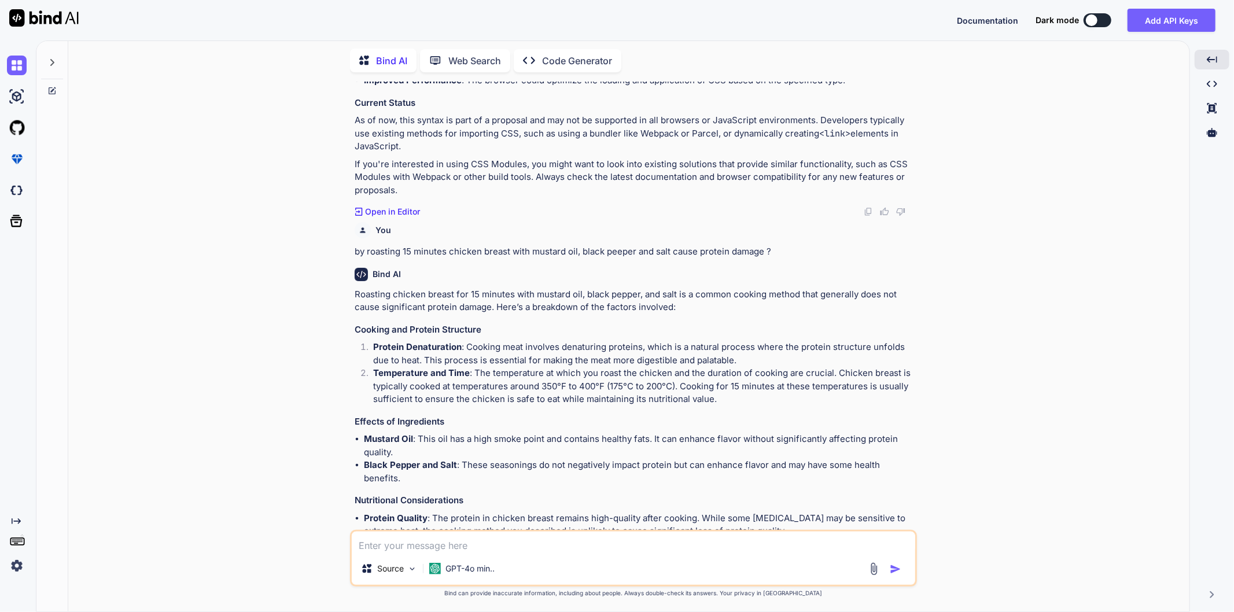
scroll to position [1864, 0]
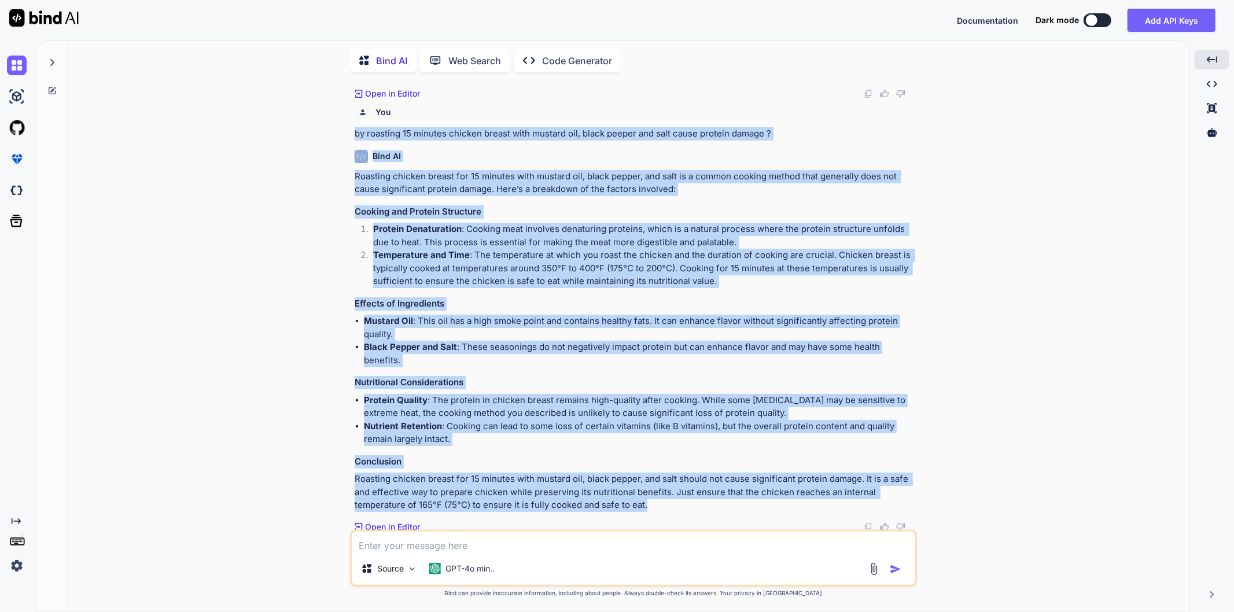
drag, startPoint x: 353, startPoint y: 134, endPoint x: 673, endPoint y: 507, distance: 491.4
click at [673, 507] on div "You actually i want to implement fleet payment service in my POS application wh…" at bounding box center [634, 306] width 565 height 448
click at [673, 507] on p "Roasting chicken breast for 15 minutes with mustard oil, black pepper, and salt…" at bounding box center [635, 492] width 560 height 39
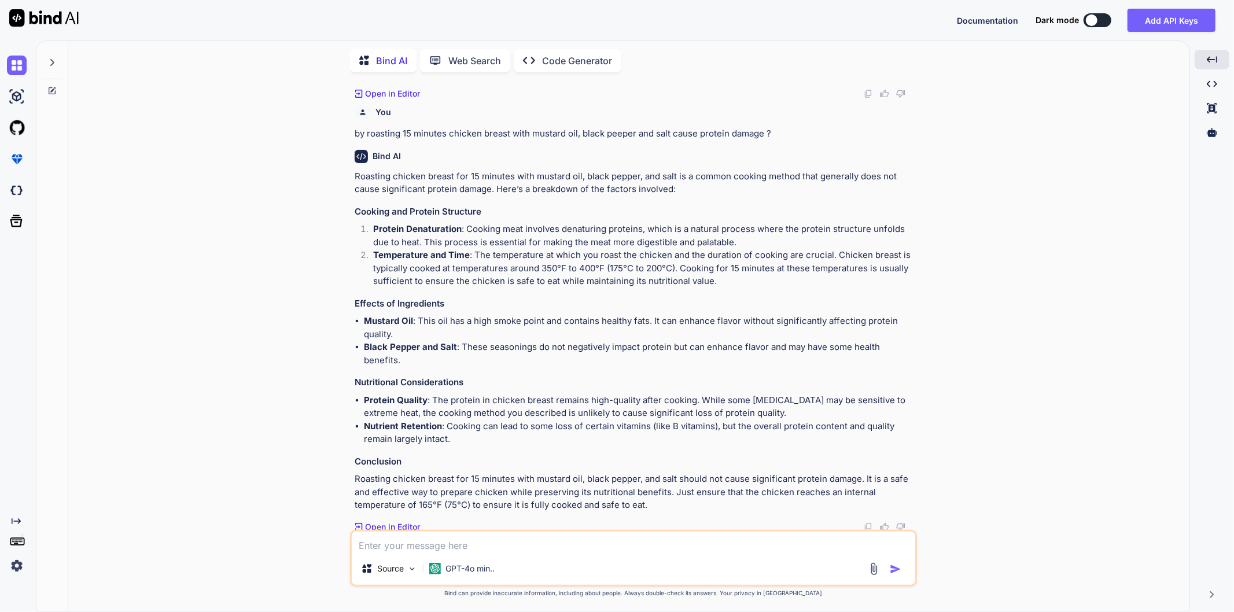
click at [991, 388] on div "You actually i want to implement fleet payment service in my POS application wh…" at bounding box center [634, 347] width 1112 height 530
click at [250, 246] on div "You actually i want to implement fleet payment service in my POS application wh…" at bounding box center [634, 347] width 1112 height 530
click at [436, 543] on textarea at bounding box center [633, 542] width 563 height 21
paste textarea "You should generally define all your modules in separate files. Modules declare…"
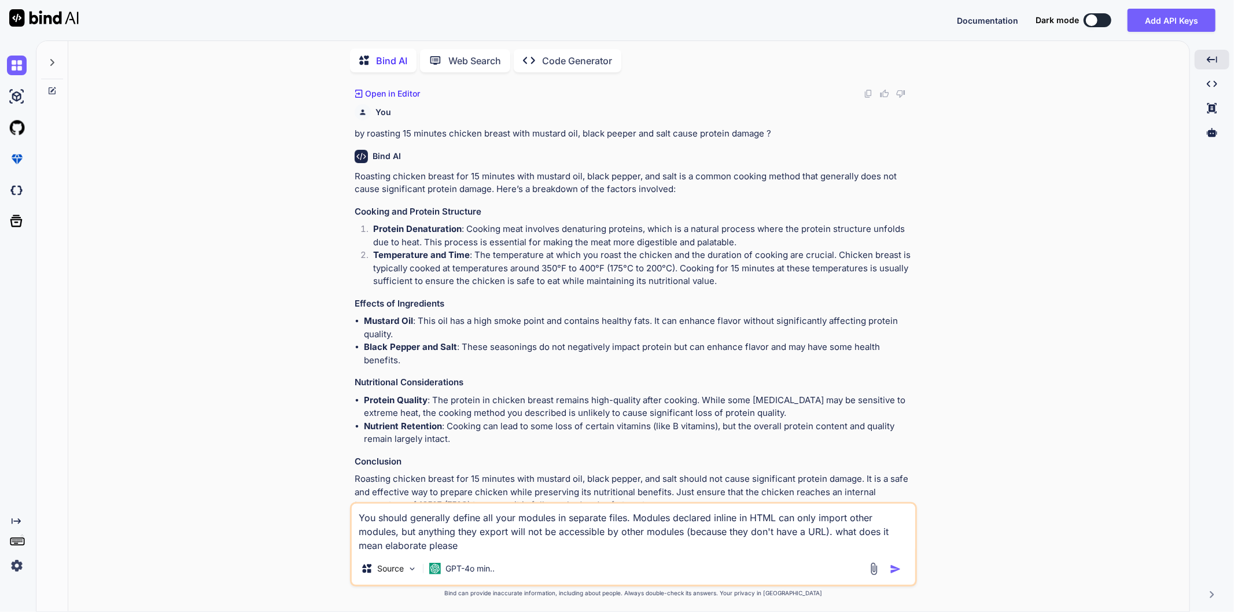
type textarea "You should generally define all your modules in separate files. Modules declare…"
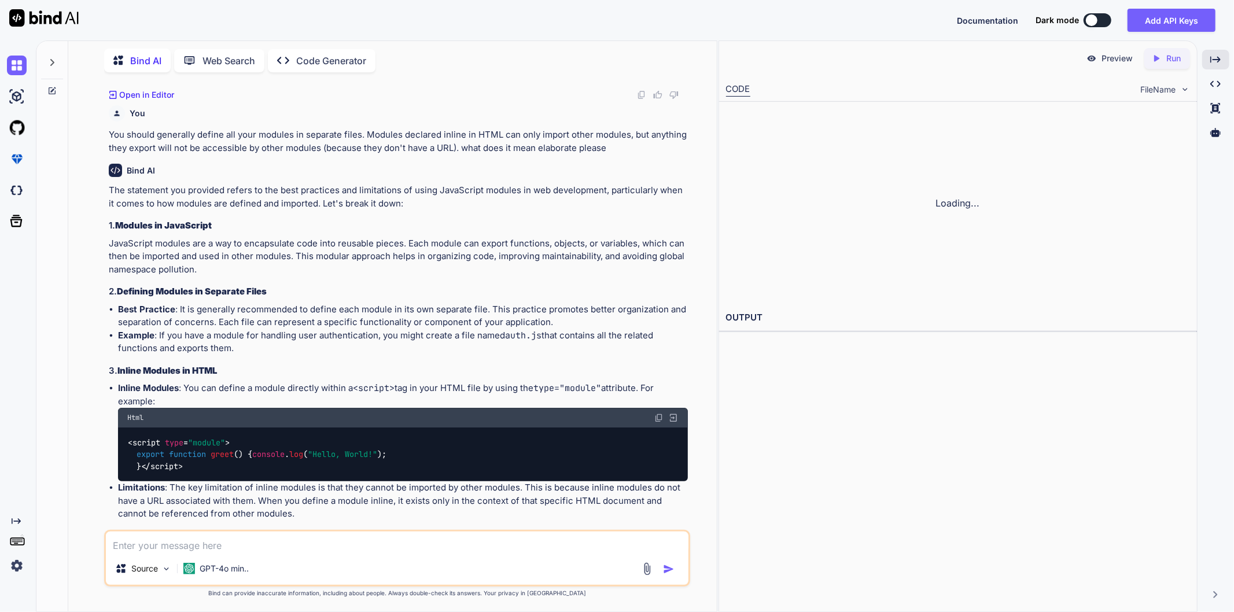
scroll to position [2218, 0]
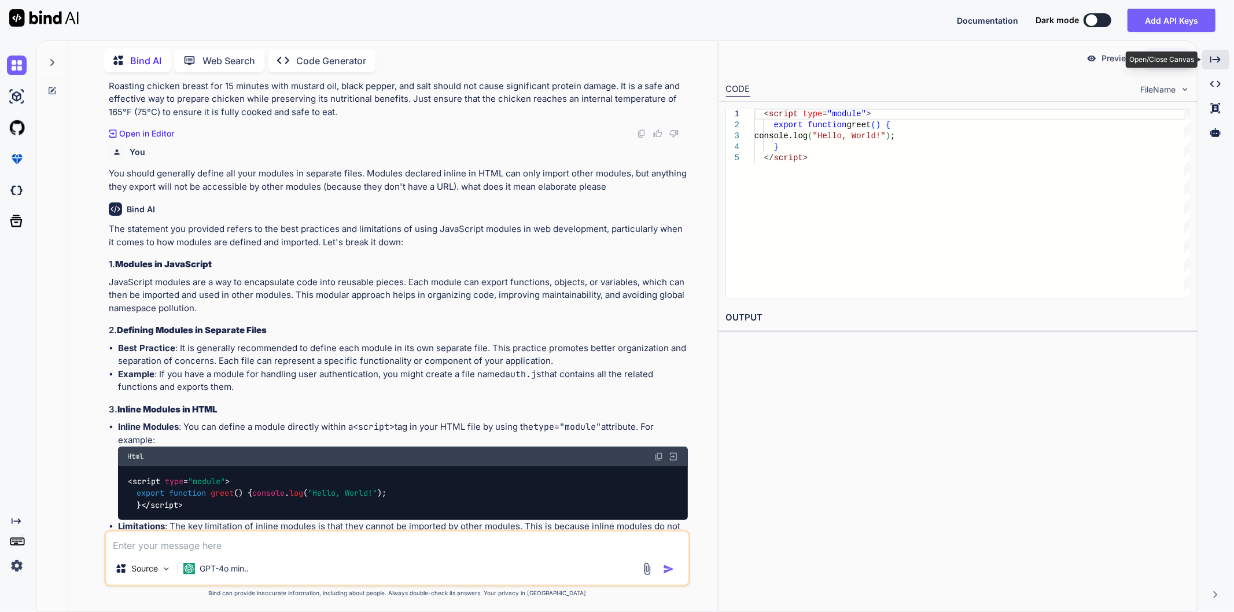
click at [1213, 58] on icon "Created with Pixso." at bounding box center [1215, 59] width 10 height 10
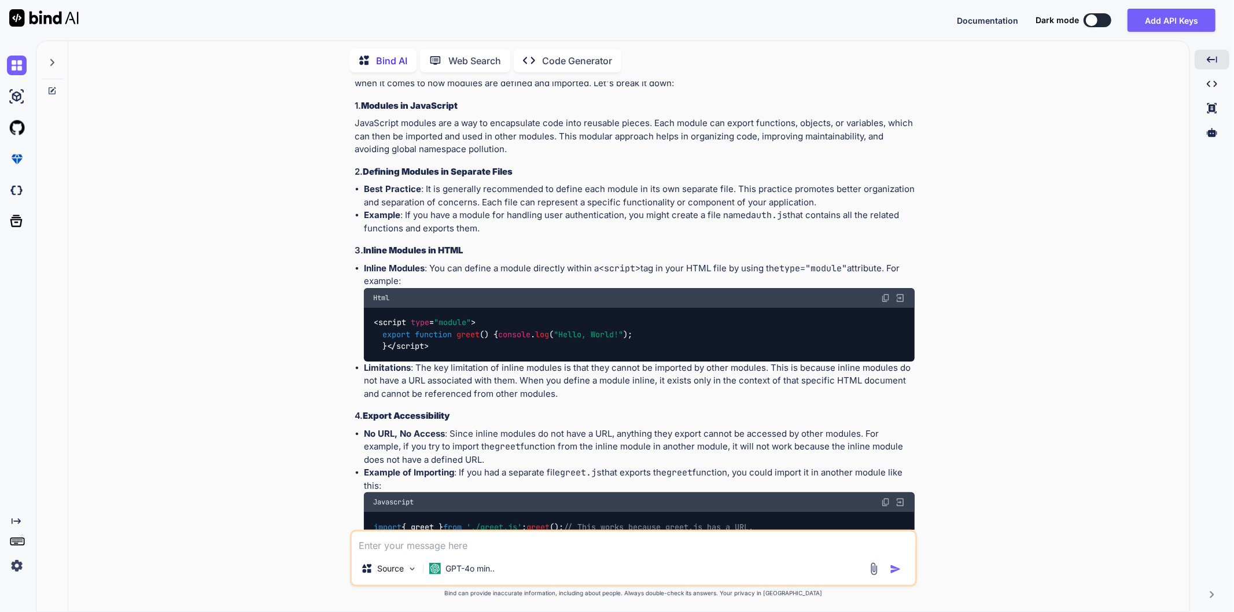
scroll to position [2449, 0]
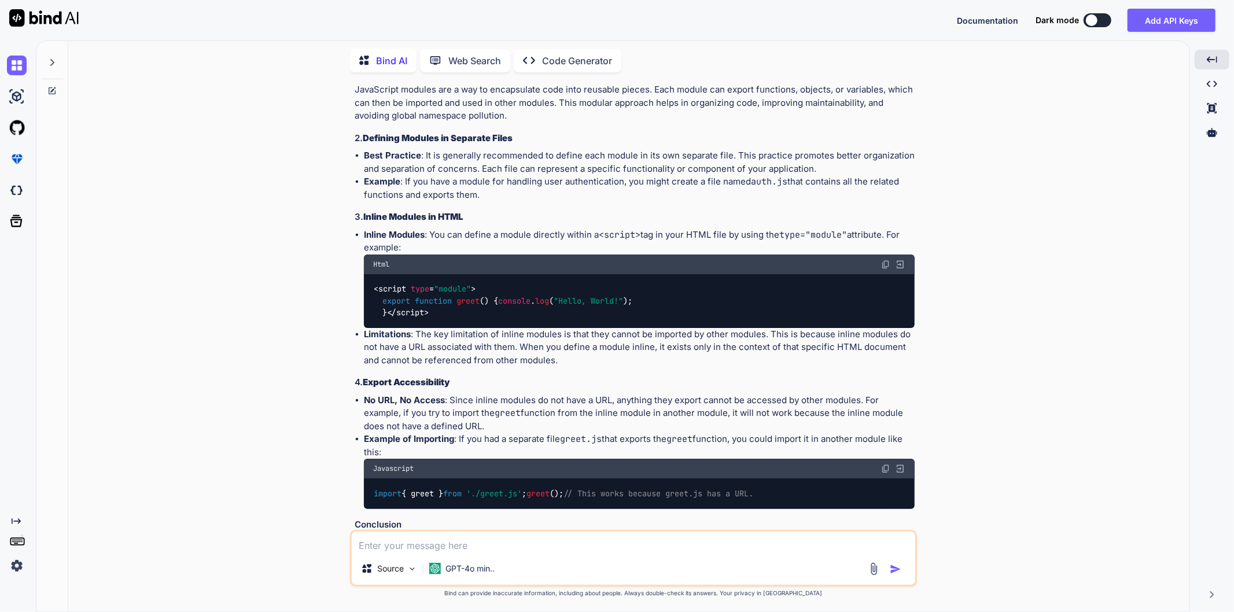
drag, startPoint x: 470, startPoint y: 235, endPoint x: 583, endPoint y: 240, distance: 112.9
click at [583, 240] on li "Inline Modules : You can define a module directly within a <script> tag in your…" at bounding box center [639, 277] width 551 height 99
click at [791, 201] on div "The statement you provided refers to the best practices and limitations of usin…" at bounding box center [635, 310] width 560 height 558
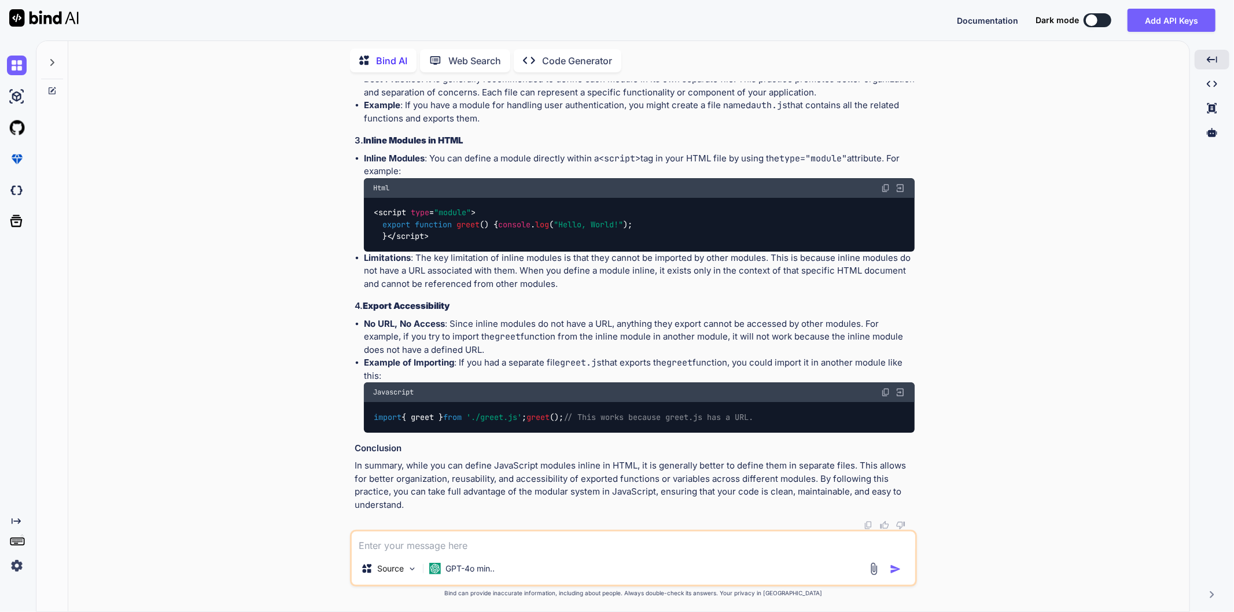
scroll to position [2558, 0]
click at [407, 209] on div "< script type = "module" > export function greet ( ) { console . log ( "Hello, …" at bounding box center [639, 225] width 551 height 54
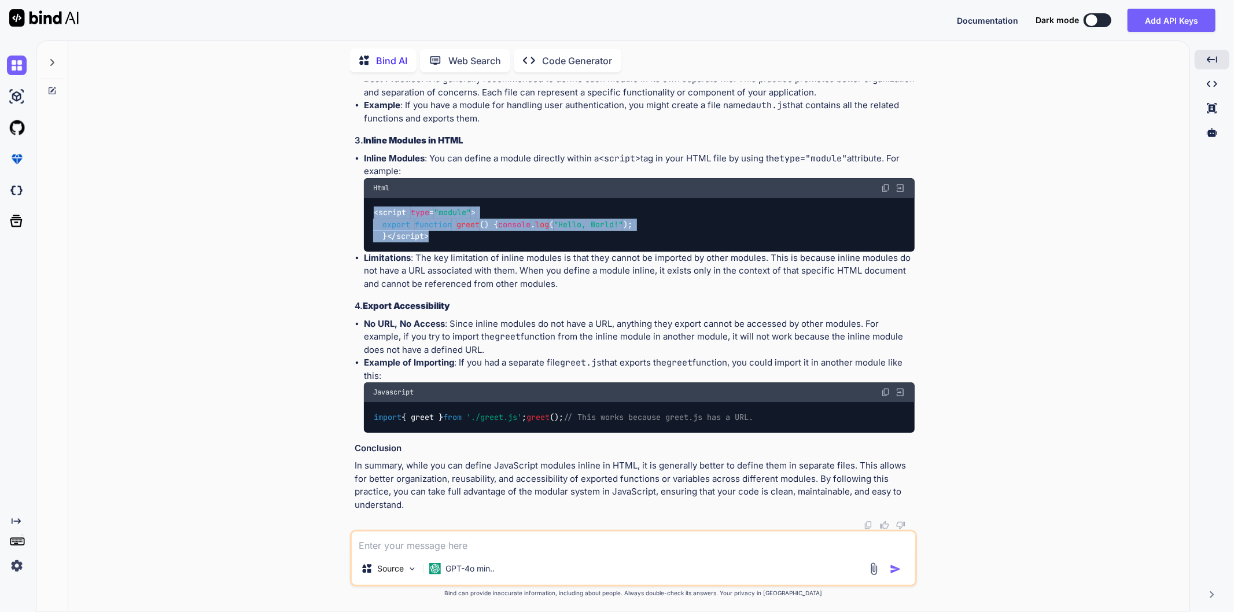
drag, startPoint x: 440, startPoint y: 230, endPoint x: 369, endPoint y: 175, distance: 90.2
click at [369, 198] on div "< script type = "module" > export function greet ( ) { console . log ( "Hello, …" at bounding box center [639, 225] width 551 height 54
copy code "< script type = "module" > export function greet ( ) { console . log ( "Hello, …"
click at [636, 198] on div "< script type = "module" > export function greet ( ) { console . log ( "Hello, …" at bounding box center [639, 225] width 551 height 54
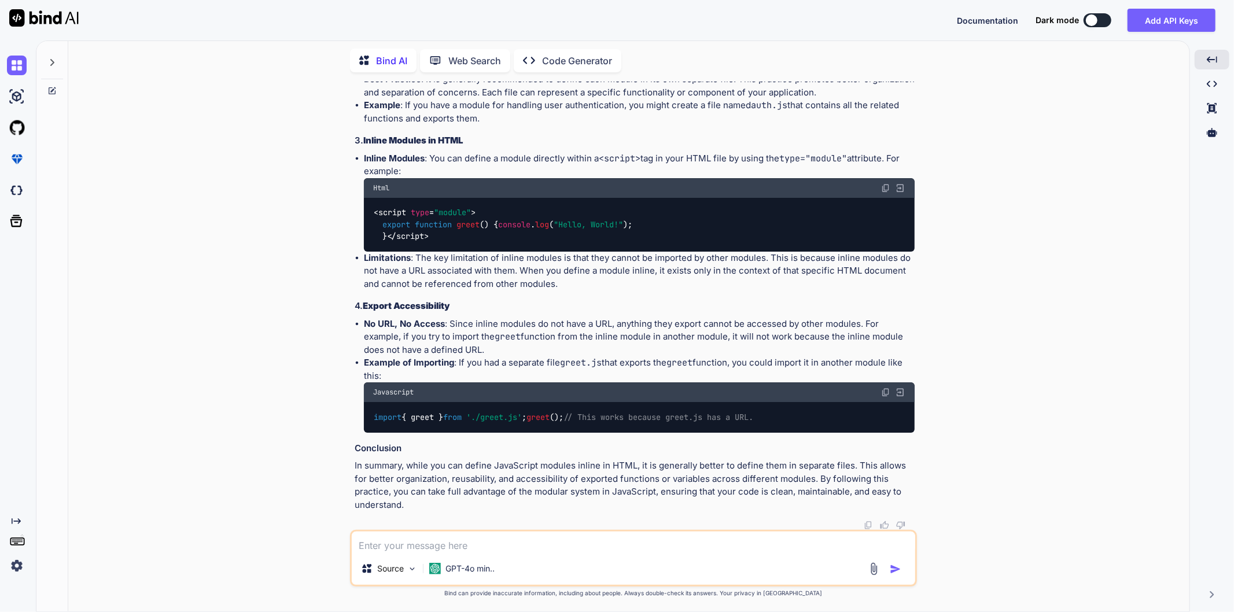
drag, startPoint x: 449, startPoint y: 312, endPoint x: 527, endPoint y: 333, distance: 81.2
click at [527, 333] on li "No URL, No Access : Since inline modules do not have a URL, anything they expor…" at bounding box center [639, 337] width 551 height 39
click at [527, 342] on li "No URL, No Access : Since inline modules do not have a URL, anything they expor…" at bounding box center [639, 337] width 551 height 39
drag, startPoint x: 527, startPoint y: 342, endPoint x: 452, endPoint y: 313, distance: 80.2
click at [452, 318] on li "No URL, No Access : Since inline modules do not have a URL, anything they expor…" at bounding box center [639, 337] width 551 height 39
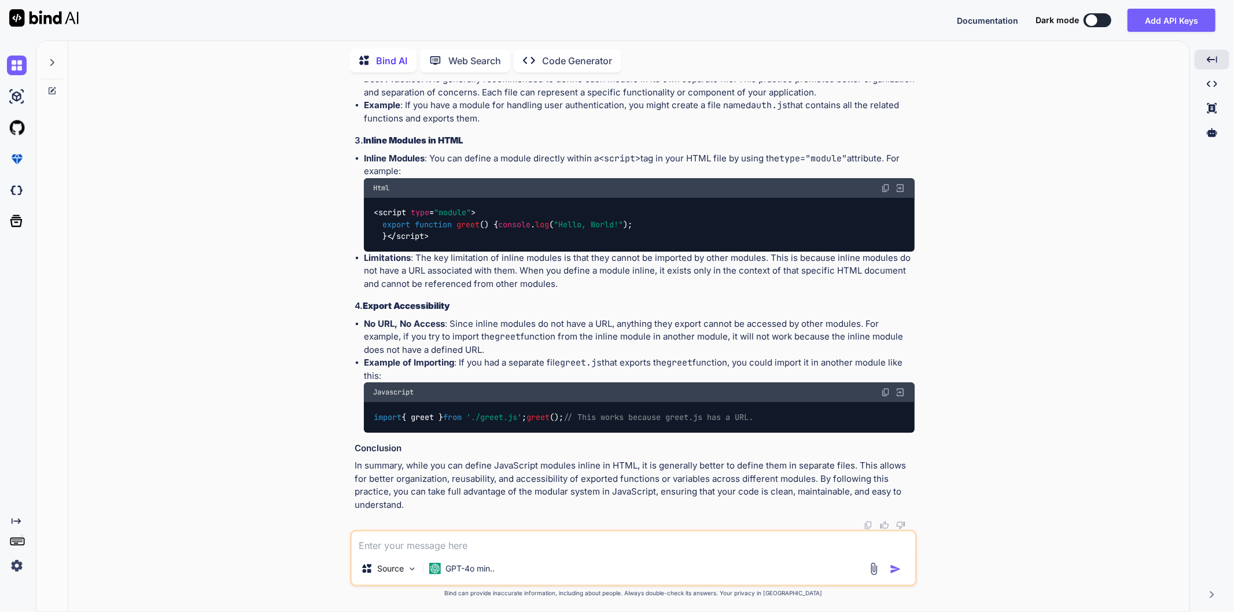
click at [454, 367] on li "Example of Importing : If you had a separate file greet.js that exports the gre…" at bounding box center [639, 394] width 551 height 76
drag, startPoint x: 460, startPoint y: 351, endPoint x: 463, endPoint y: 359, distance: 9.3
click at [463, 359] on li "Example of Importing : If you had a separate file greet.js that exports the gre…" at bounding box center [639, 394] width 551 height 76
click at [463, 363] on li "Example of Importing : If you had a separate file greet.js that exports the gre…" at bounding box center [639, 394] width 551 height 76
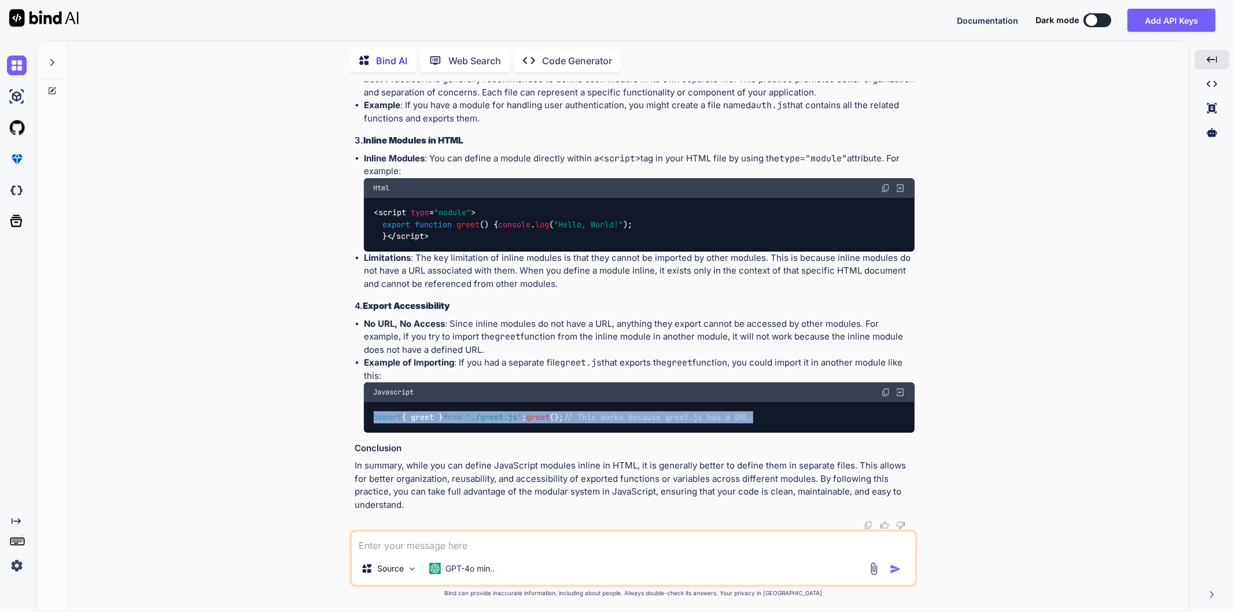
drag, startPoint x: 627, startPoint y: 420, endPoint x: 372, endPoint y: 400, distance: 255.3
click at [372, 402] on div "import { greet } from './greet.js' ; greet (); // This works because greet.js h…" at bounding box center [639, 417] width 551 height 30
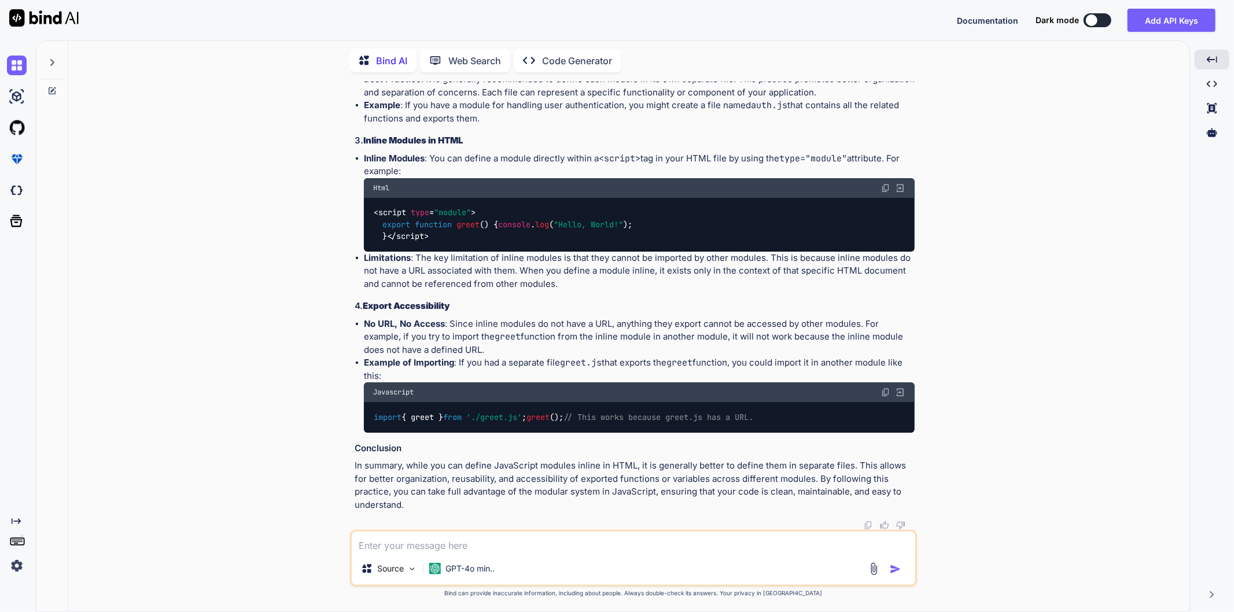
click at [355, 389] on ul "No URL, No Access : Since inline modules do not have a URL, anything they expor…" at bounding box center [635, 375] width 560 height 115
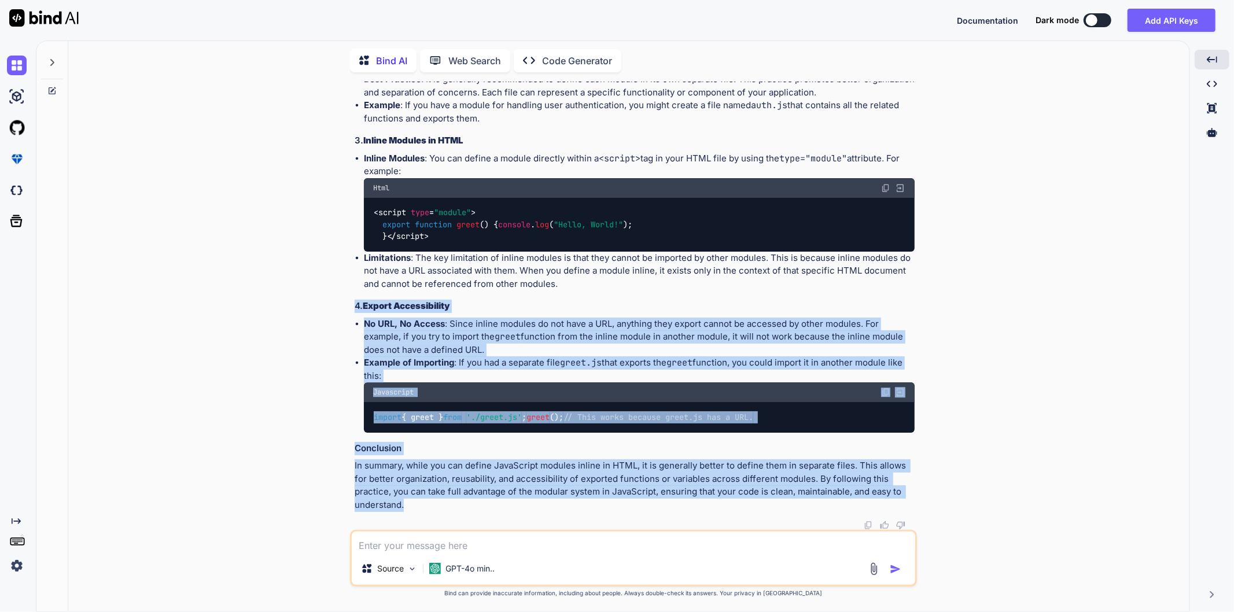
drag, startPoint x: 351, startPoint y: 285, endPoint x: 475, endPoint y: 502, distance: 250.5
click at [475, 502] on div "You actually i want to implement fleet payment service in my POS application wh…" at bounding box center [633, 347] width 567 height 530
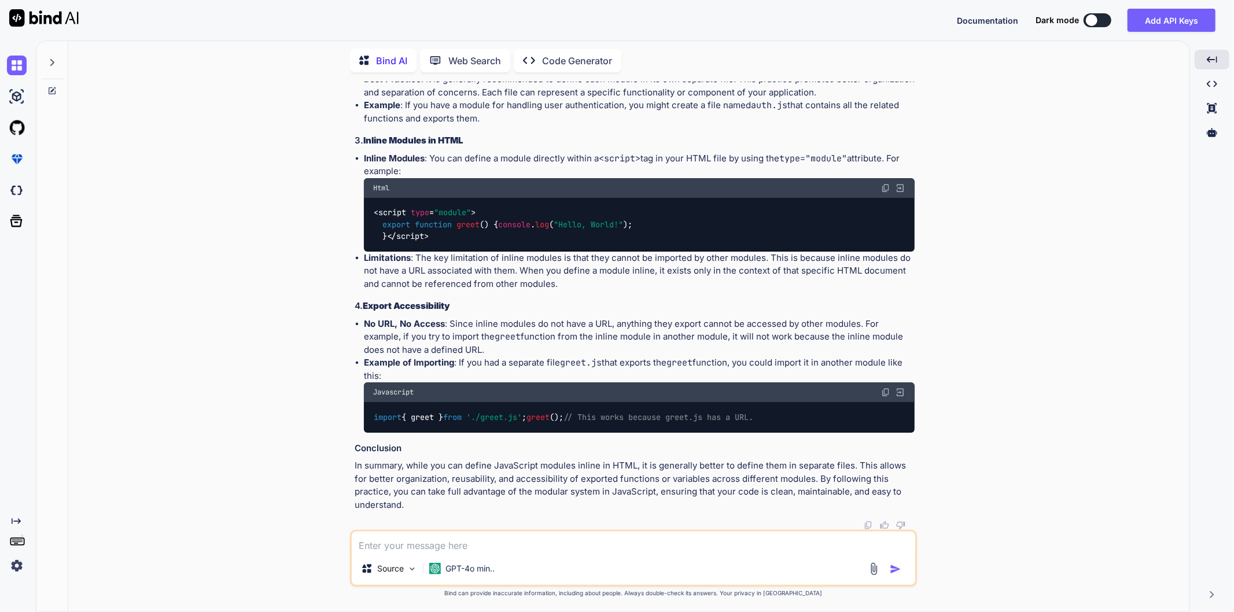
click at [457, 513] on div "Bind AI The statement you provided refers to the best practices and limitations…" at bounding box center [635, 228] width 560 height 606
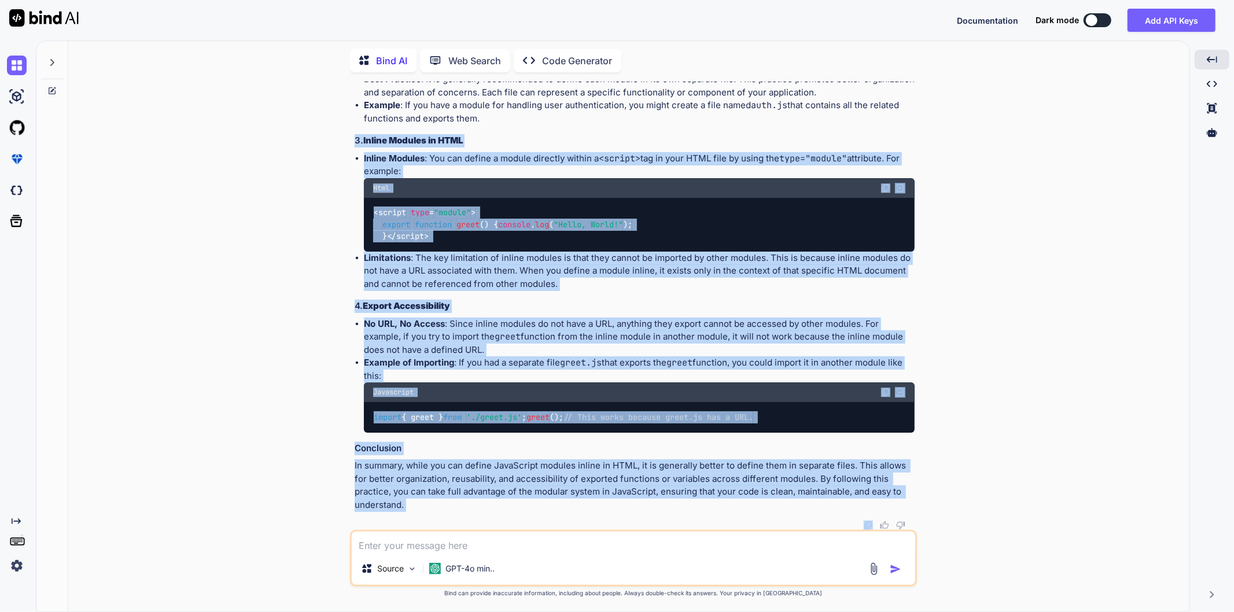
drag, startPoint x: 457, startPoint y: 513, endPoint x: 353, endPoint y: 113, distance: 413.4
click at [353, 113] on div "You actually i want to implement fleet payment service in my POS application wh…" at bounding box center [634, 306] width 565 height 448
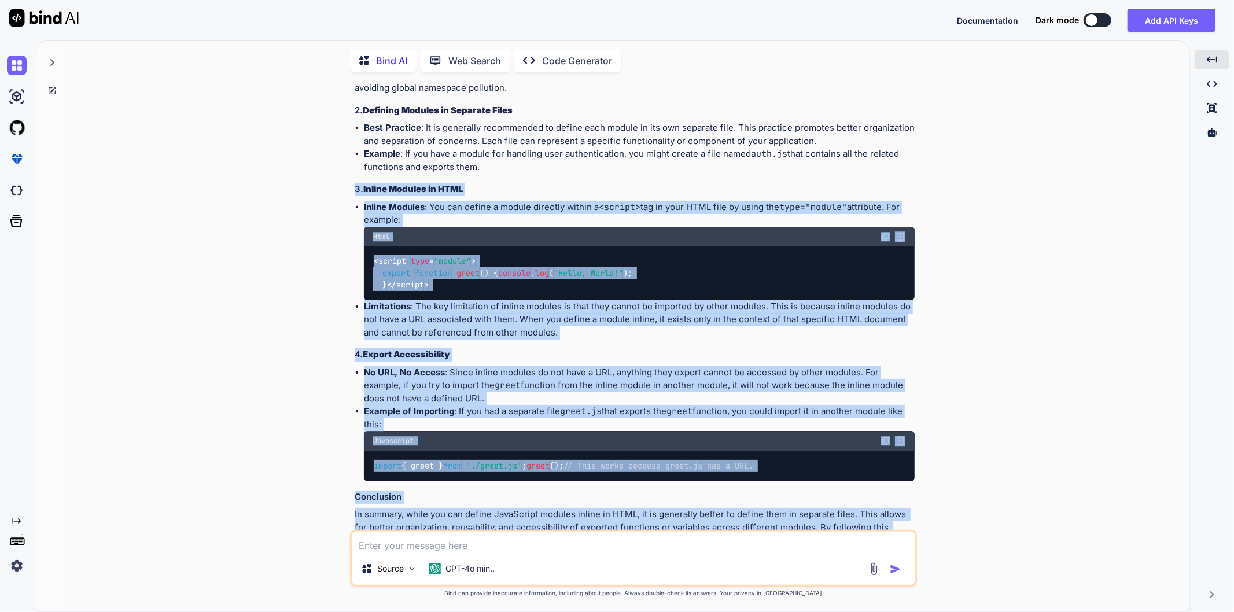
scroll to position [2301, 0]
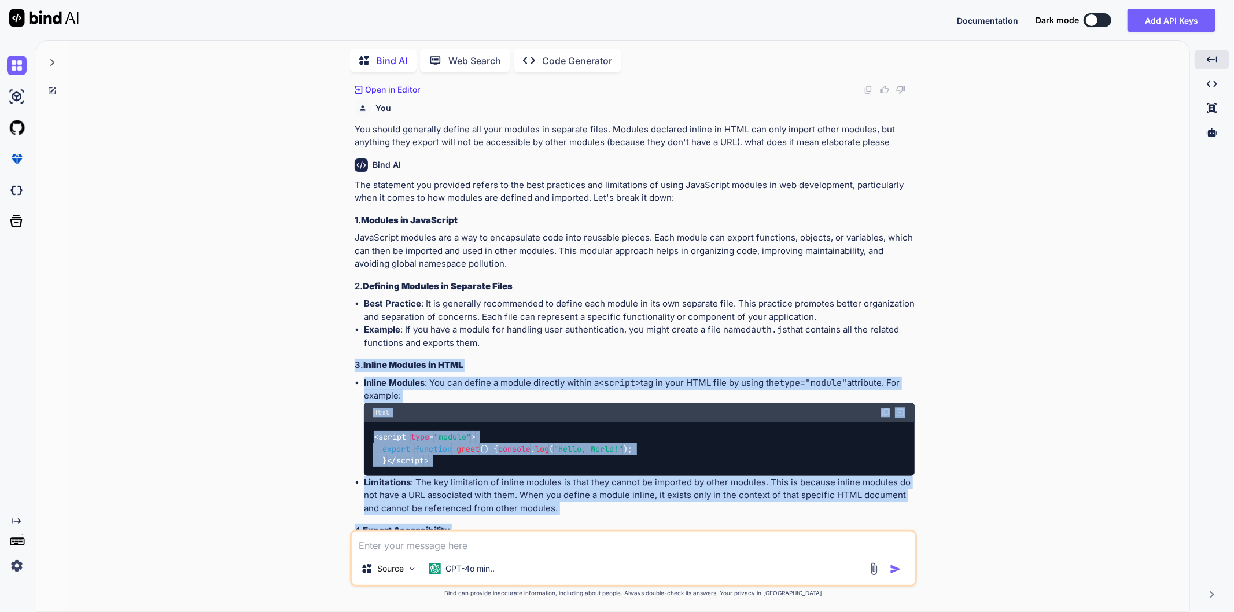
drag, startPoint x: 486, startPoint y: 342, endPoint x: 349, endPoint y: 181, distance: 211.4
click at [350, 181] on div "You actually i want to implement fleet payment service in my POS application wh…" at bounding box center [633, 347] width 567 height 530
click at [506, 214] on h3 "1. Modules in JavaScript" at bounding box center [635, 220] width 560 height 13
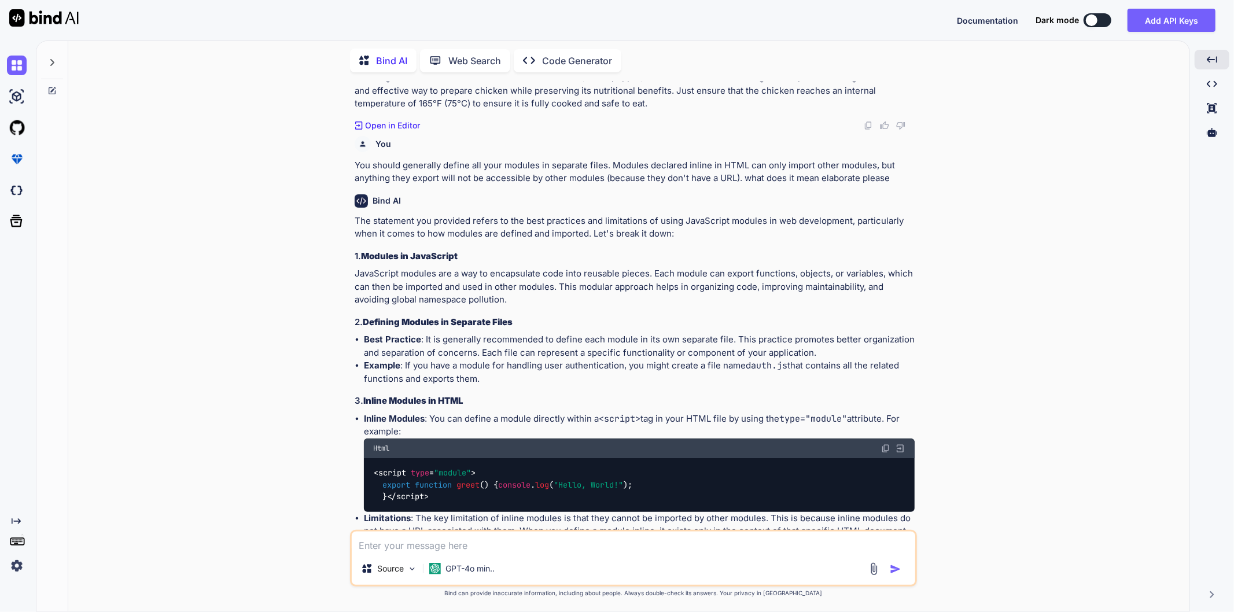
scroll to position [2044, 0]
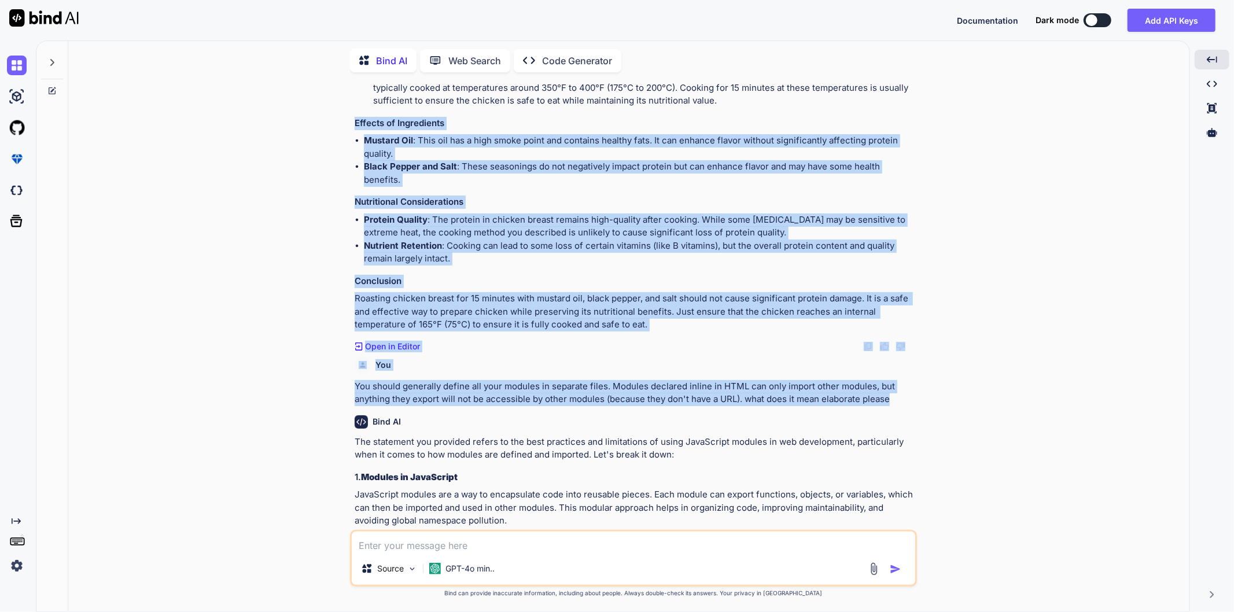
drag, startPoint x: 925, startPoint y: 401, endPoint x: 354, endPoint y: 121, distance: 636.3
click at [354, 121] on div "You actually i want to implement fleet payment service in my POS application wh…" at bounding box center [634, 347] width 1112 height 530
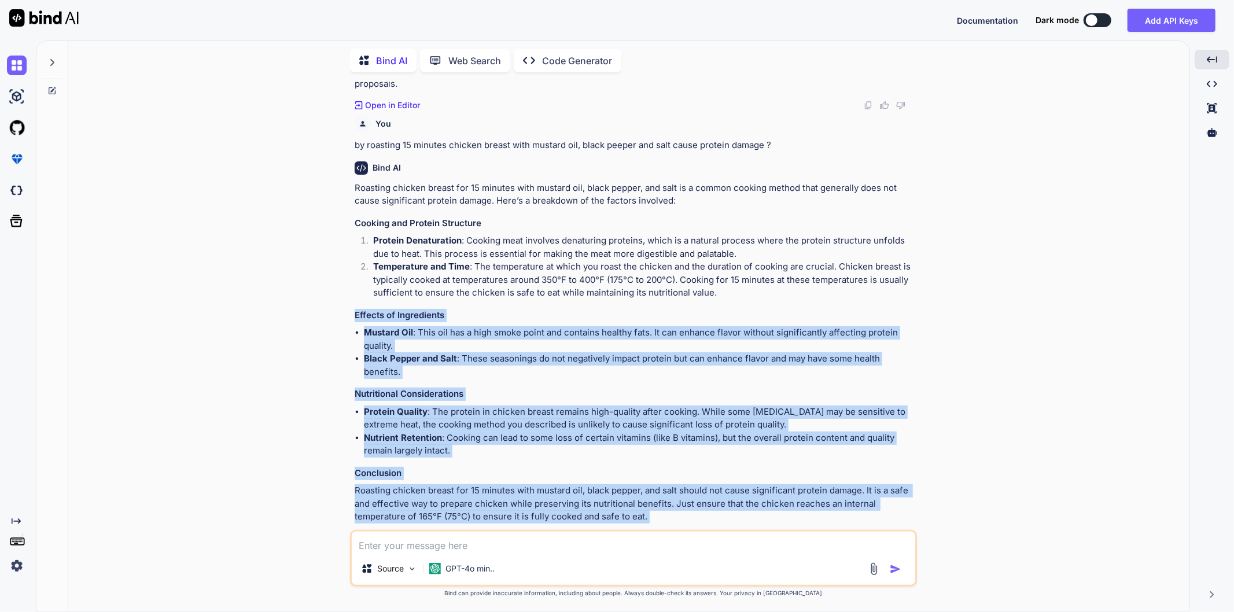
scroll to position [1851, 0]
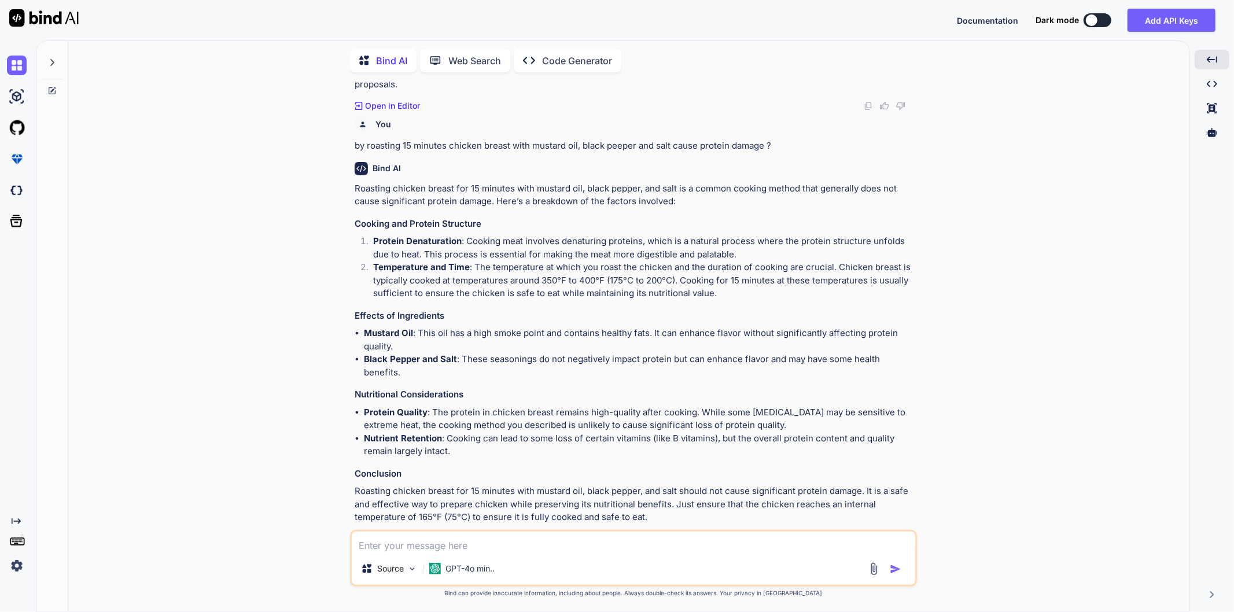
click at [409, 205] on p "Roasting chicken breast for 15 minutes with mustard oil, black pepper, and salt…" at bounding box center [635, 195] width 560 height 26
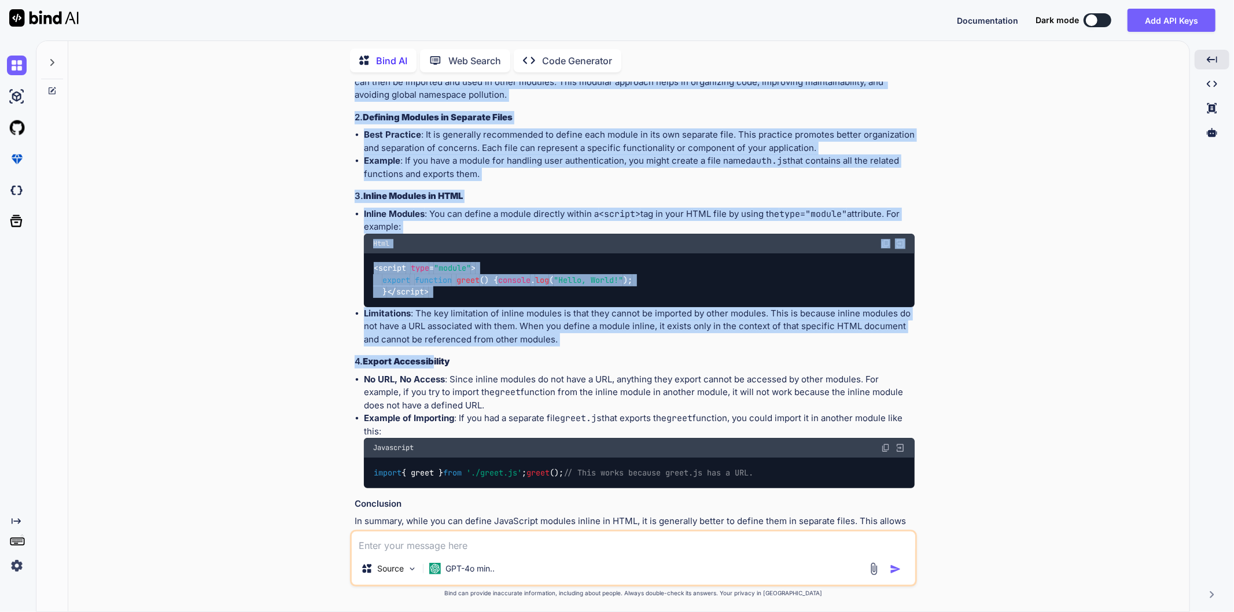
scroll to position [2558, 0]
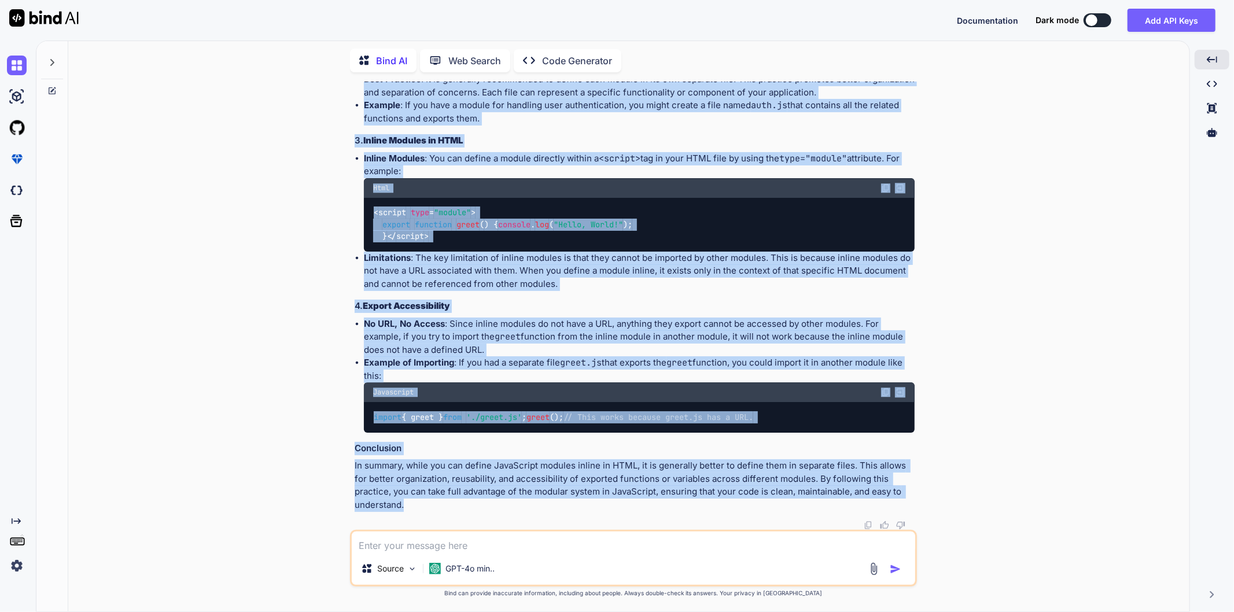
drag, startPoint x: 355, startPoint y: 186, endPoint x: 437, endPoint y: 507, distance: 331.3
click at [437, 507] on div "You actually i want to implement fleet payment service in my POS application wh…" at bounding box center [634, 306] width 565 height 448
click at [437, 507] on p "In summary, while you can define JavaScript modules inline in HTML, it is gener…" at bounding box center [635, 485] width 560 height 52
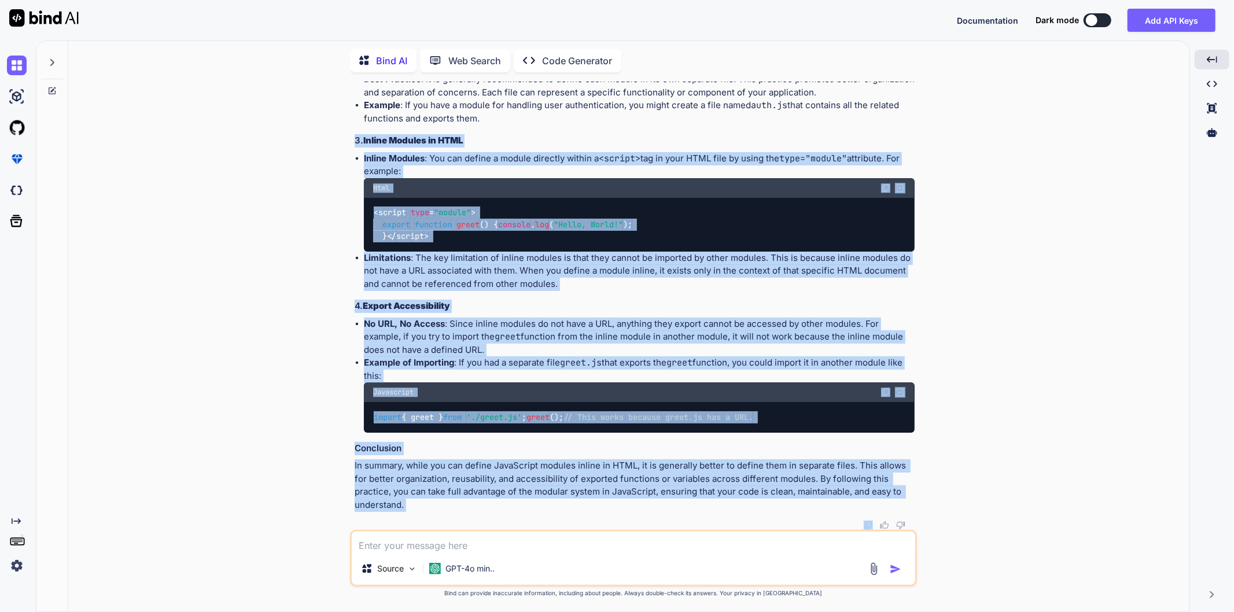
drag, startPoint x: 437, startPoint y: 507, endPoint x: 353, endPoint y: 99, distance: 416.8
click at [353, 99] on div "You actually i want to implement fleet payment service in my POS application wh…" at bounding box center [634, 306] width 565 height 448
click at [611, 267] on li "Limitations : The key limitation of inline modules is that they cannot be impor…" at bounding box center [639, 271] width 551 height 39
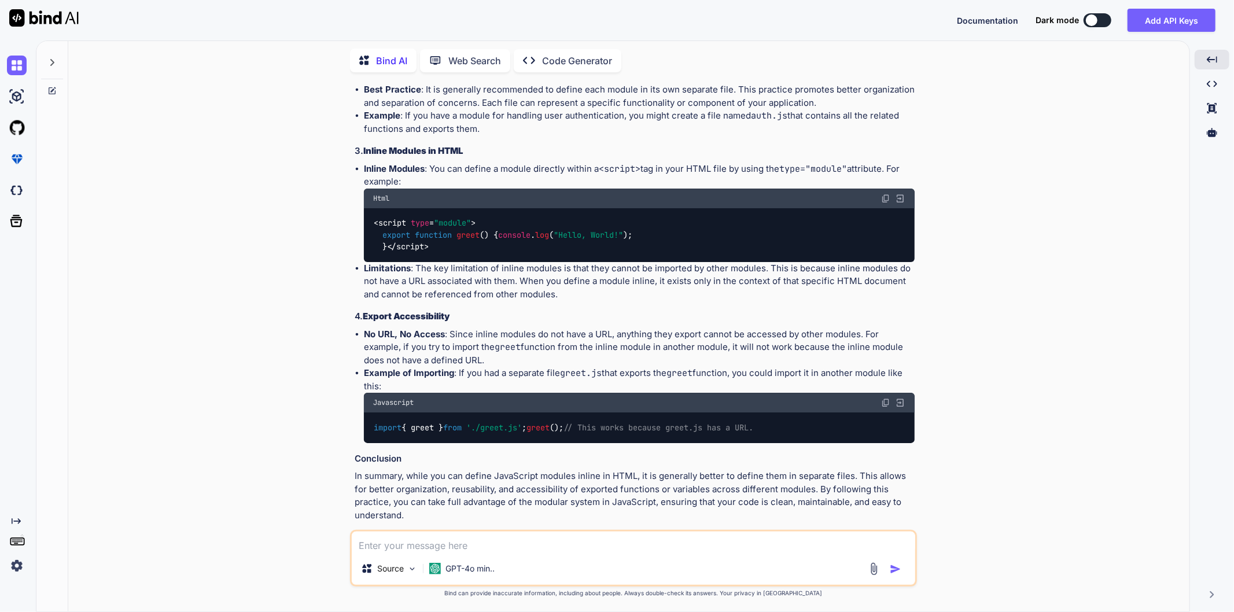
scroll to position [2366, 0]
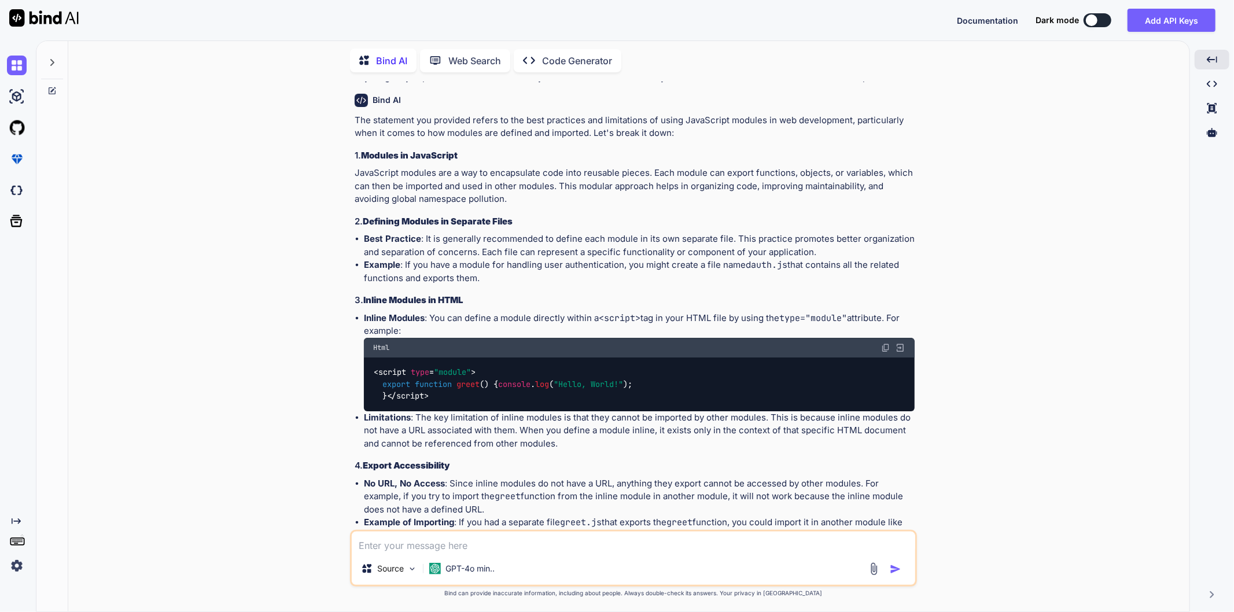
drag, startPoint x: 458, startPoint y: 324, endPoint x: 354, endPoint y: 124, distance: 226.1
click at [355, 124] on div "The statement you provided refers to the best practices and limitations of usin…" at bounding box center [635, 393] width 560 height 558
click at [429, 145] on div "The statement you provided refers to the best practices and limitations of usin…" at bounding box center [635, 393] width 560 height 558
drag, startPoint x: 348, startPoint y: 117, endPoint x: 423, endPoint y: 333, distance: 228.3
click at [423, 333] on div "You actually i want to implement fleet payment service in my POS application wh…" at bounding box center [634, 347] width 1112 height 530
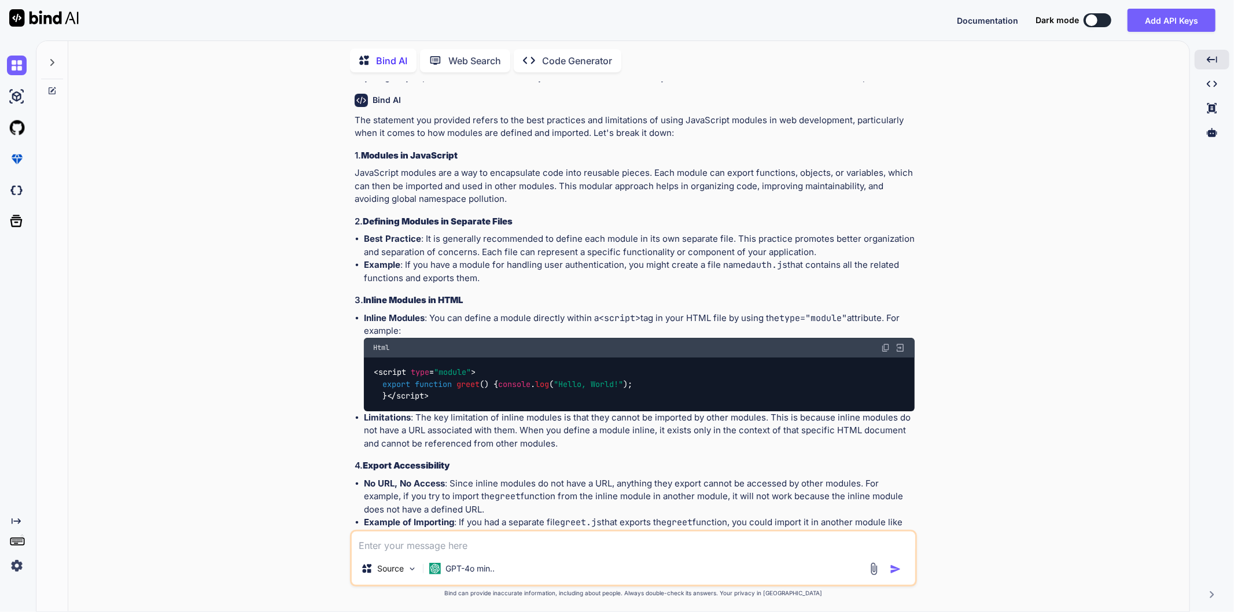
click at [423, 333] on li "Inline Modules : You can define a module directly within a <script> tag in your…" at bounding box center [639, 361] width 551 height 99
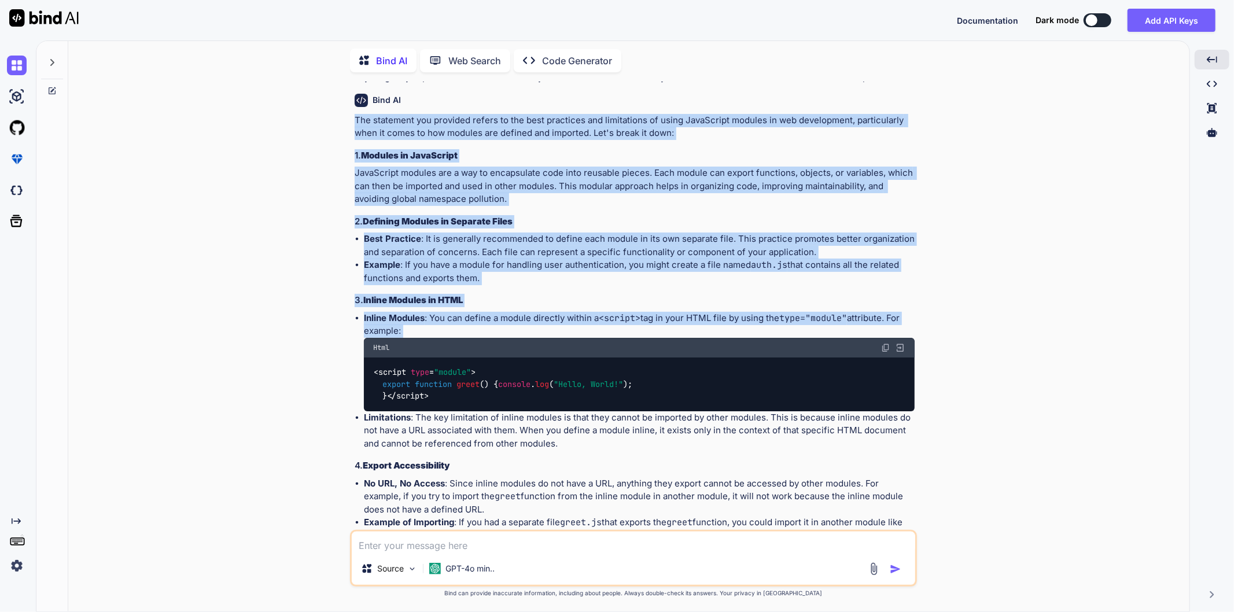
drag, startPoint x: 423, startPoint y: 333, endPoint x: 356, endPoint y: 123, distance: 220.4
click at [356, 123] on div "The statement you provided refers to the best practices and limitations of usin…" at bounding box center [635, 393] width 560 height 558
click at [356, 123] on p "The statement you provided refers to the best practices and limitations of usin…" at bounding box center [635, 127] width 560 height 26
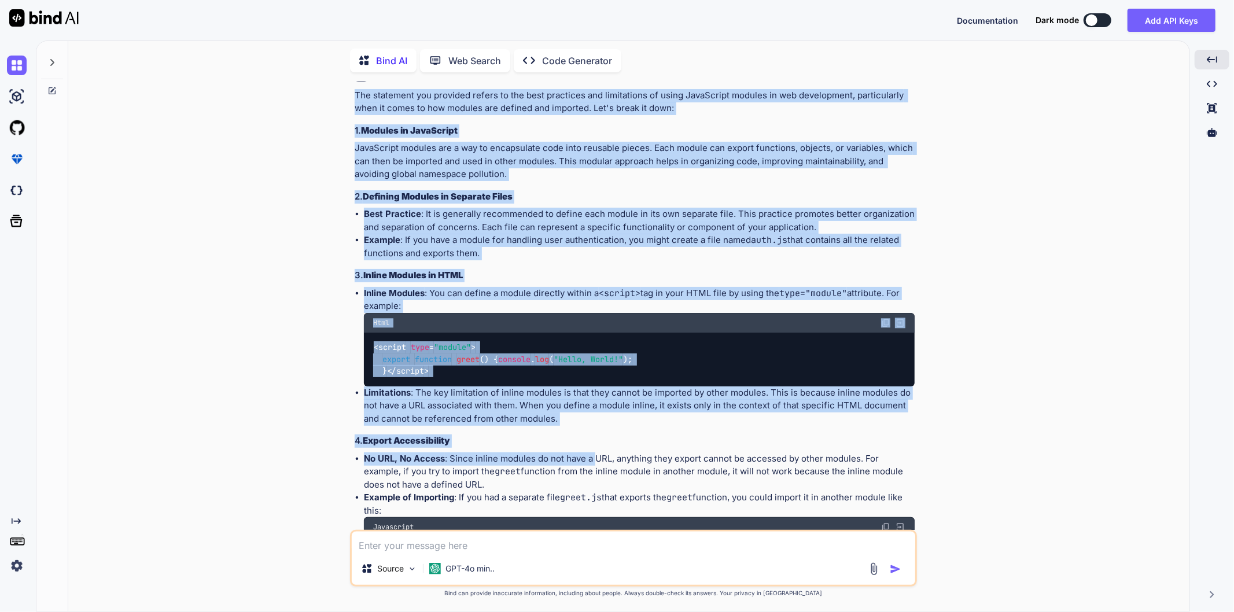
scroll to position [2430, 0]
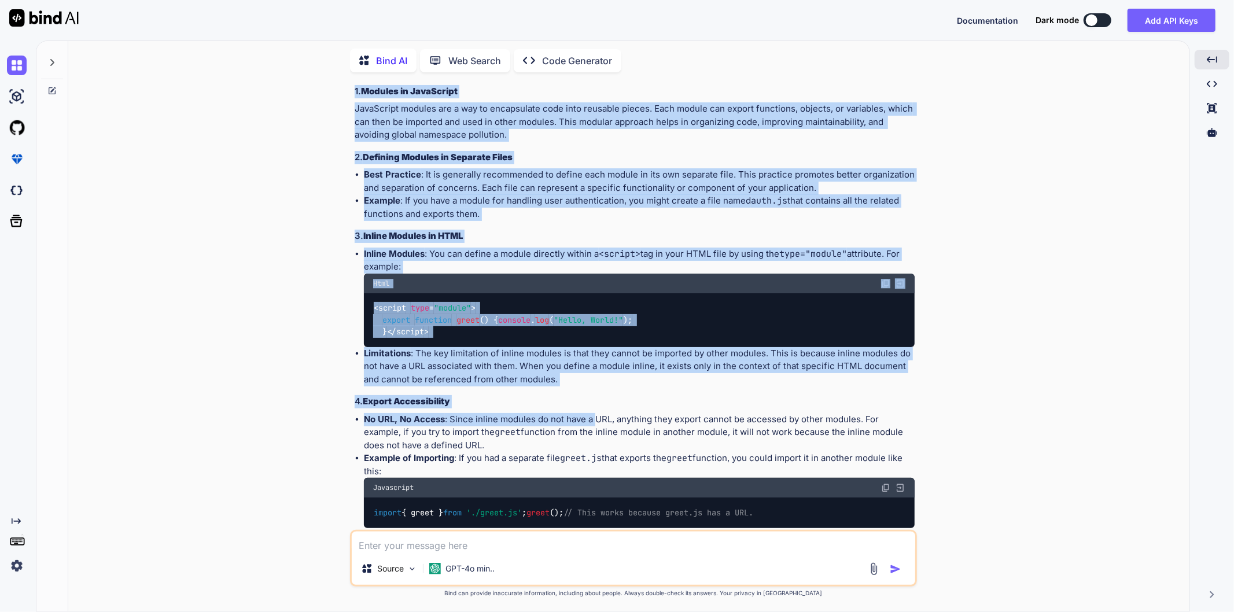
drag, startPoint x: 356, startPoint y: 116, endPoint x: 569, endPoint y: 490, distance: 430.0
click at [569, 490] on div "The statement you provided refers to the best practices and limitations of usin…" at bounding box center [635, 329] width 560 height 558
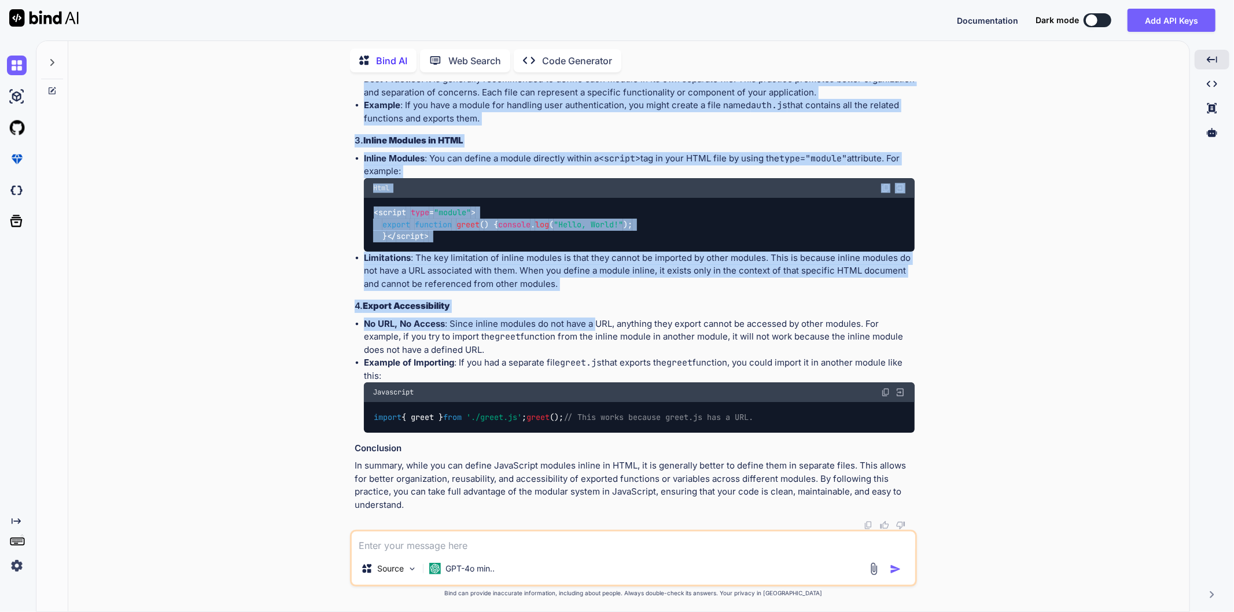
scroll to position [2558, 0]
click at [563, 371] on li "Example of Importing : If you had a separate file greet.js that exports the gre…" at bounding box center [639, 394] width 551 height 76
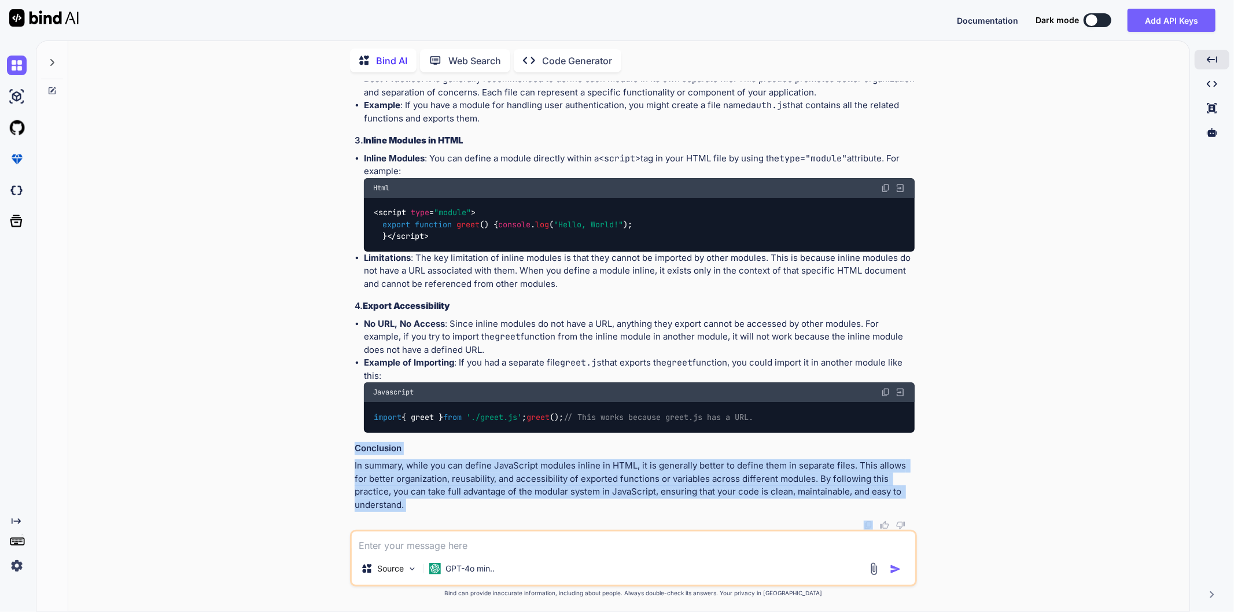
drag, startPoint x: 419, startPoint y: 515, endPoint x: 350, endPoint y: 441, distance: 101.1
click at [350, 441] on div "You actually i want to implement fleet payment service in my POS application wh…" at bounding box center [633, 347] width 567 height 530
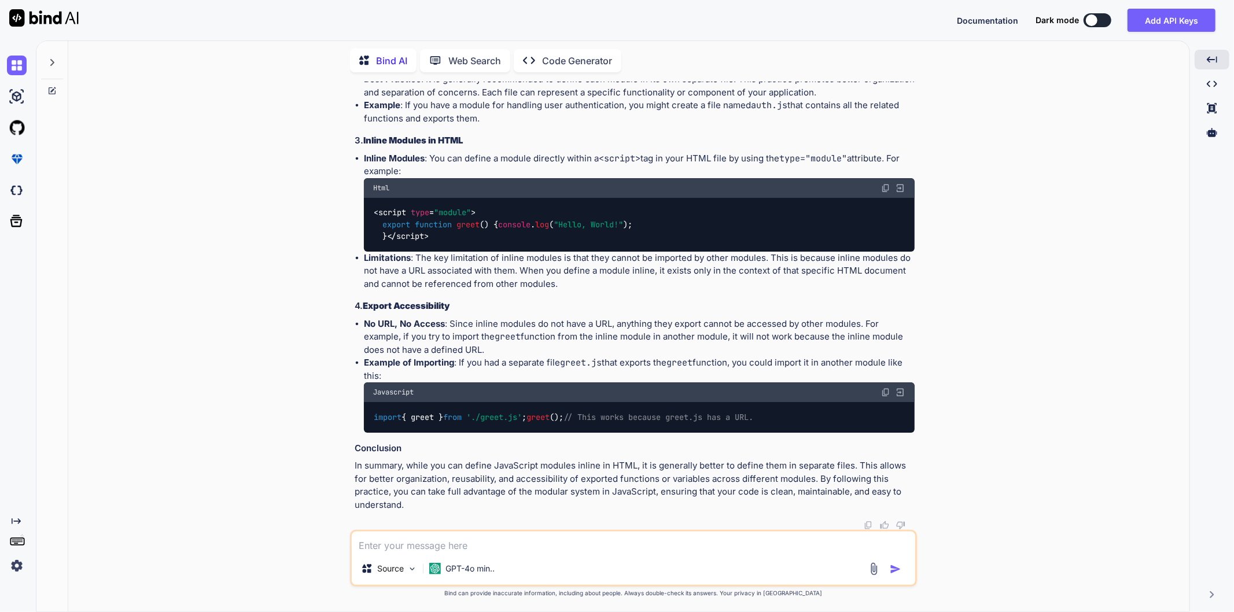
click at [391, 360] on li "Example of Importing : If you had a separate file greet.js that exports the gre…" at bounding box center [639, 394] width 551 height 76
drag, startPoint x: 392, startPoint y: 362, endPoint x: 361, endPoint y: 250, distance: 116.3
click at [361, 250] on div "The statement you provided refers to the best practices and limitations of usin…" at bounding box center [635, 233] width 560 height 558
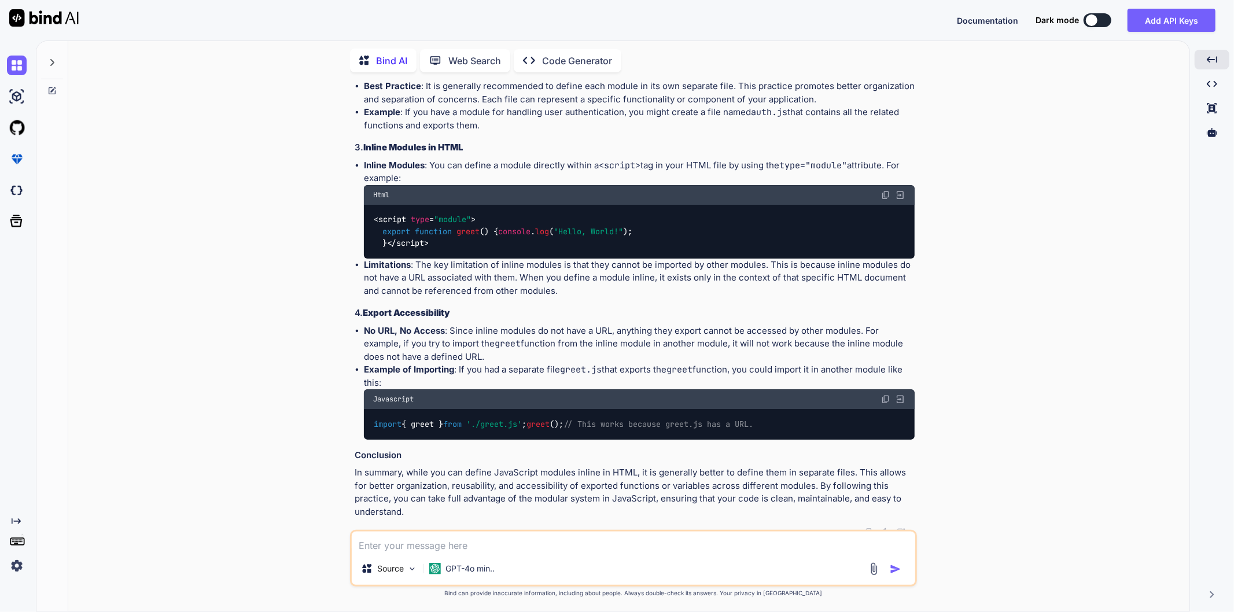
scroll to position [2430, 0]
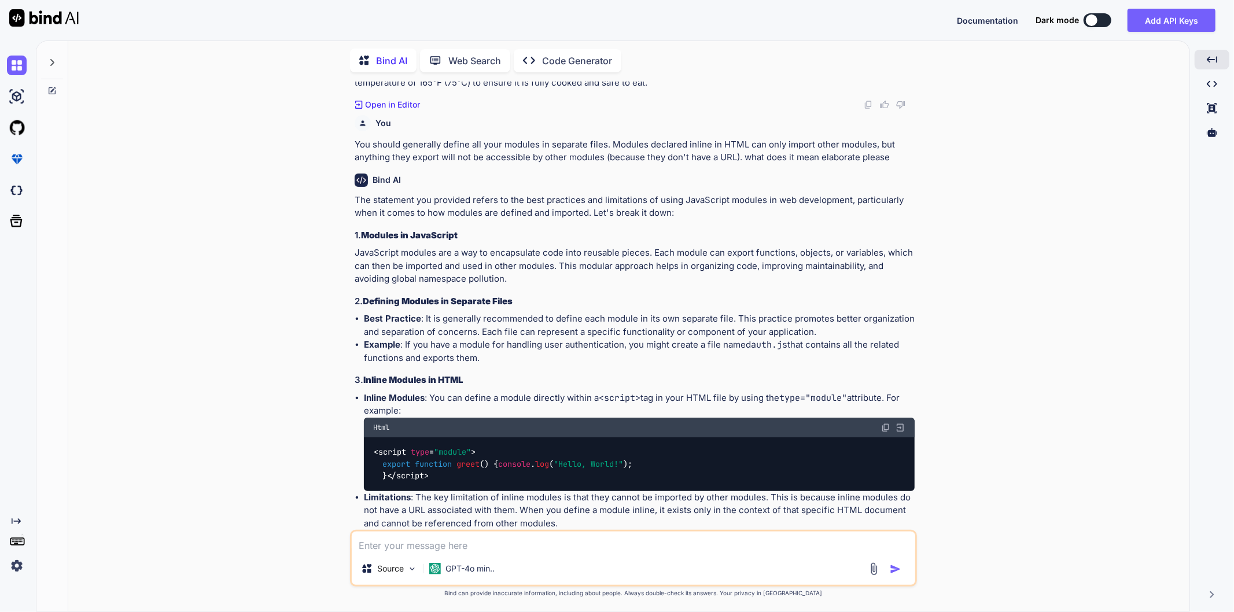
drag, startPoint x: 413, startPoint y: 261, endPoint x: 347, endPoint y: 86, distance: 187.8
click at [347, 86] on div "You actually i want to implement fleet payment service in my POS application wh…" at bounding box center [634, 347] width 1112 height 530
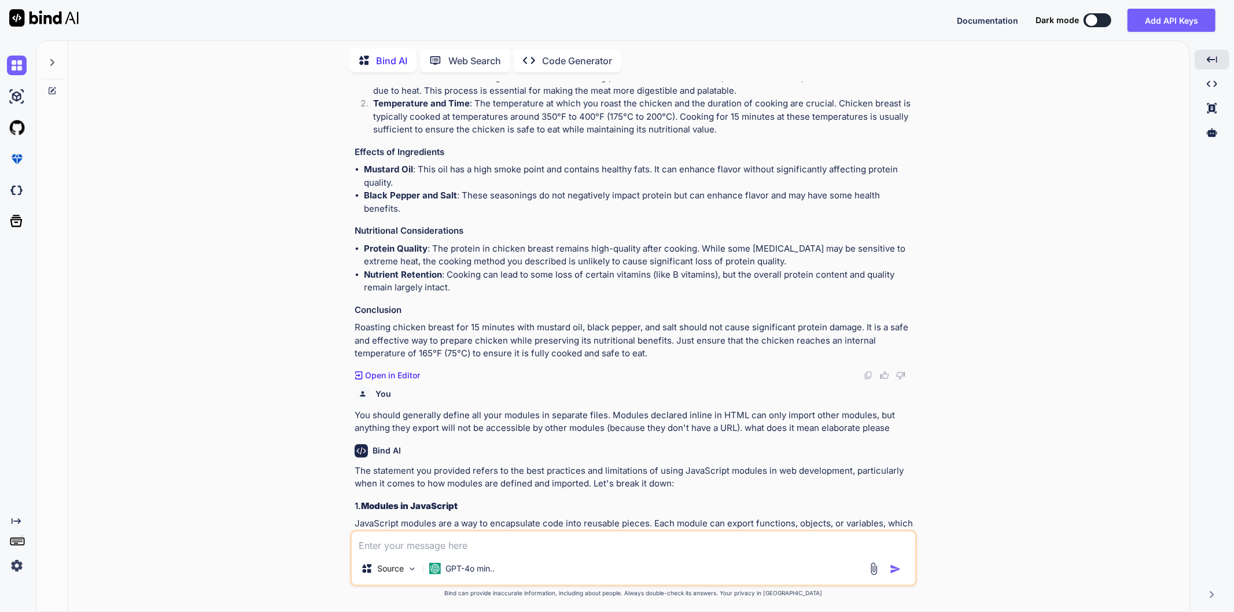
scroll to position [2012, 0]
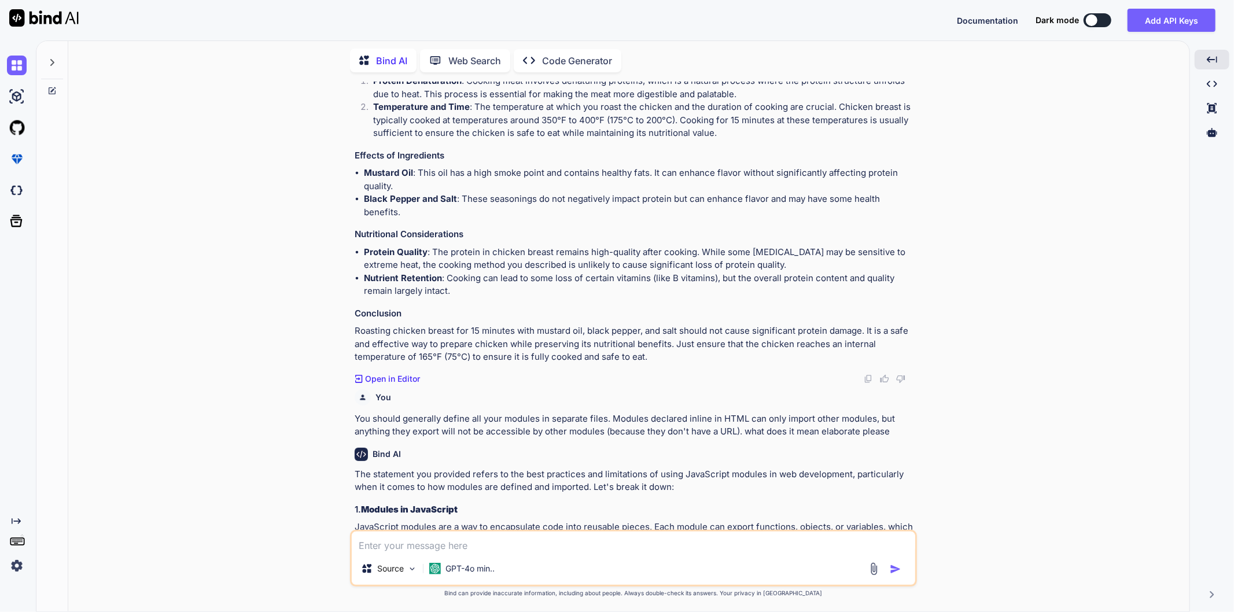
click at [432, 263] on li "Protein Quality : The protein in chicken breast remains high-quality after cook…" at bounding box center [639, 259] width 551 height 26
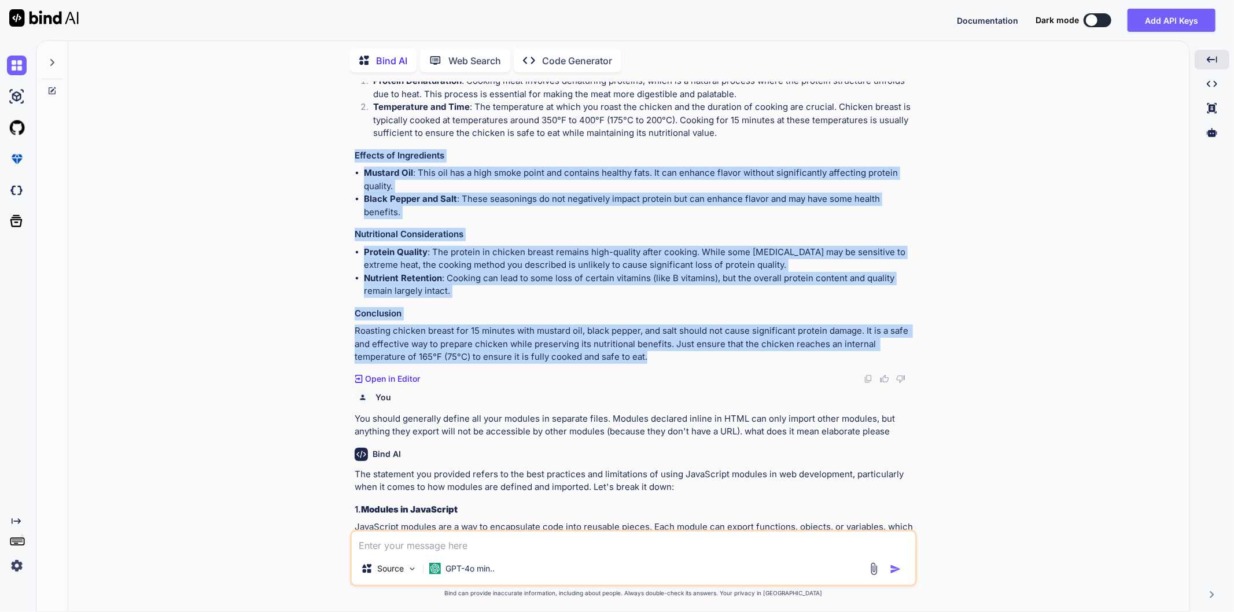
drag, startPoint x: 656, startPoint y: 359, endPoint x: 344, endPoint y: 149, distance: 375.9
click at [344, 149] on div "You actually i want to implement fleet payment service in my POS application wh…" at bounding box center [634, 347] width 1112 height 530
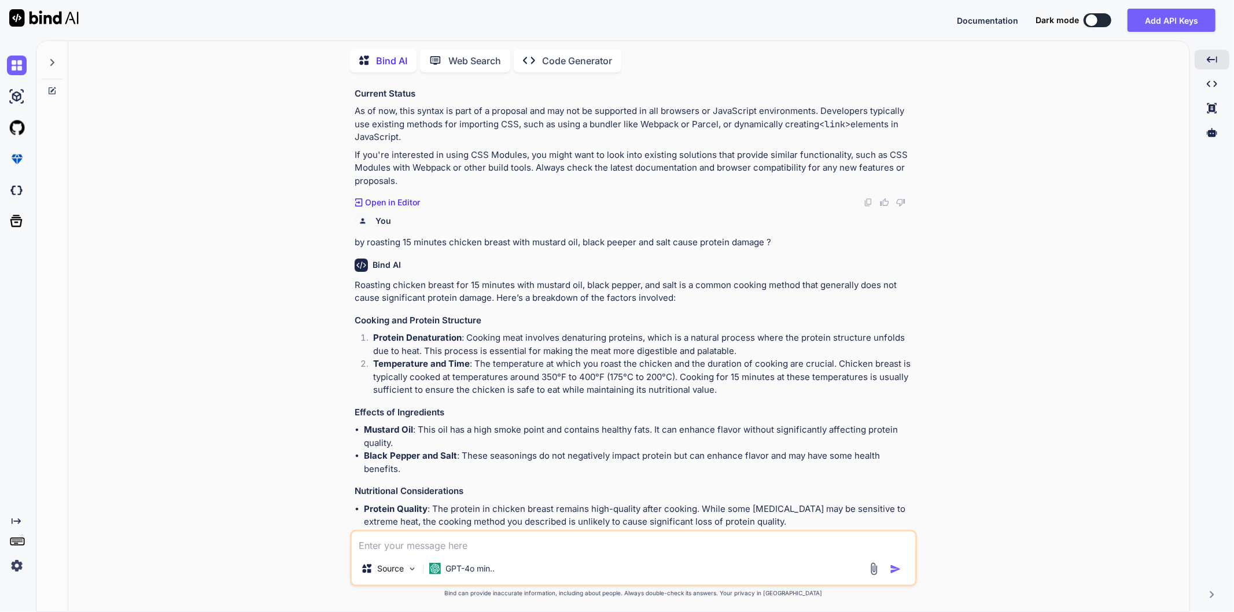
click at [611, 388] on p "Temperature and Time : The temperature at which you roast the chicken and the d…" at bounding box center [643, 376] width 541 height 39
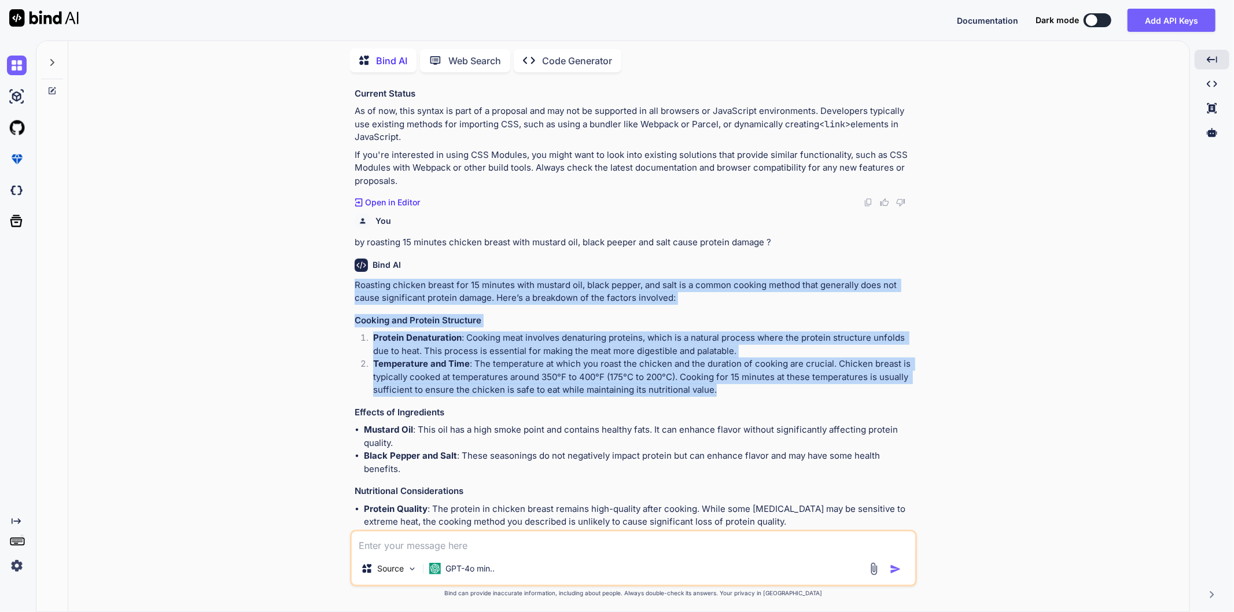
drag, startPoint x: 726, startPoint y: 390, endPoint x: 346, endPoint y: 282, distance: 394.9
click at [346, 282] on div "You actually i want to implement fleet payment service in my POS application wh…" at bounding box center [634, 347] width 1112 height 530
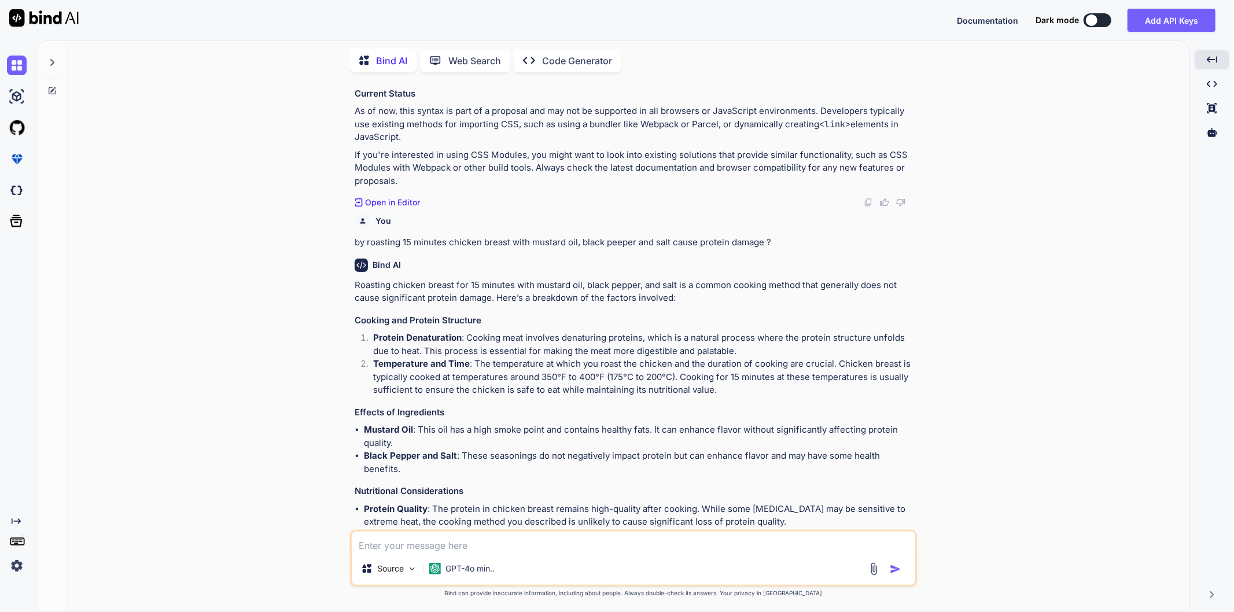
click at [549, 238] on p "by roasting 15 minutes chicken breast with mustard oil, black peeper and salt c…" at bounding box center [635, 242] width 560 height 13
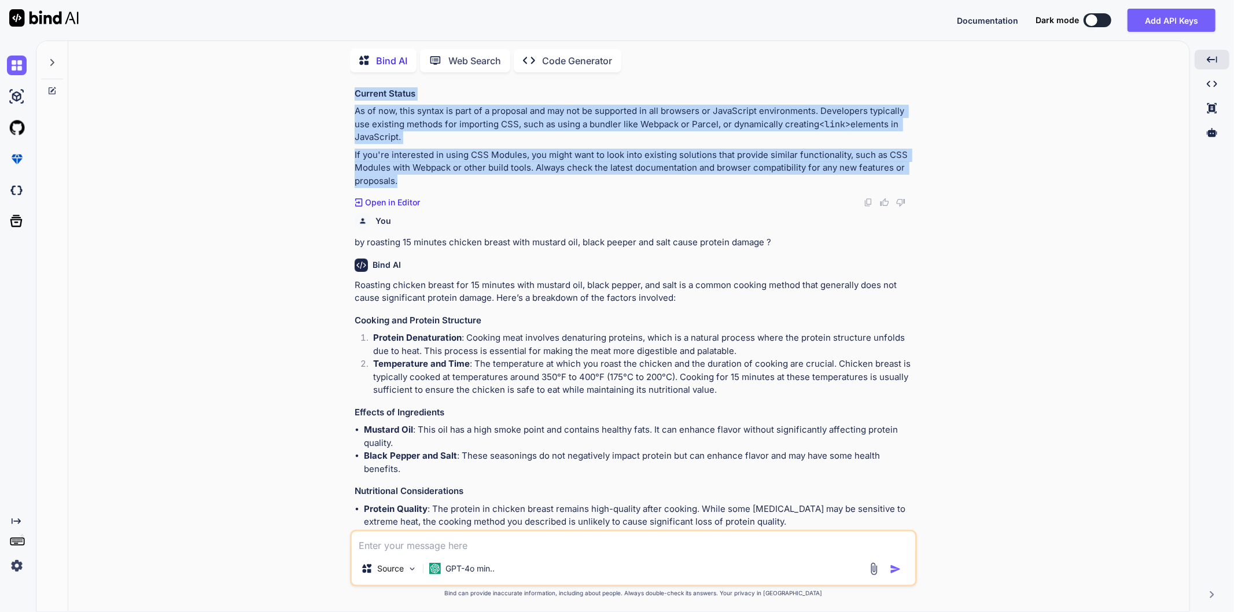
drag, startPoint x: 436, startPoint y: 175, endPoint x: 354, endPoint y: 95, distance: 114.5
click at [355, 95] on div "The syntax you provided, import styles from "./styles.css" with { type: "css" }…" at bounding box center [635, 34] width 560 height 307
click at [355, 95] on h3 "Current Status" at bounding box center [635, 93] width 560 height 13
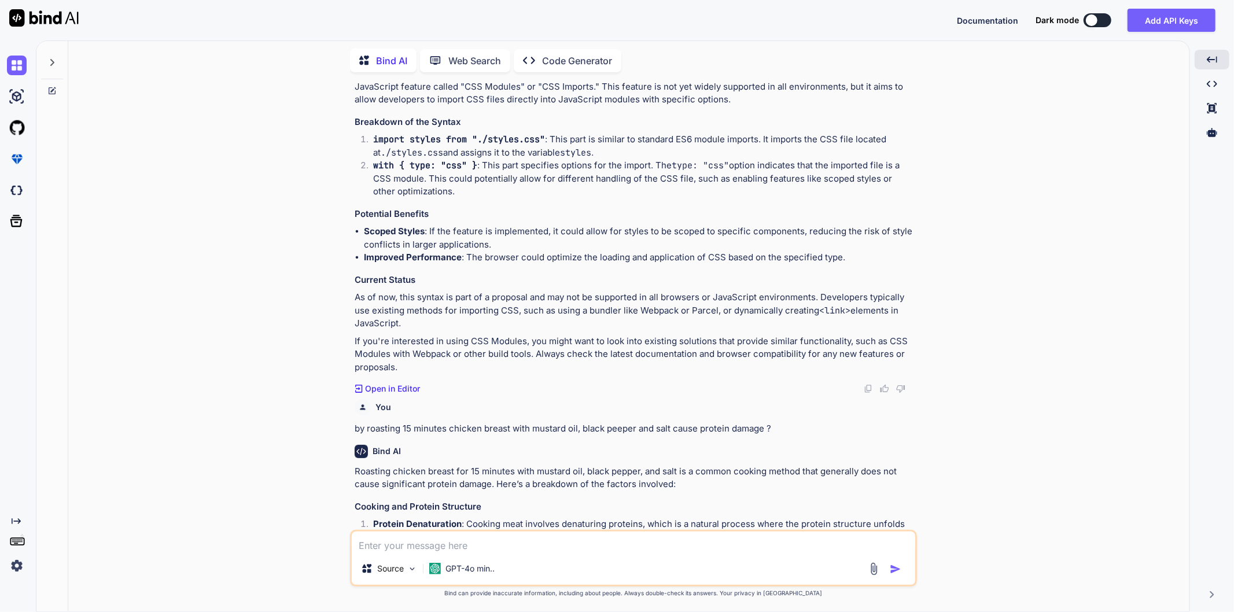
scroll to position [1562, 0]
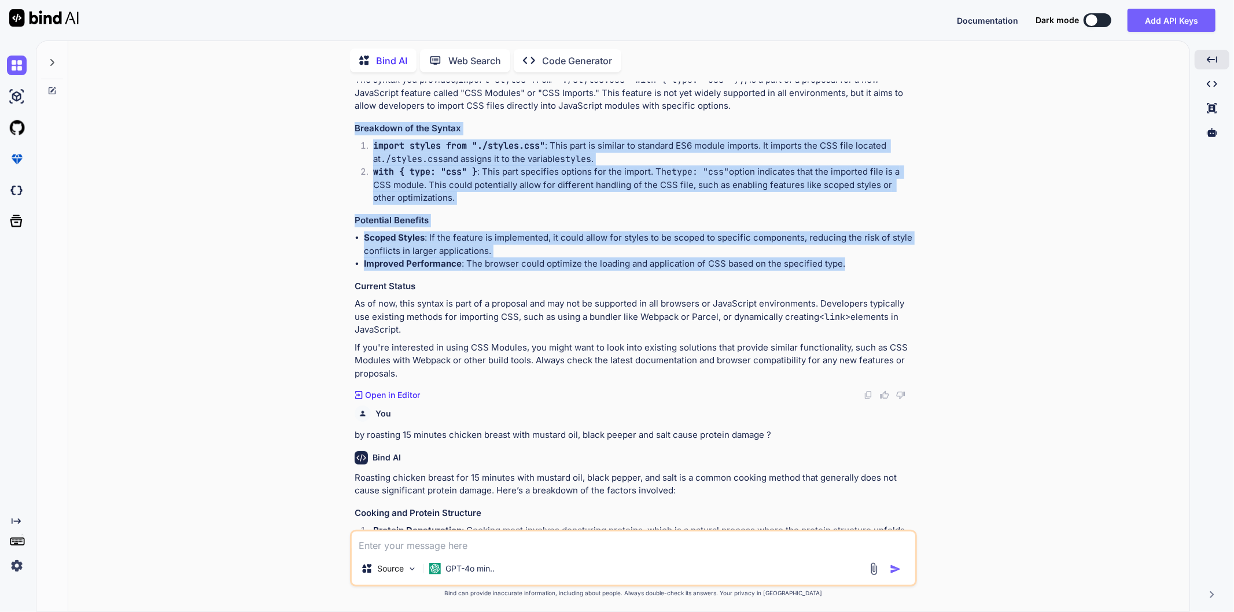
drag, startPoint x: 872, startPoint y: 263, endPoint x: 345, endPoint y: 120, distance: 545.4
click at [345, 120] on div "You actually i want to implement fleet payment service in my POS application wh…" at bounding box center [634, 347] width 1112 height 530
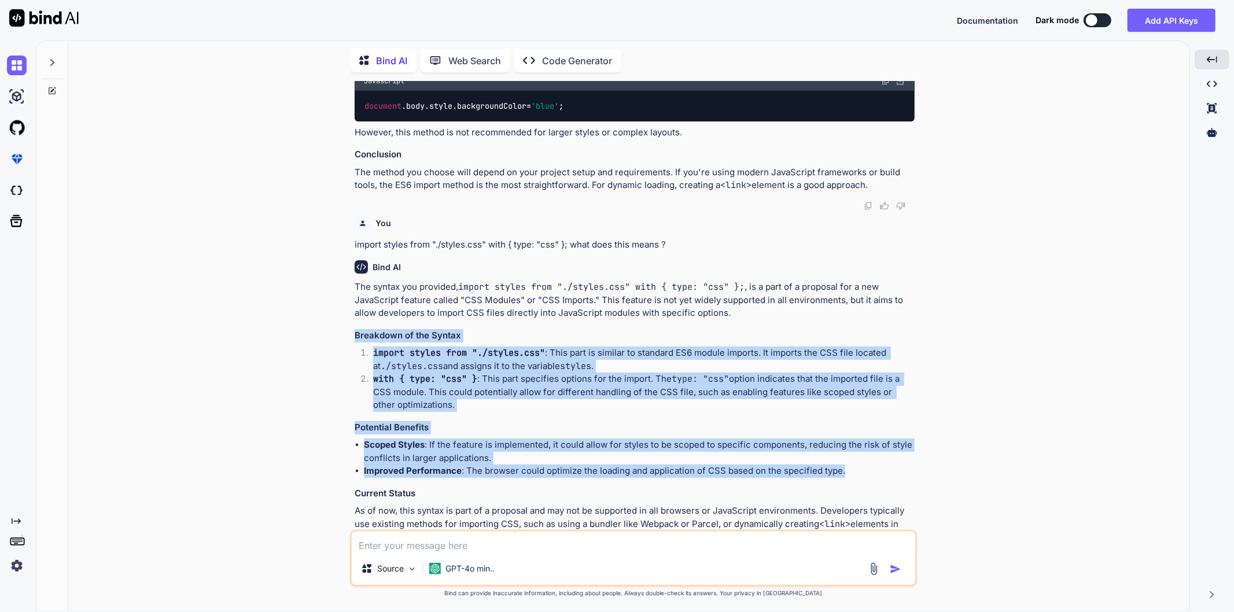
scroll to position [1305, 0]
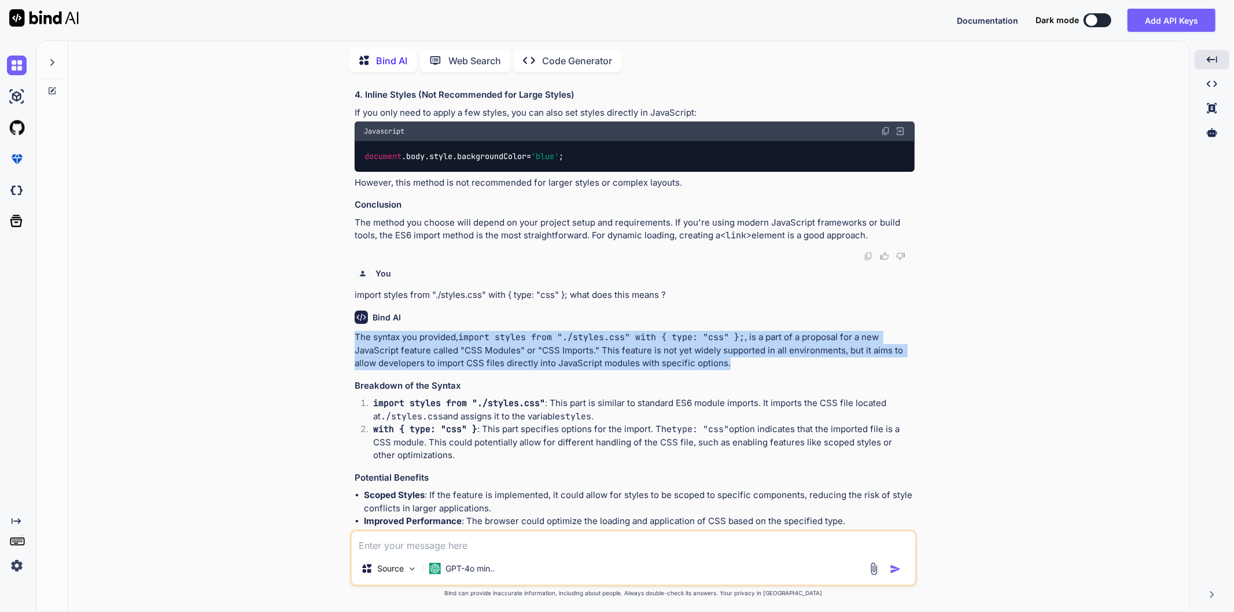
drag, startPoint x: 762, startPoint y: 363, endPoint x: 355, endPoint y: 333, distance: 407.8
click at [355, 333] on p "The syntax you provided, import styles from "./styles.css" with { type: "css" }…" at bounding box center [635, 350] width 560 height 39
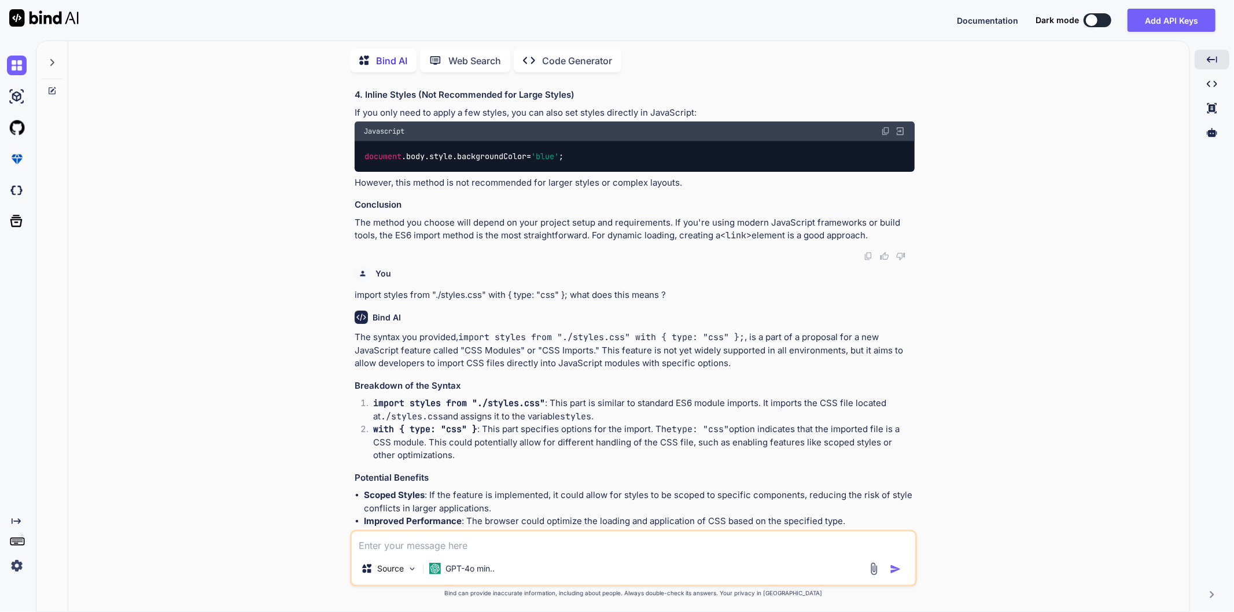
drag, startPoint x: 940, startPoint y: 235, endPoint x: 340, endPoint y: 175, distance: 603.4
click at [340, 175] on div "You actually i want to implement fleet payment service in my POS application wh…" at bounding box center [634, 347] width 1112 height 530
click at [525, 178] on p "However, this method is not recommended for larger styles or complex layouts." at bounding box center [635, 182] width 560 height 13
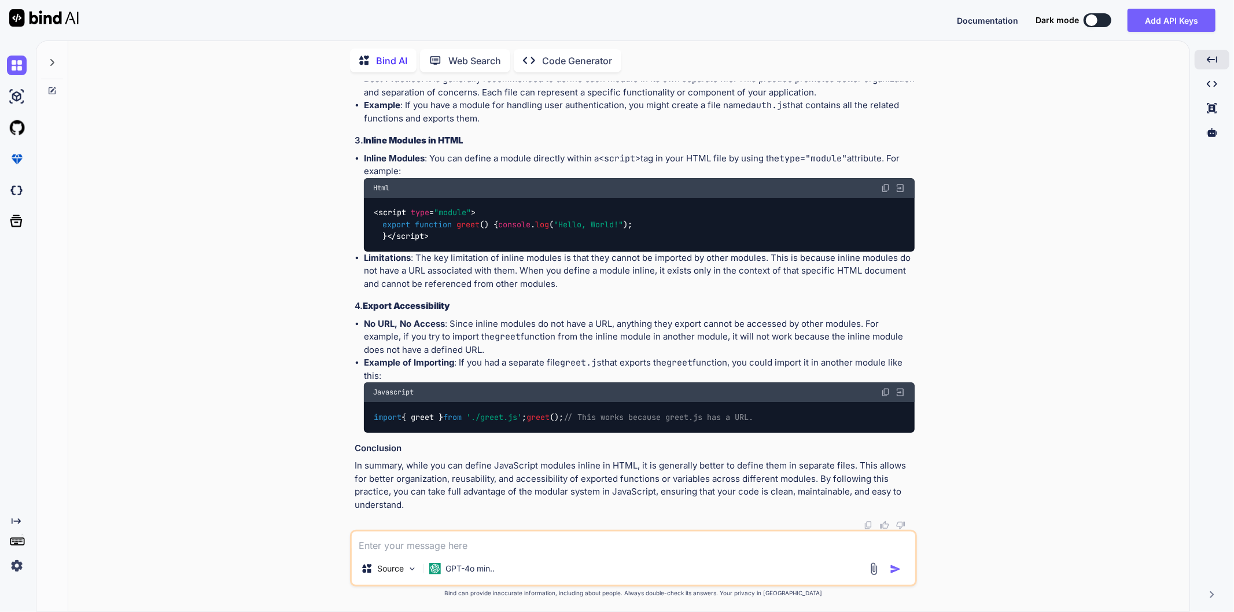
scroll to position [2558, 0]
click at [590, 281] on div "The statement you provided refers to the best practices and limitations of usin…" at bounding box center [635, 233] width 560 height 558
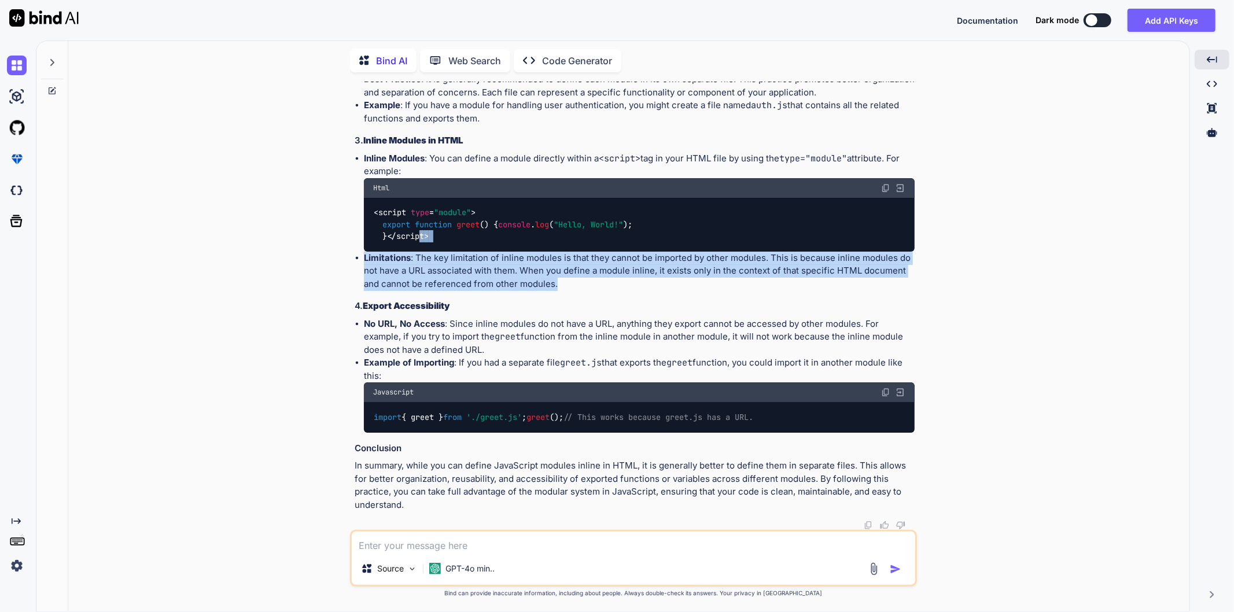
drag, startPoint x: 527, startPoint y: 258, endPoint x: 407, endPoint y: 235, distance: 122.4
click at [407, 235] on ul "Inline Modules : You can define a module directly within a <script> tag in your…" at bounding box center [635, 221] width 560 height 139
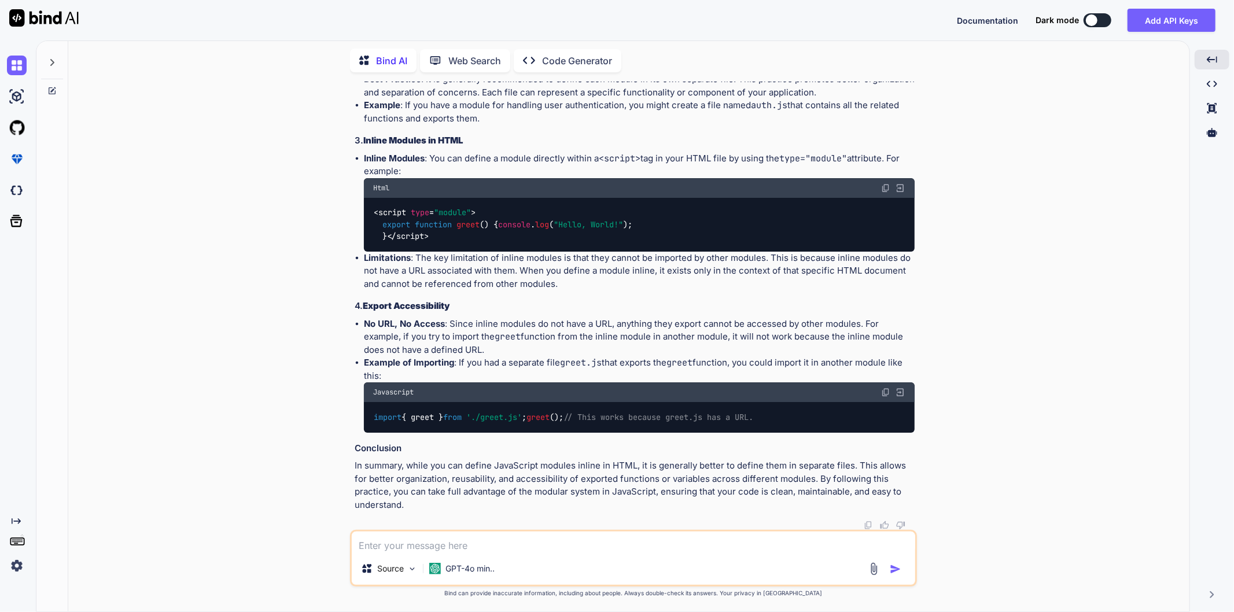
click at [517, 282] on div "The statement you provided refers to the best practices and limitations of usin…" at bounding box center [635, 233] width 560 height 558
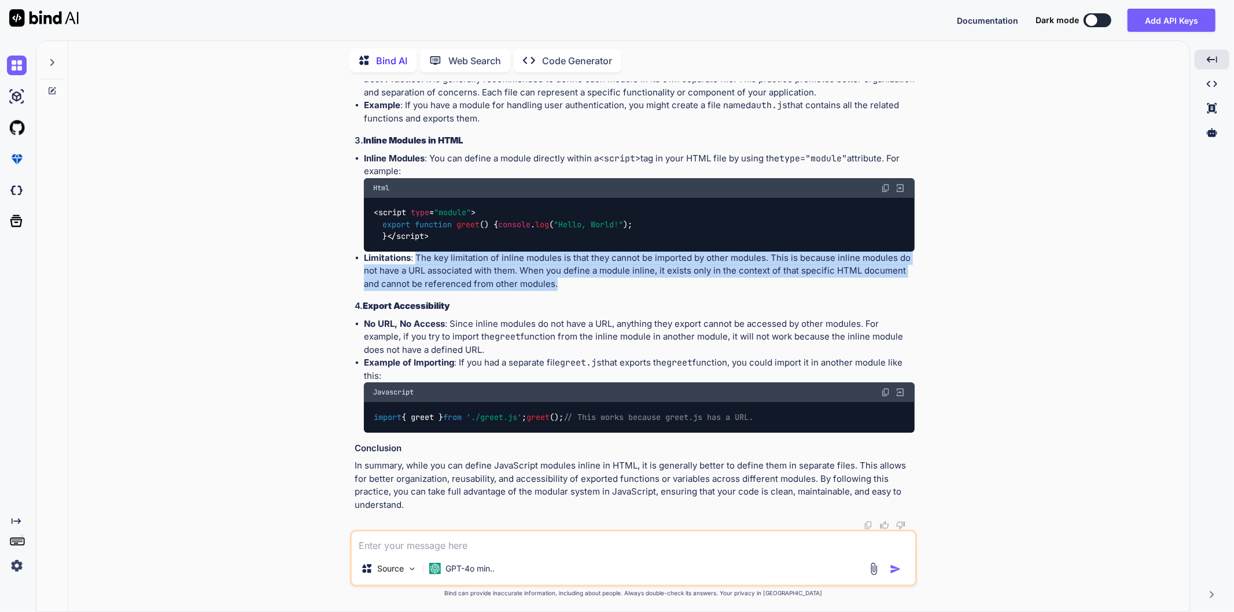
drag, startPoint x: 570, startPoint y: 269, endPoint x: 418, endPoint y: 250, distance: 153.9
click at [418, 252] on li "Limitations : The key limitation of inline modules is that they cannot be impor…" at bounding box center [639, 271] width 551 height 39
click at [637, 268] on li "Limitations : The key limitation of inline modules is that they cannot be impor…" at bounding box center [639, 271] width 551 height 39
drag, startPoint x: 637, startPoint y: 268, endPoint x: 416, endPoint y: 249, distance: 221.2
click at [416, 252] on li "Limitations : The key limitation of inline modules is that they cannot be impor…" at bounding box center [639, 271] width 551 height 39
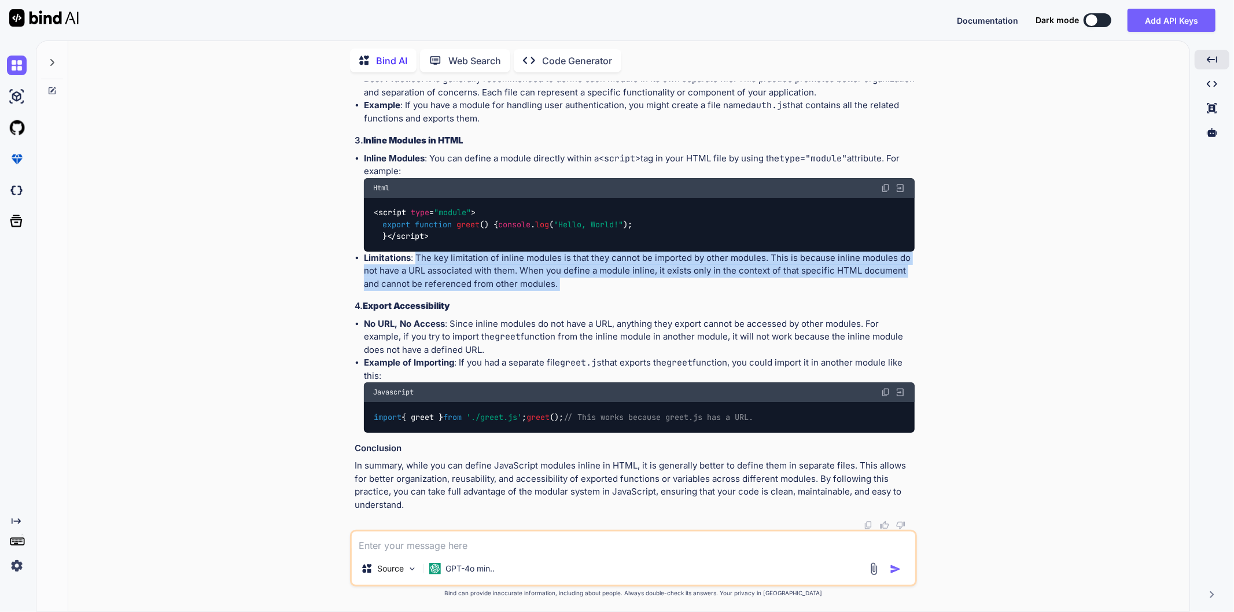
click at [571, 259] on li "Limitations : The key limitation of inline modules is that they cannot be impor…" at bounding box center [639, 271] width 551 height 39
drag, startPoint x: 593, startPoint y: 281, endPoint x: 364, endPoint y: 244, distance: 231.5
click at [364, 244] on div "The statement you provided refers to the best practices and limitations of usin…" at bounding box center [635, 233] width 560 height 558
click at [620, 300] on h3 "4. Export Accessibility" at bounding box center [635, 306] width 560 height 13
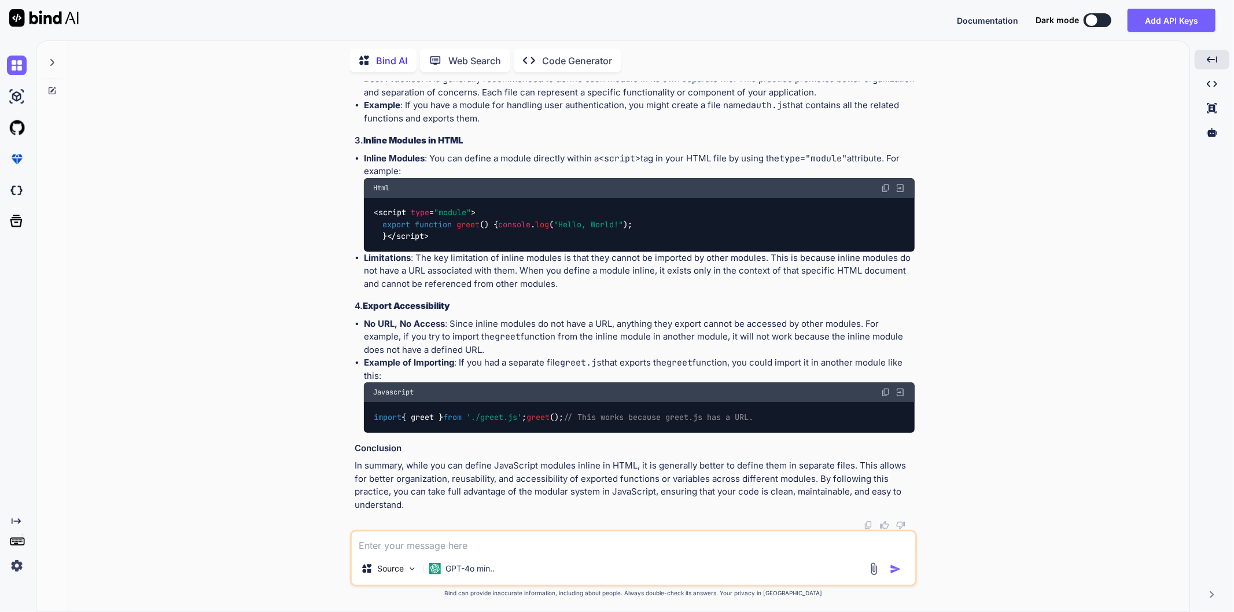
click at [467, 547] on textarea at bounding box center [633, 542] width 563 height 21
type textarea "can u give me a overview how backend works ? what things to learn in 2025 to be…"
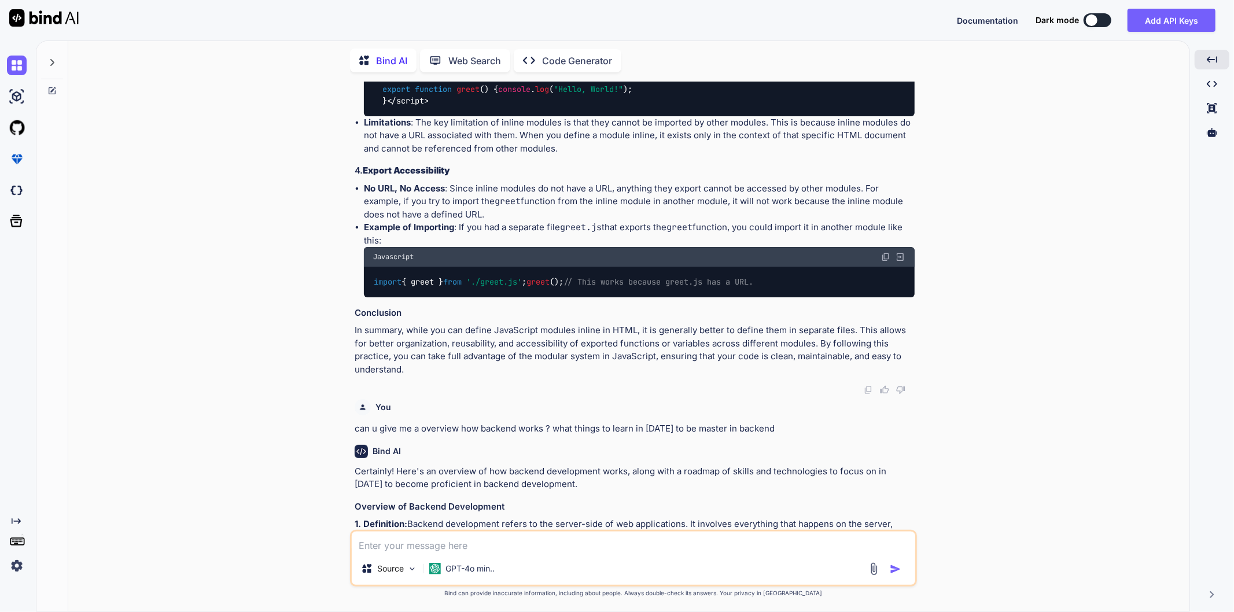
scroll to position [2610, 0]
